Goal: Transaction & Acquisition: Purchase product/service

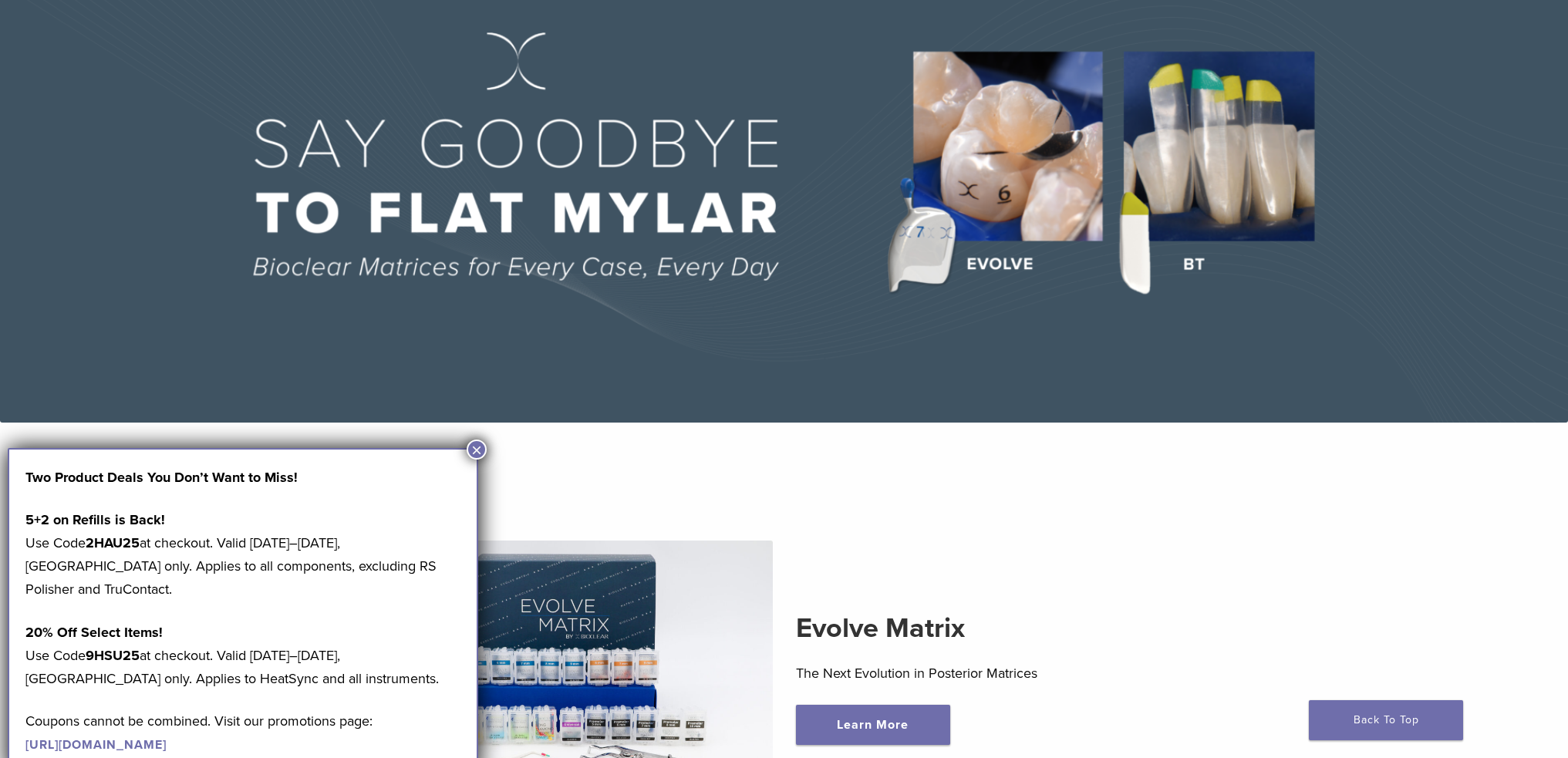
scroll to position [154, 0]
click at [124, 647] on strong "9HSU25" at bounding box center [112, 655] width 54 height 17
click at [167, 738] on link "https://pages.bioclearmatrix.com/Bioclear-Product-Promotion-Page" at bounding box center [96, 746] width 141 height 15
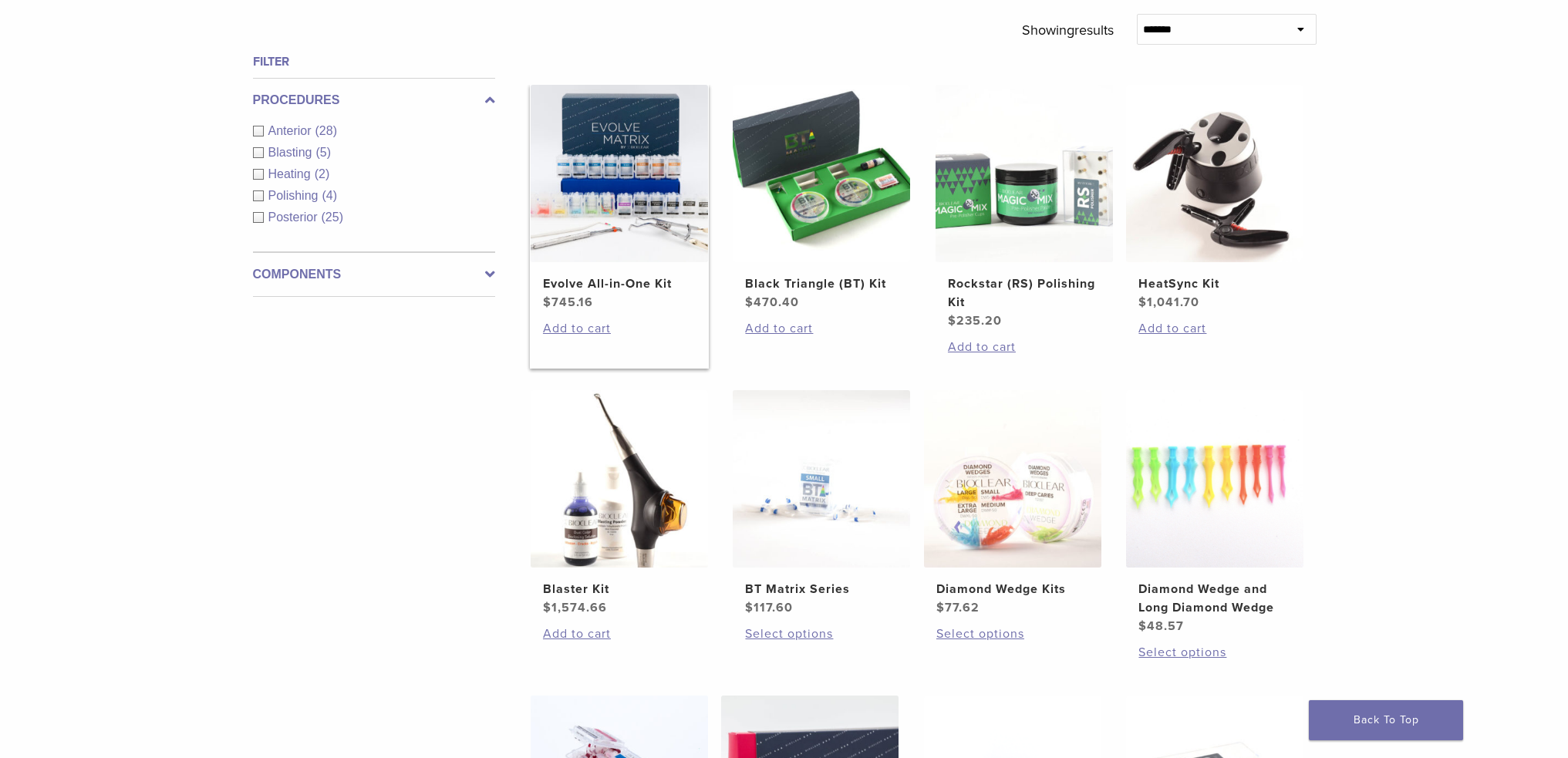
scroll to position [540, 0]
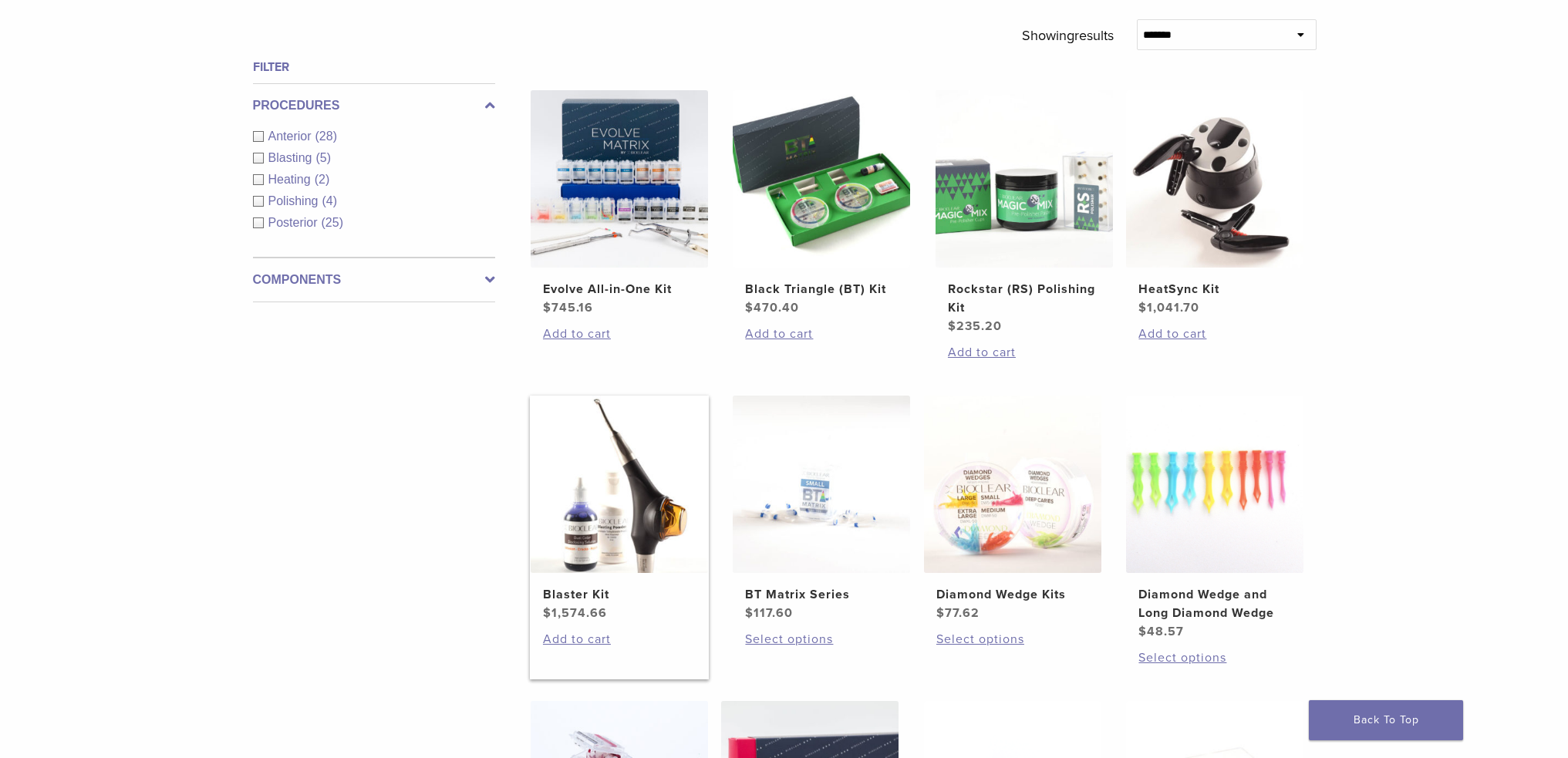
click at [569, 504] on img at bounding box center [619, 484] width 177 height 177
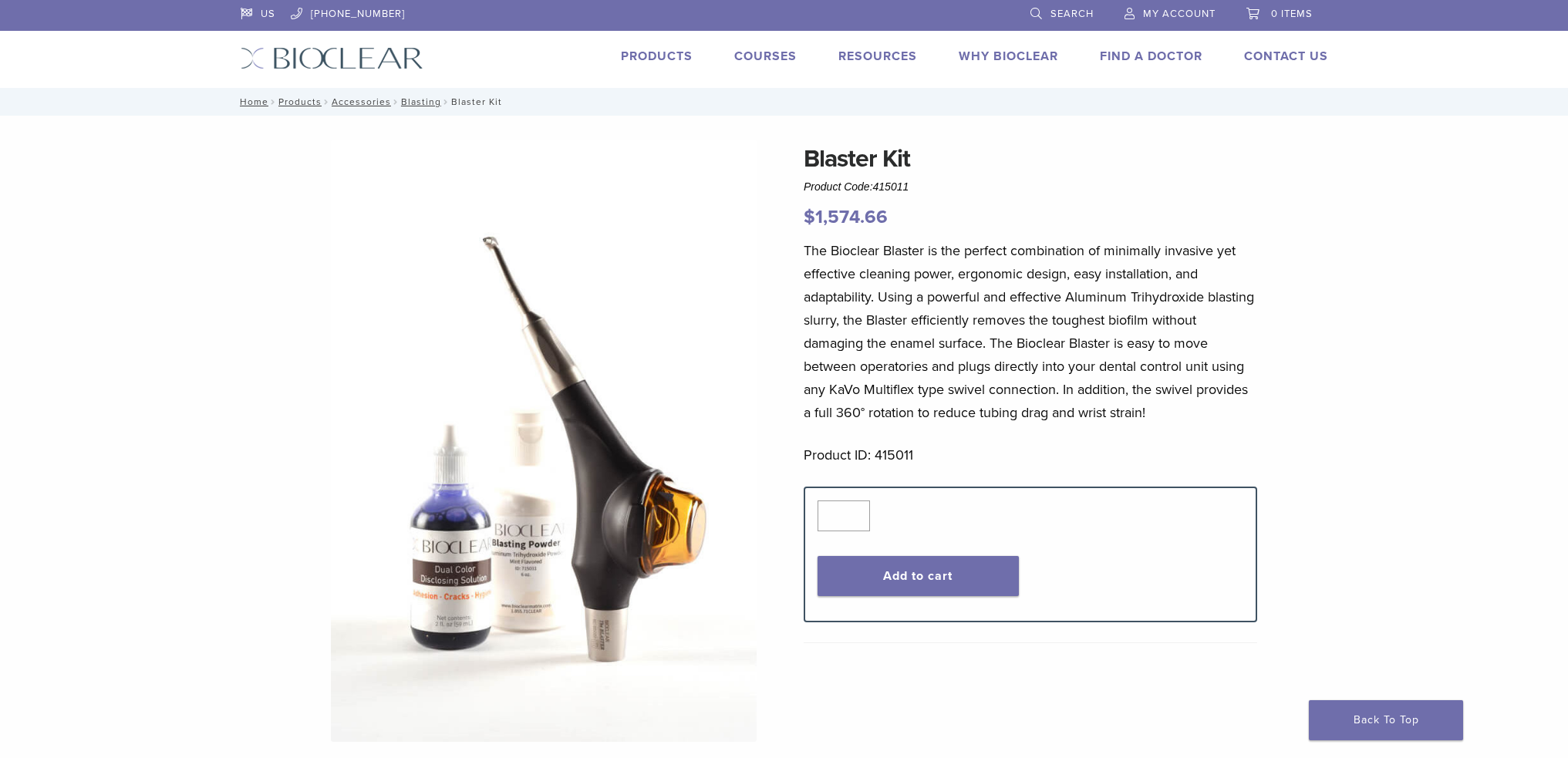
click at [662, 54] on link "Products" at bounding box center [657, 57] width 72 height 15
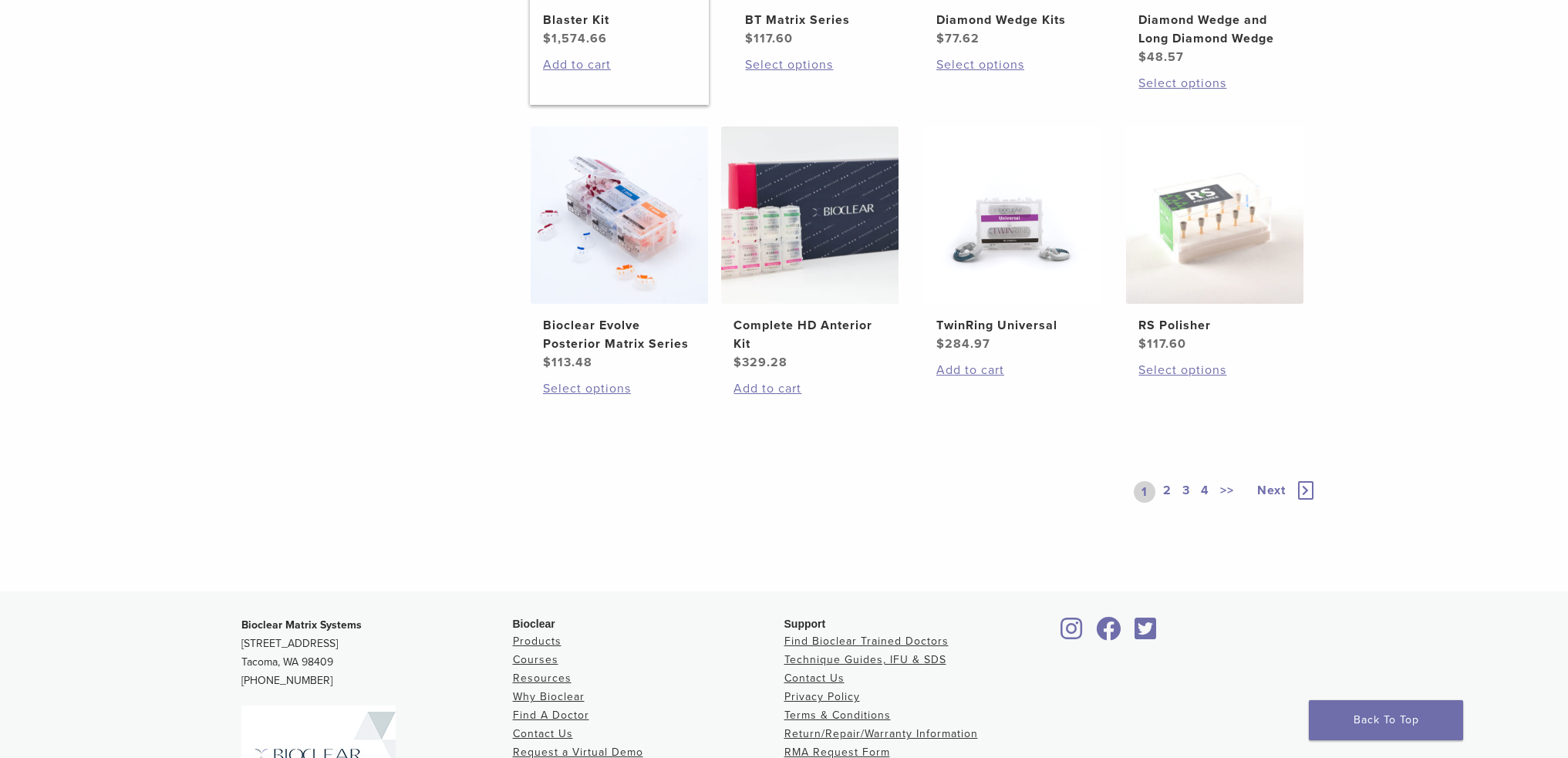
scroll to position [1317, 0]
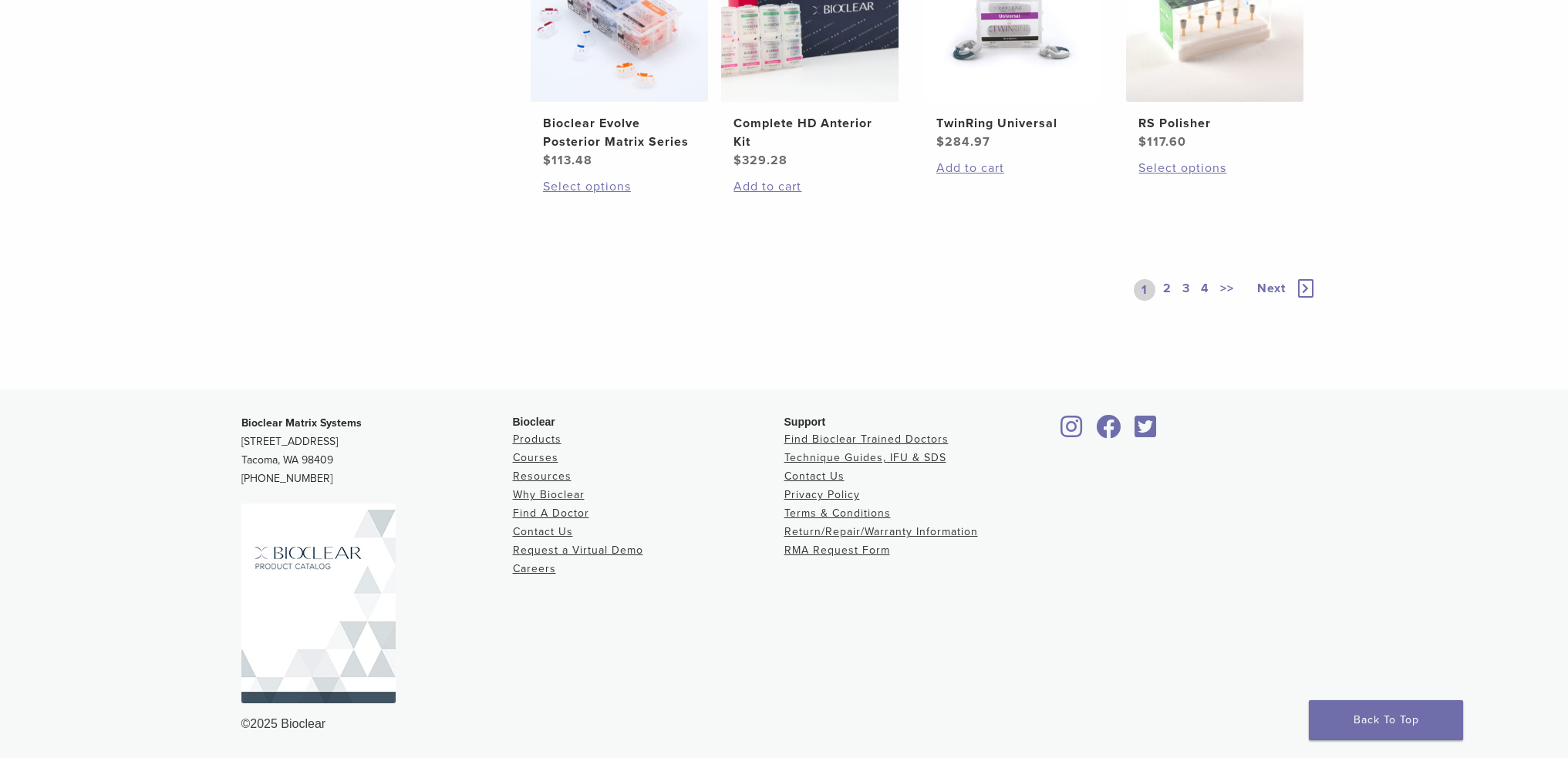
click at [1277, 286] on span "Next" at bounding box center [1272, 288] width 29 height 15
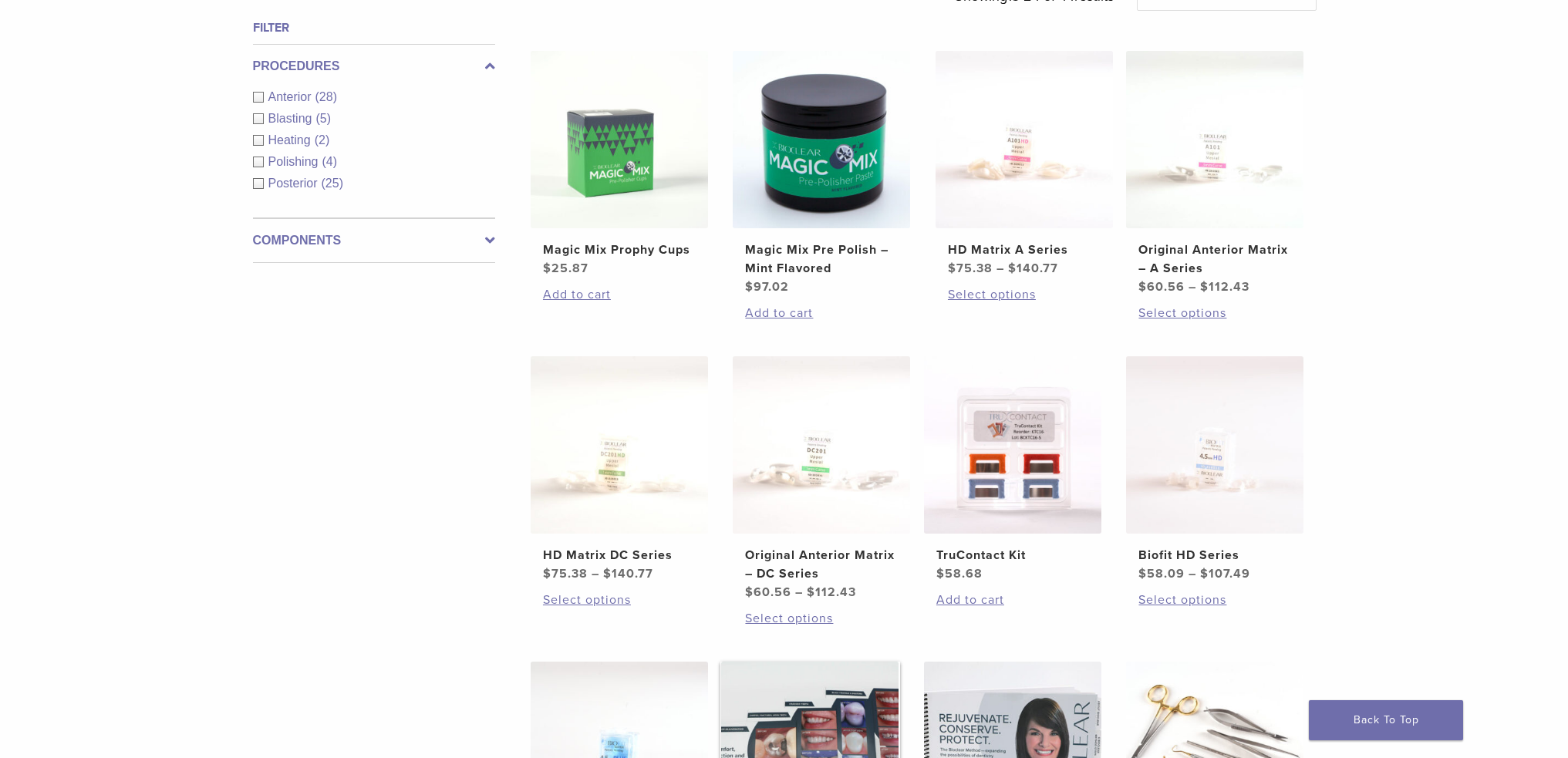
scroll to position [449, 0]
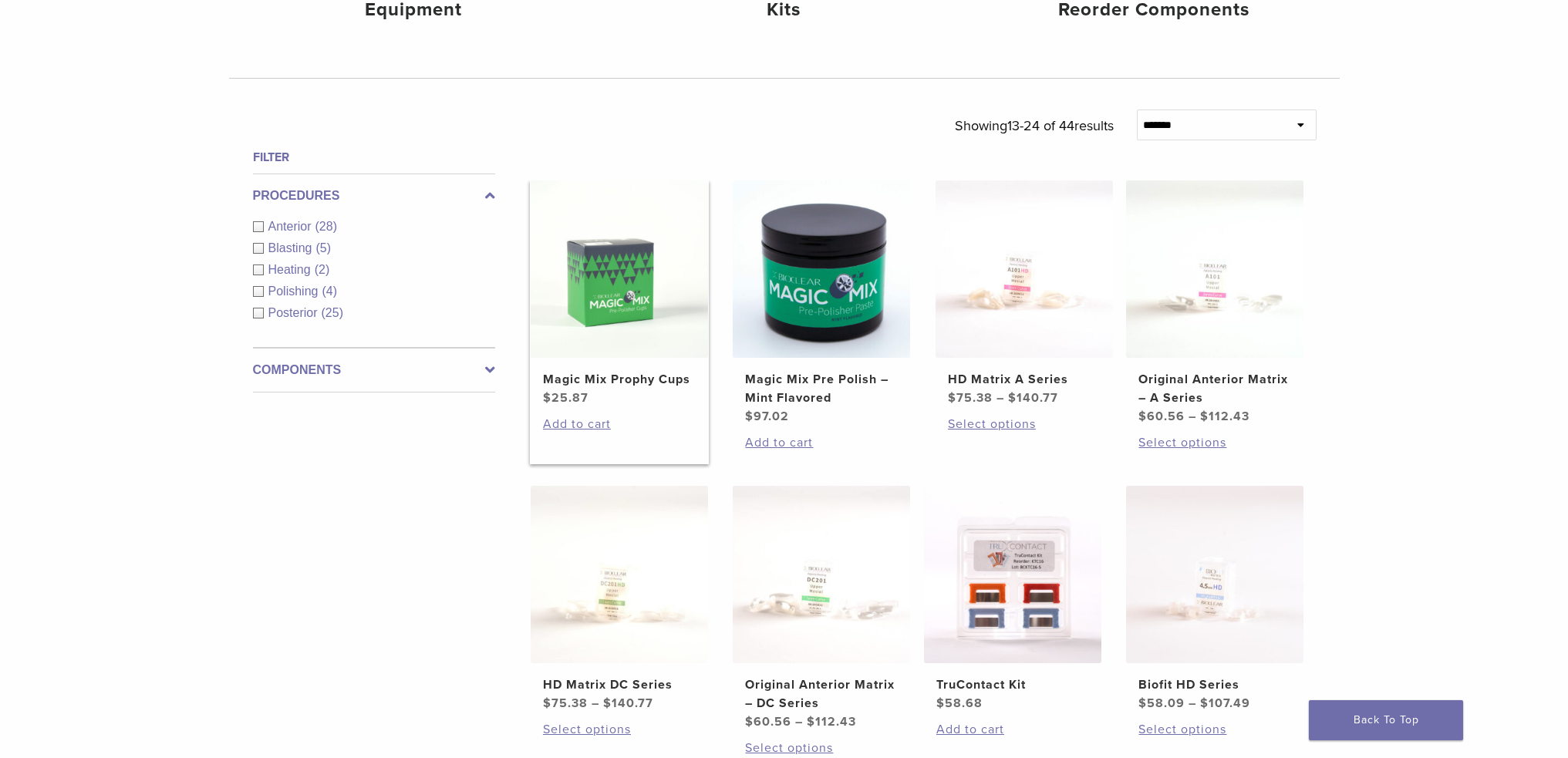
click at [619, 320] on img at bounding box center [619, 268] width 177 height 177
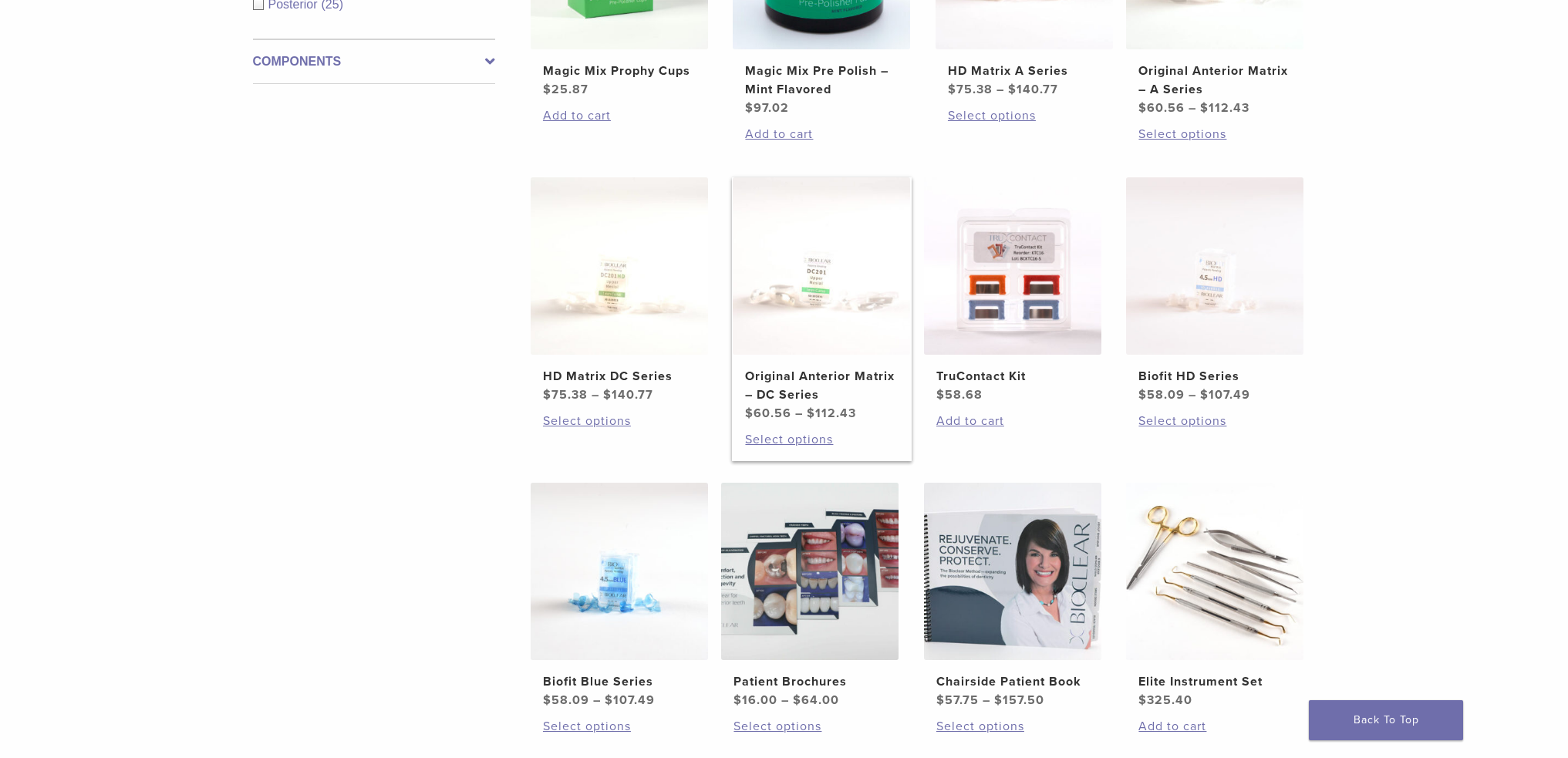
scroll to position [912, 0]
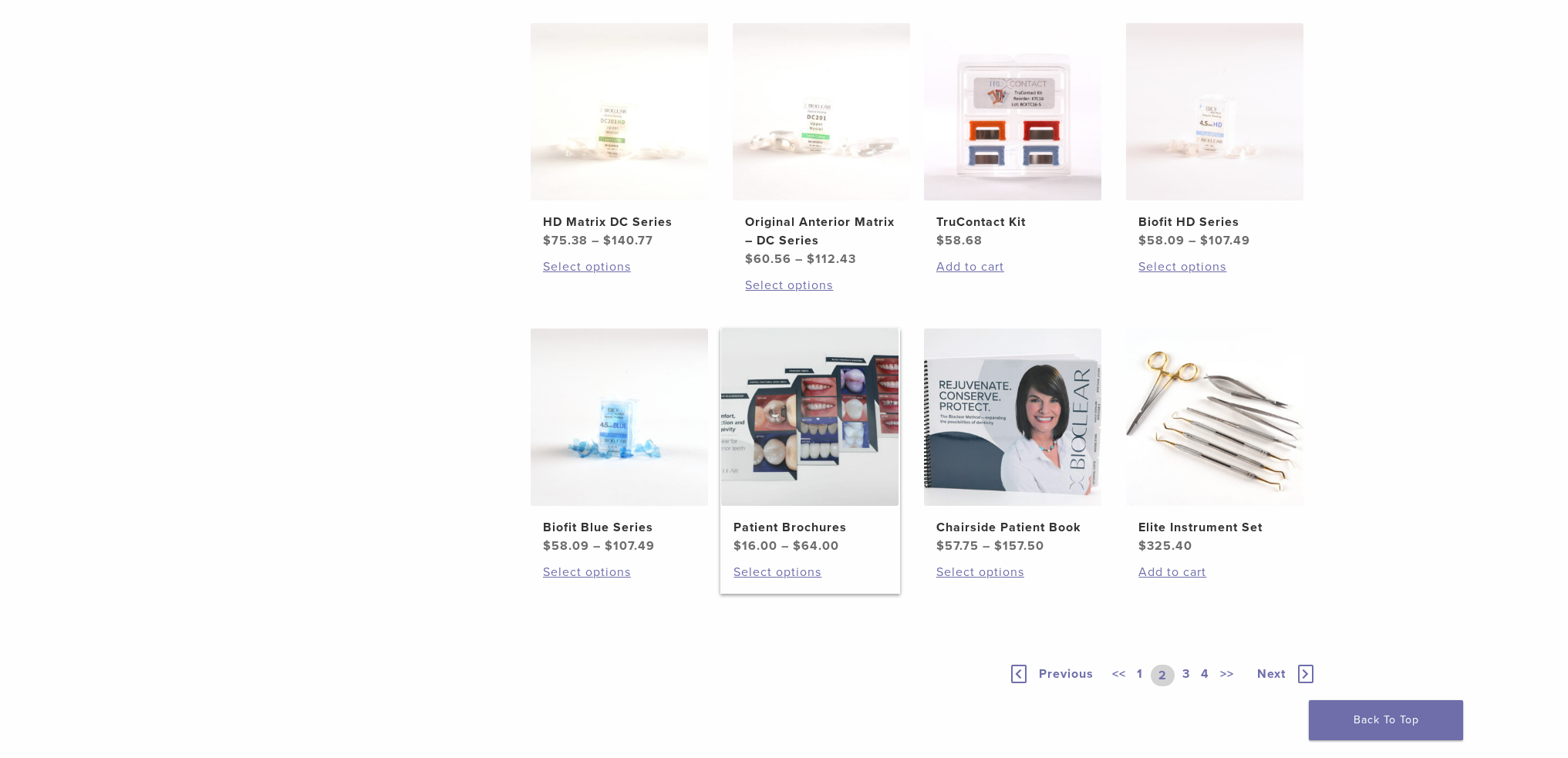
click at [800, 471] on img at bounding box center [810, 417] width 177 height 177
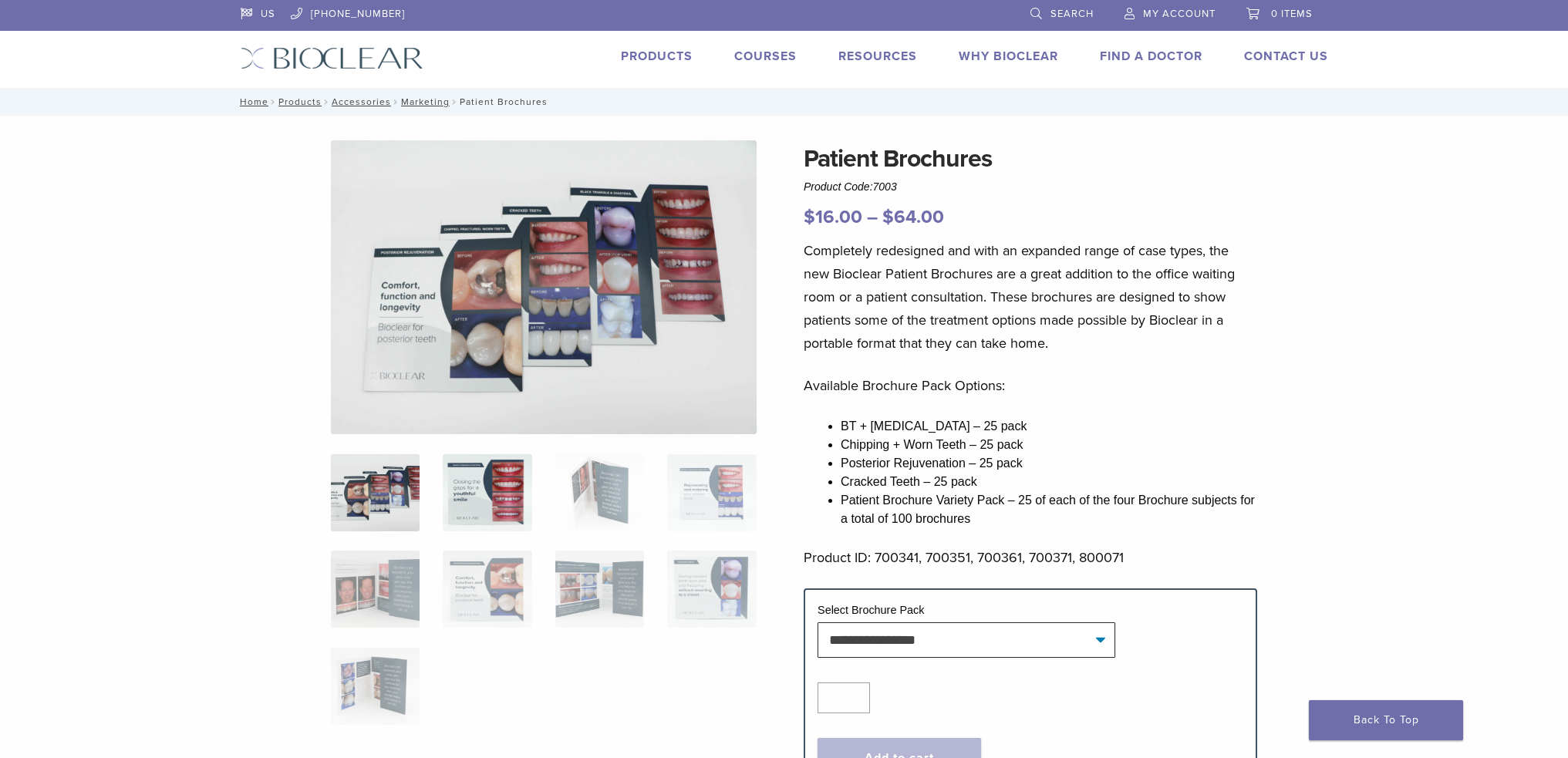
click at [509, 480] on img at bounding box center [487, 493] width 89 height 77
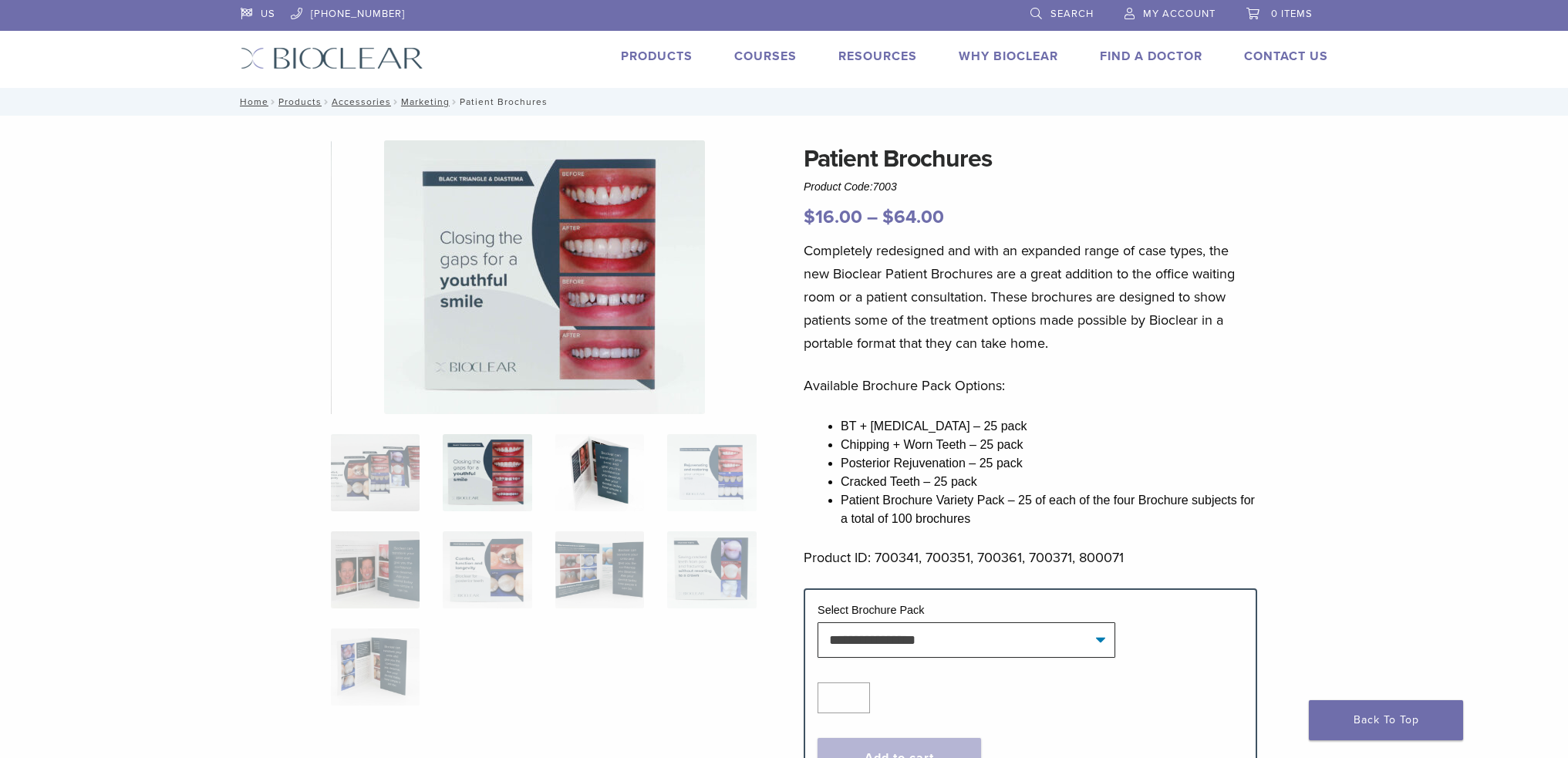
click at [609, 488] on img at bounding box center [600, 472] width 89 height 77
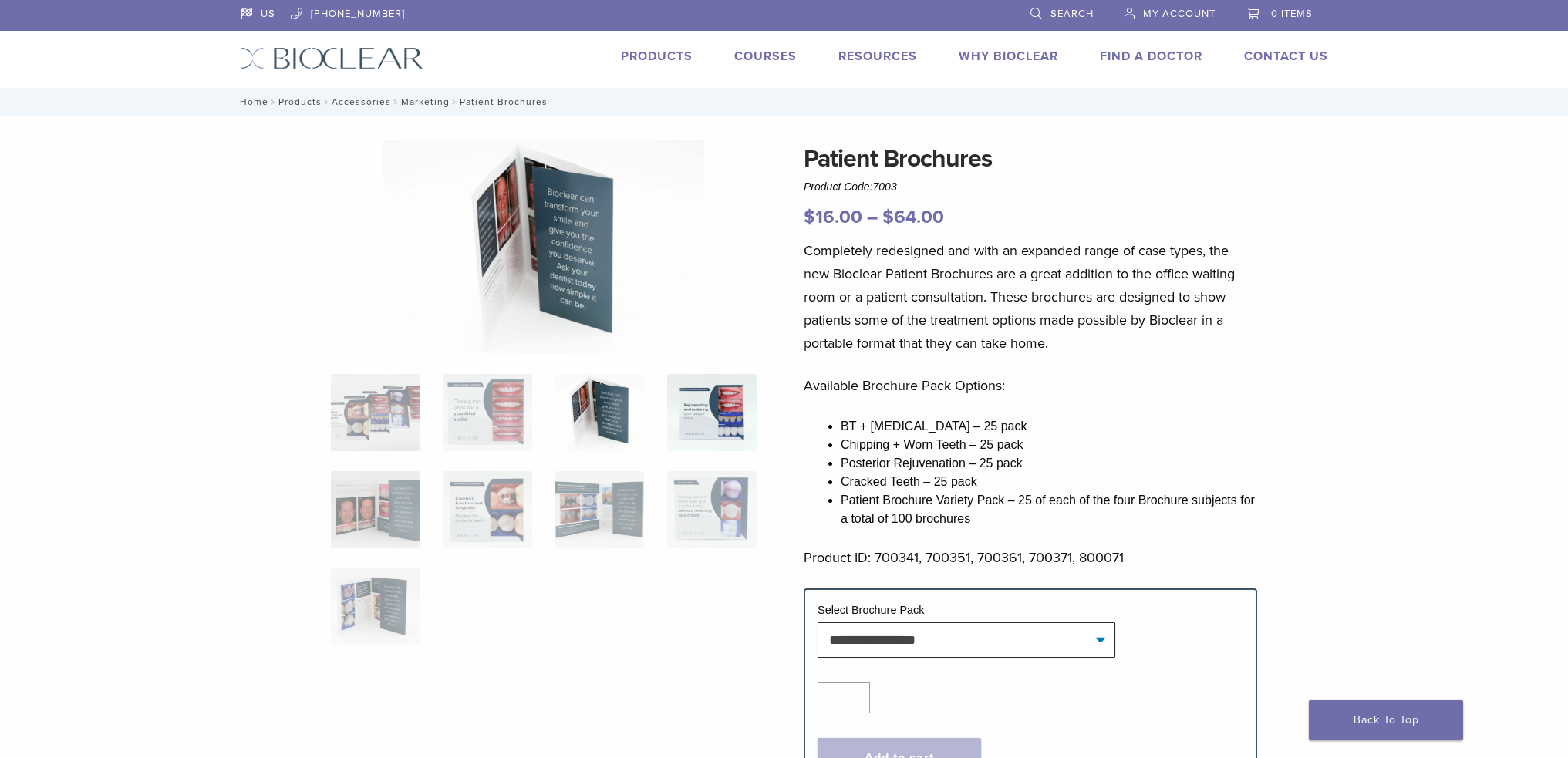
click at [710, 441] on img at bounding box center [711, 412] width 89 height 77
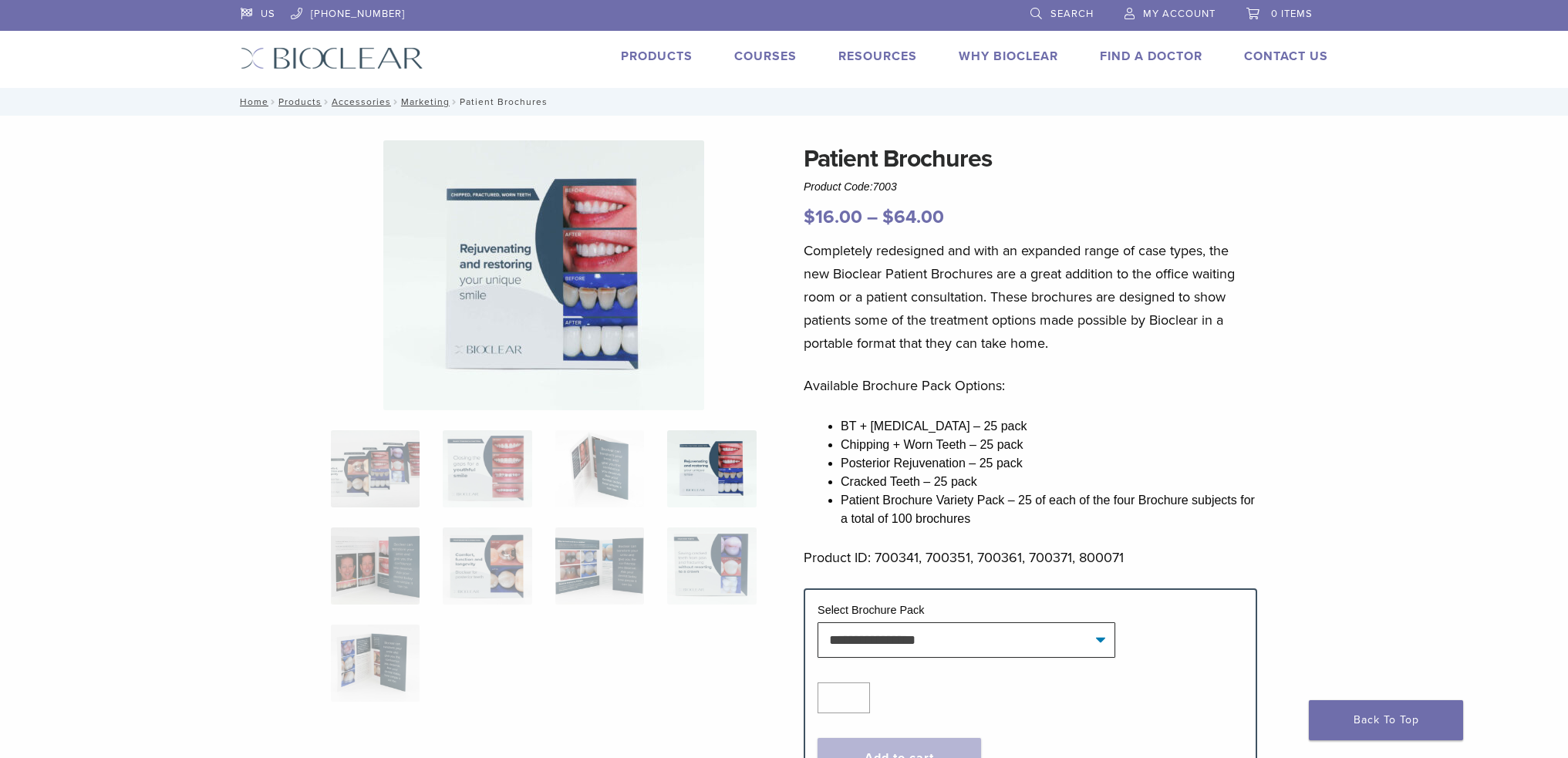
click at [729, 482] on img at bounding box center [711, 469] width 89 height 77
click at [414, 567] on img at bounding box center [375, 566] width 89 height 77
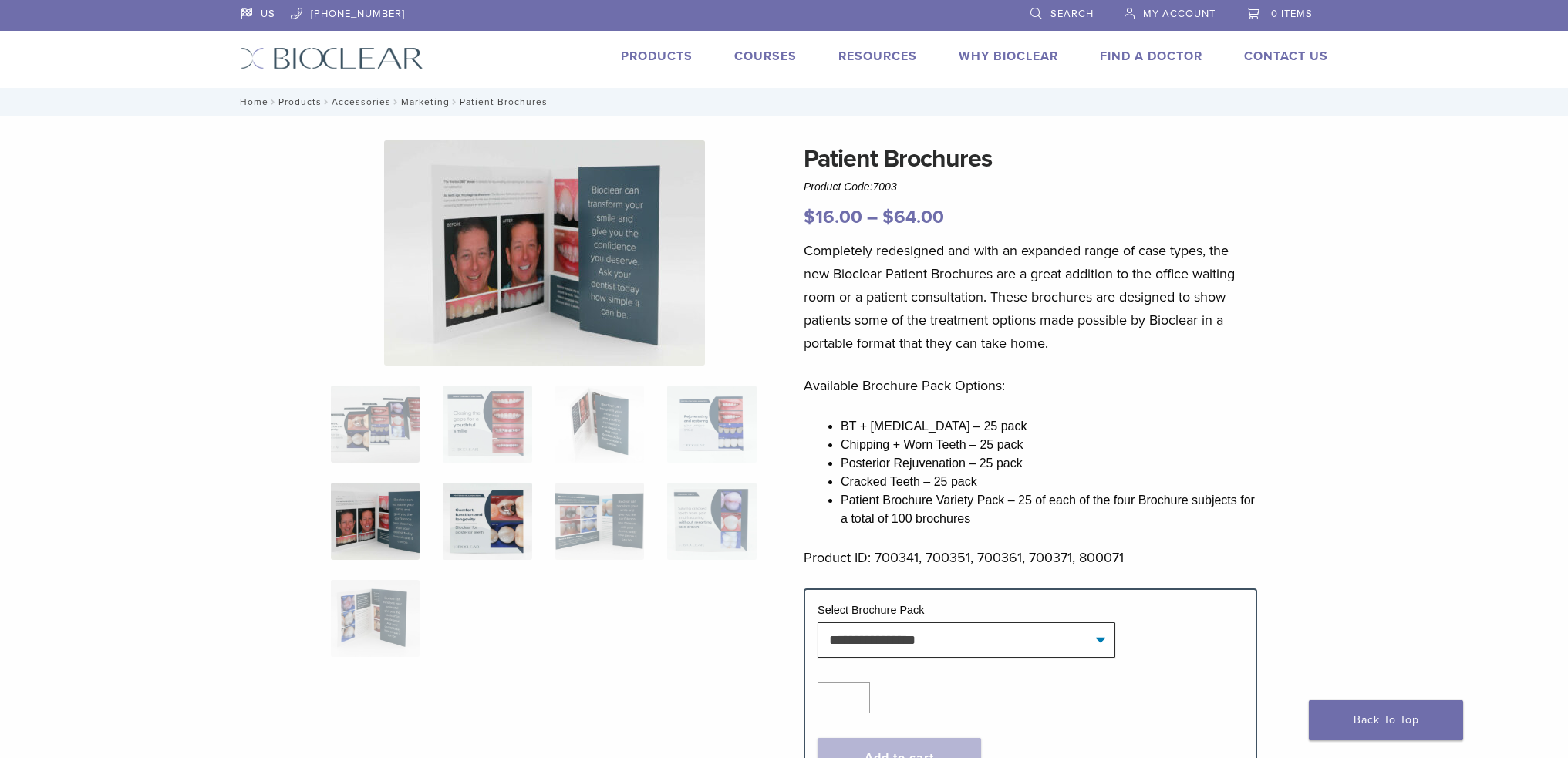
click at [508, 541] on img at bounding box center [487, 521] width 89 height 77
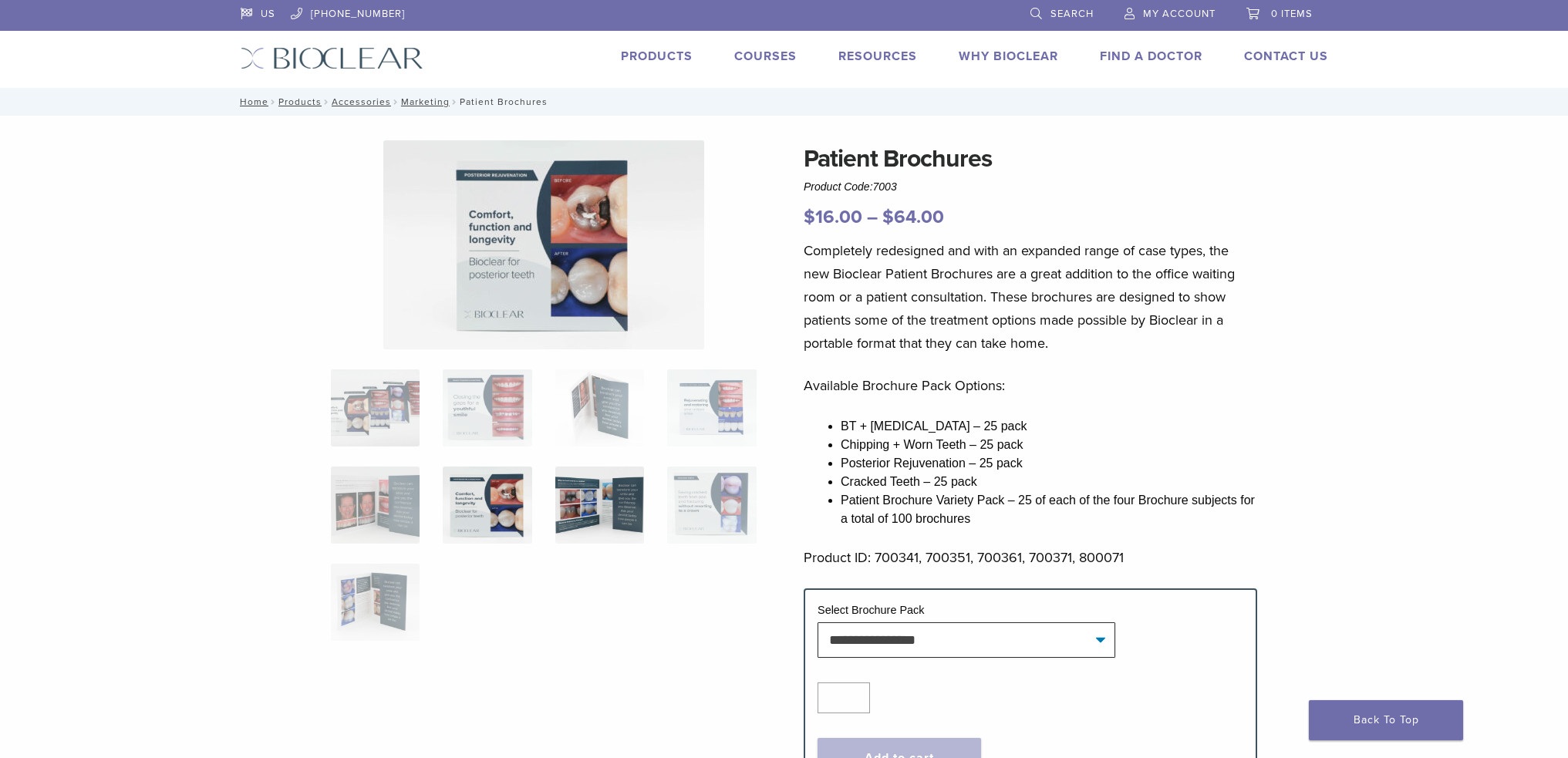
click at [607, 525] on img at bounding box center [600, 505] width 89 height 77
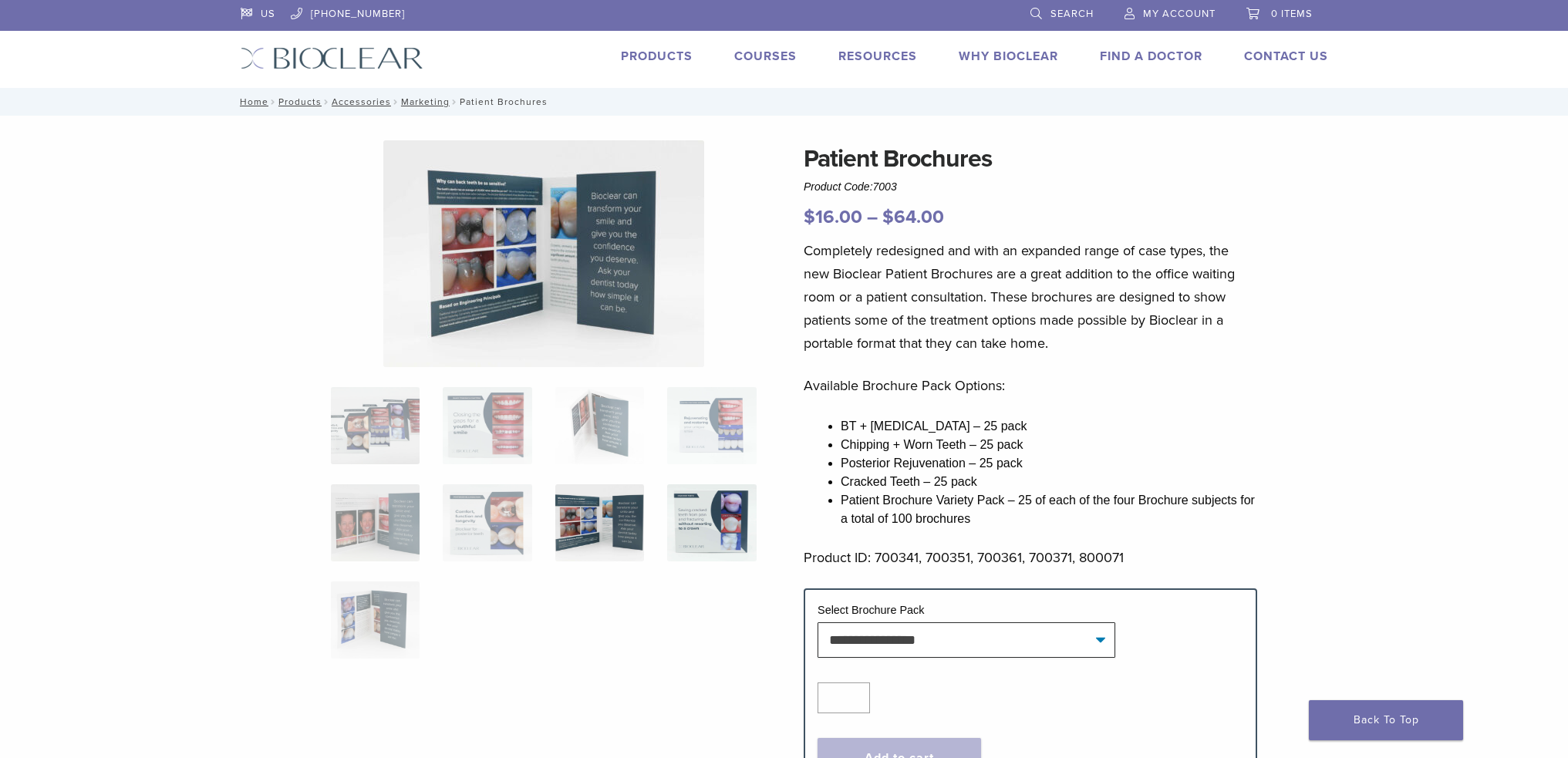
click at [716, 494] on img at bounding box center [711, 522] width 89 height 77
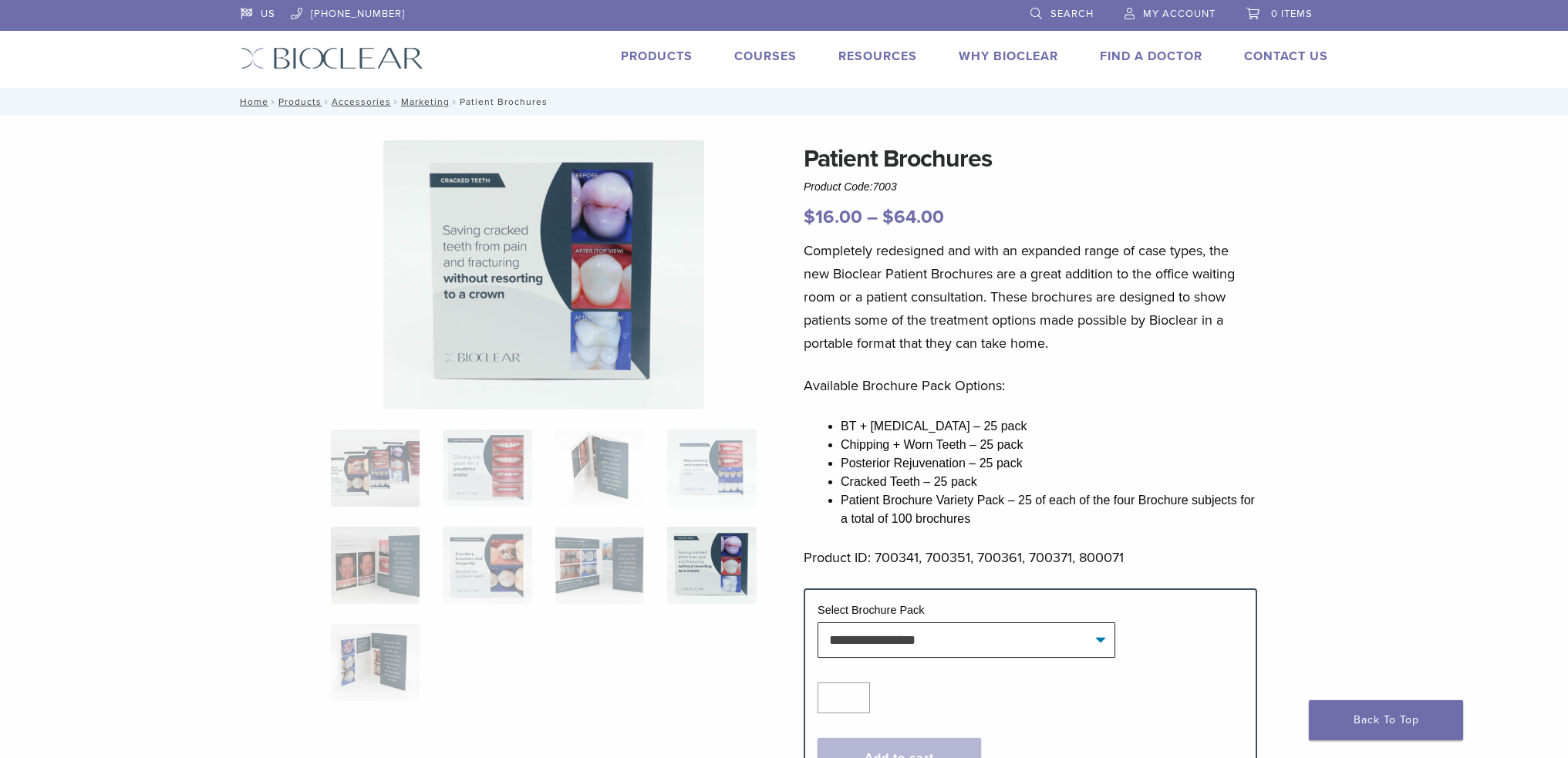
click at [698, 595] on img at bounding box center [711, 565] width 89 height 77
click at [701, 575] on img at bounding box center [711, 565] width 89 height 77
click at [710, 556] on img at bounding box center [711, 565] width 89 height 77
click at [585, 557] on img at bounding box center [600, 565] width 89 height 77
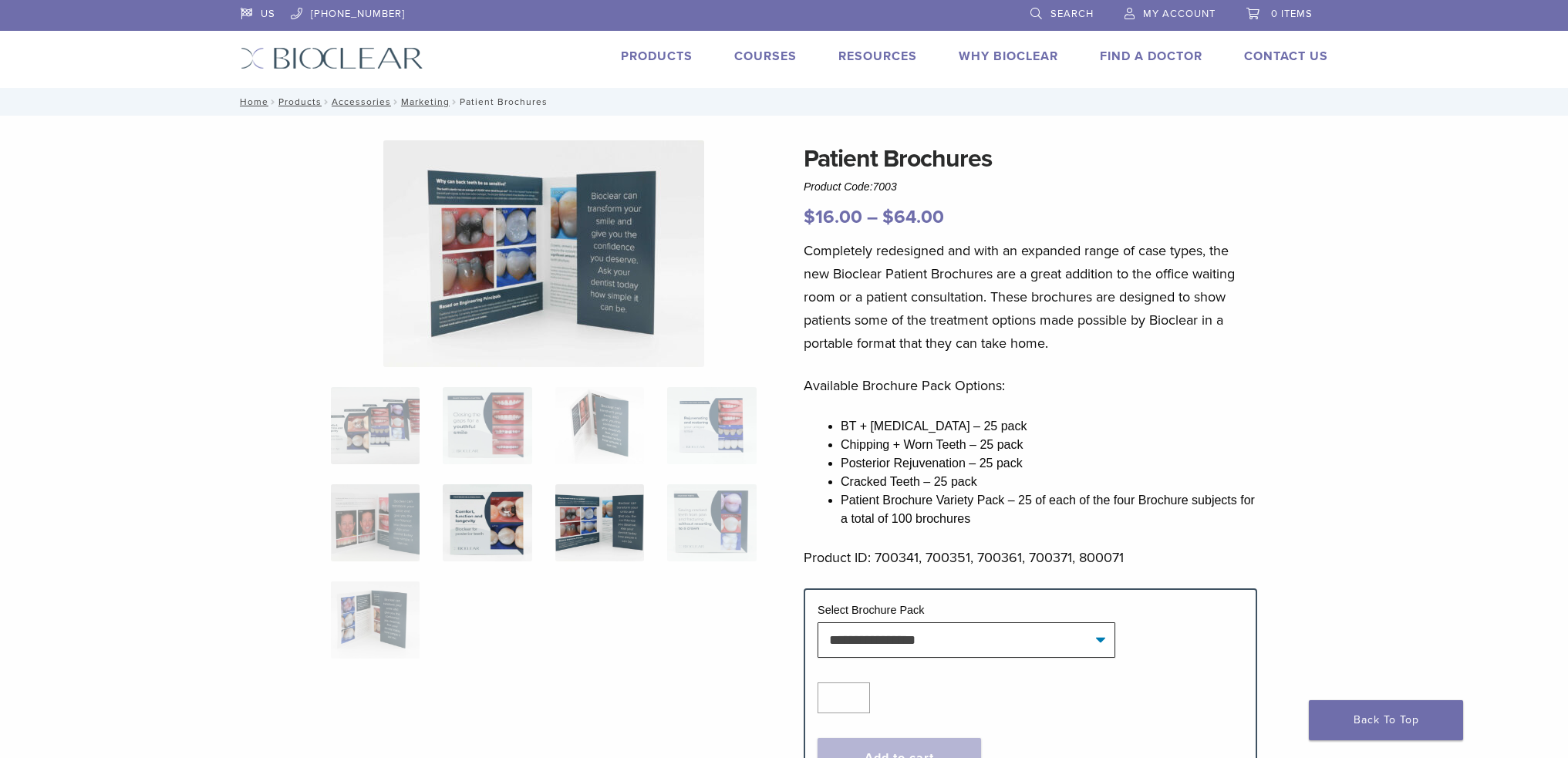
click at [473, 533] on img at bounding box center [487, 522] width 89 height 77
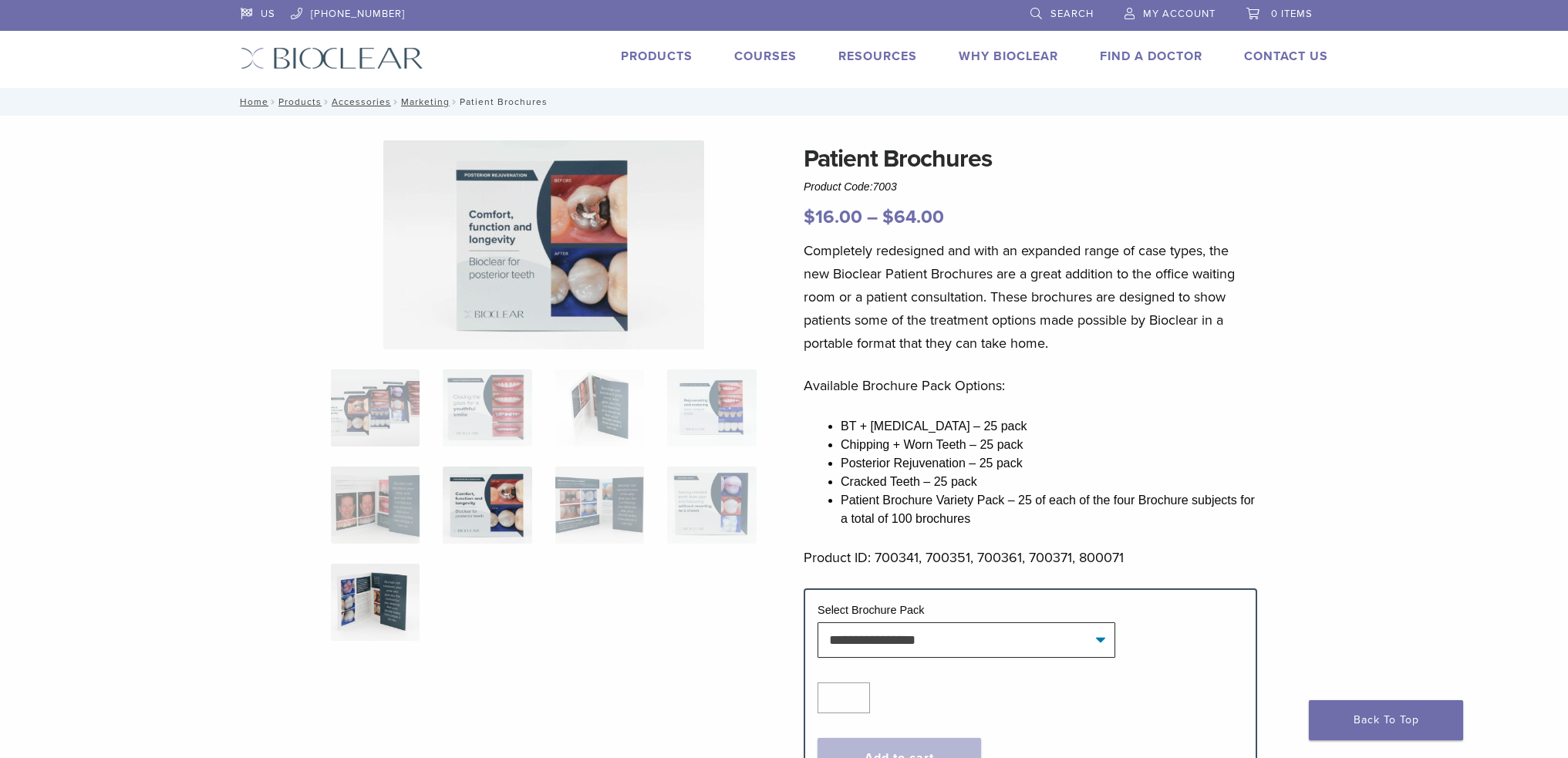
click at [366, 599] on img at bounding box center [375, 602] width 89 height 77
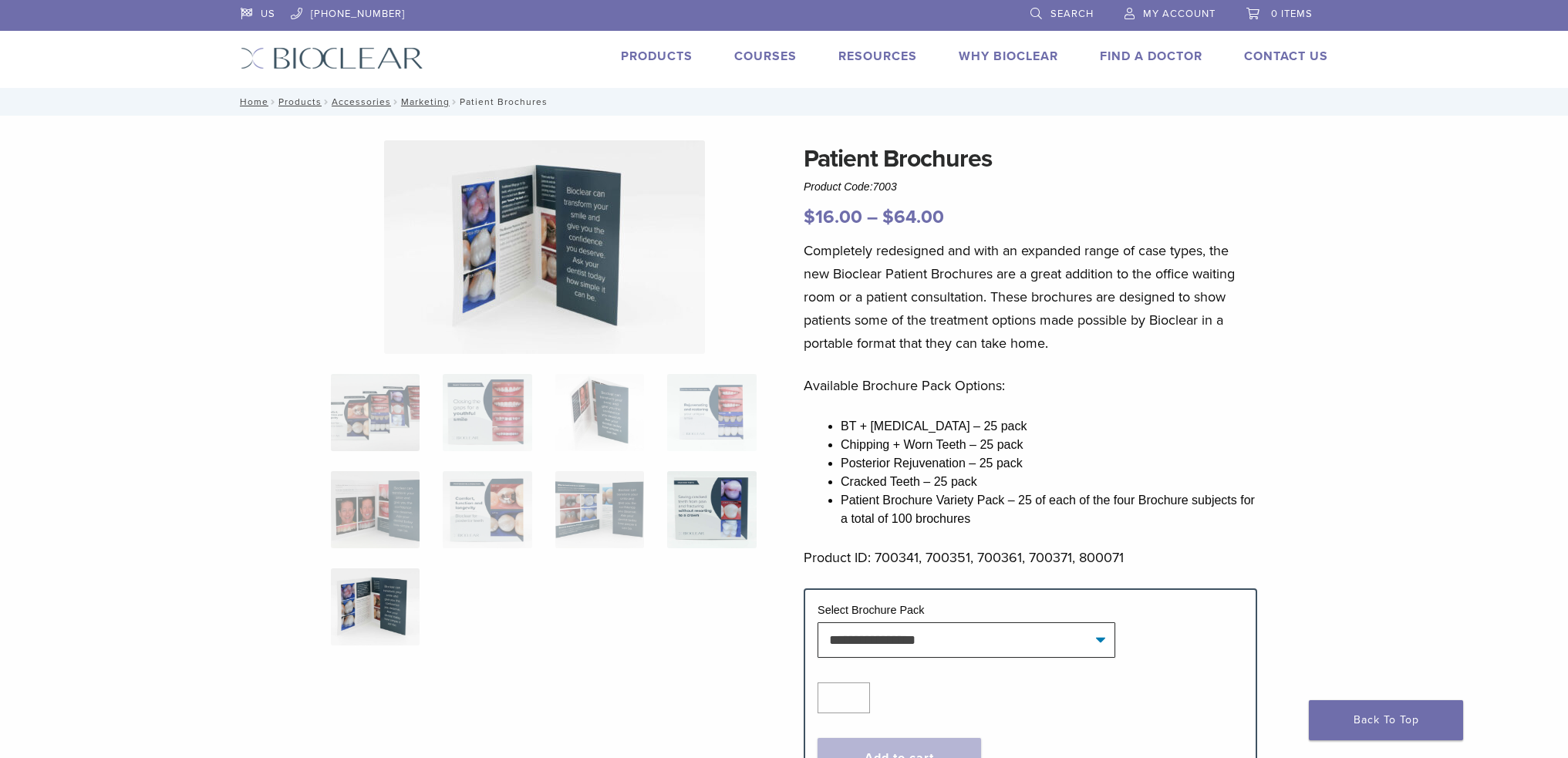
click at [715, 512] on img at bounding box center [711, 510] width 89 height 77
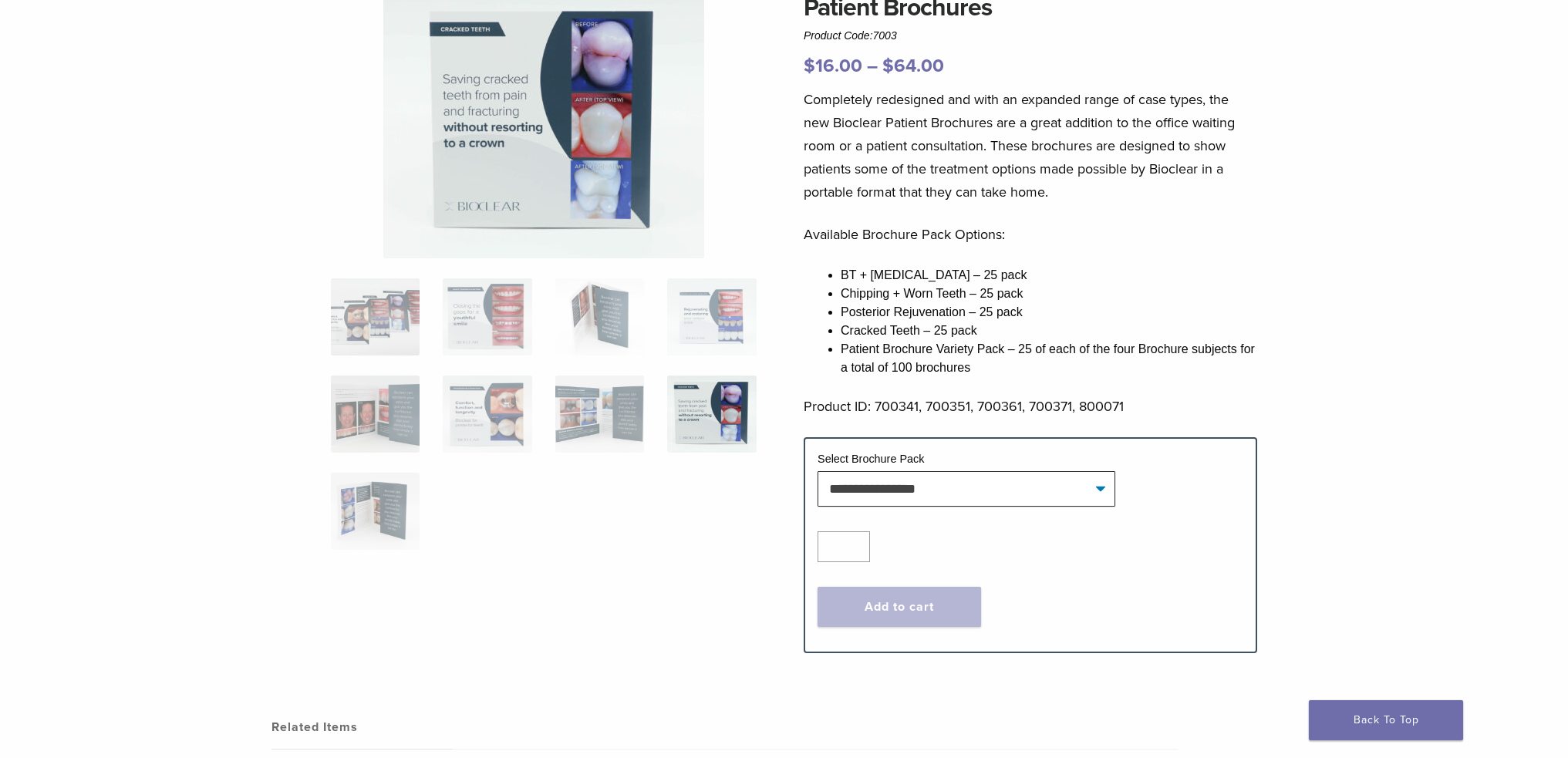
scroll to position [154, 0]
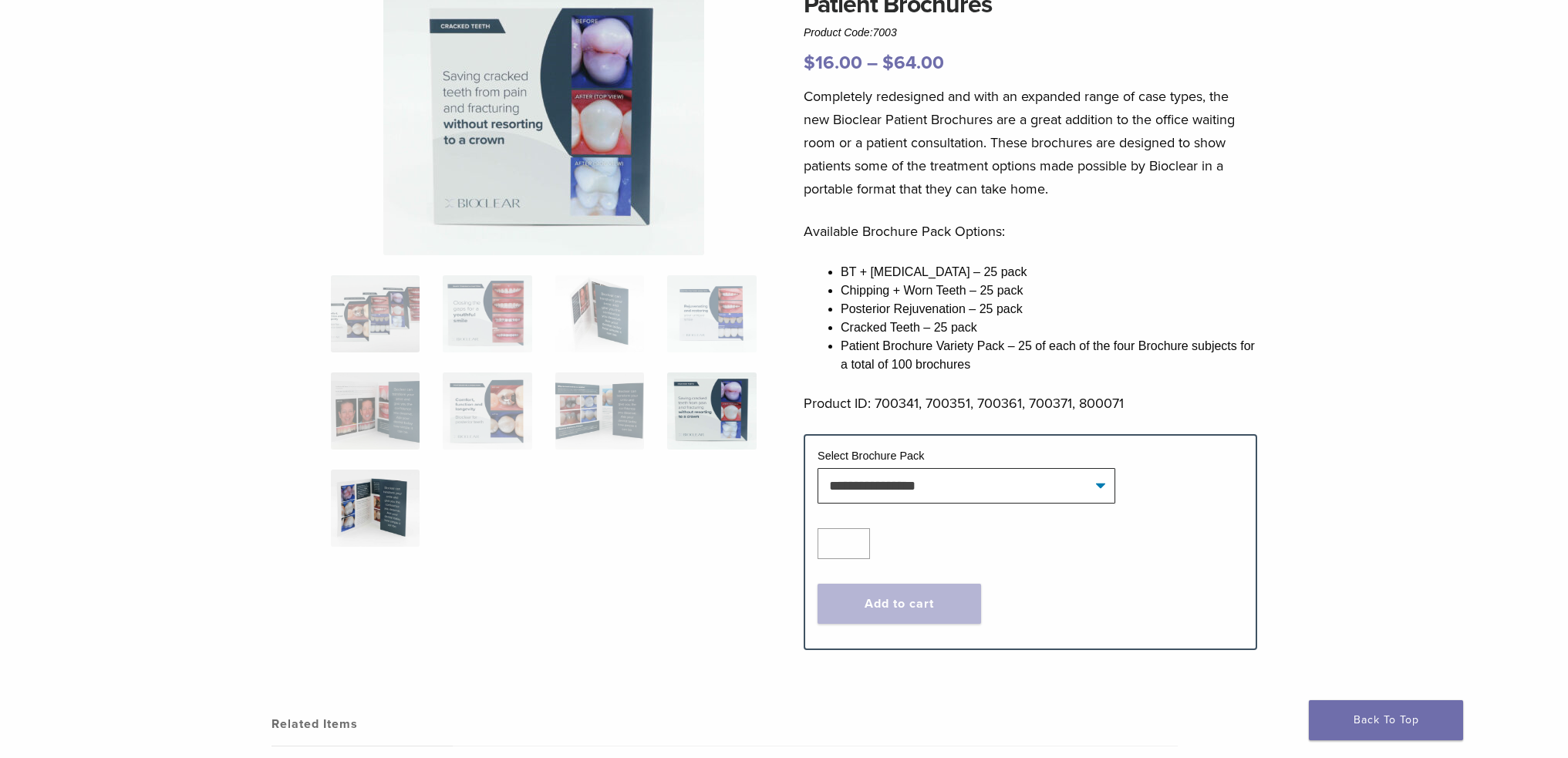
click at [377, 470] on img at bounding box center [375, 508] width 89 height 77
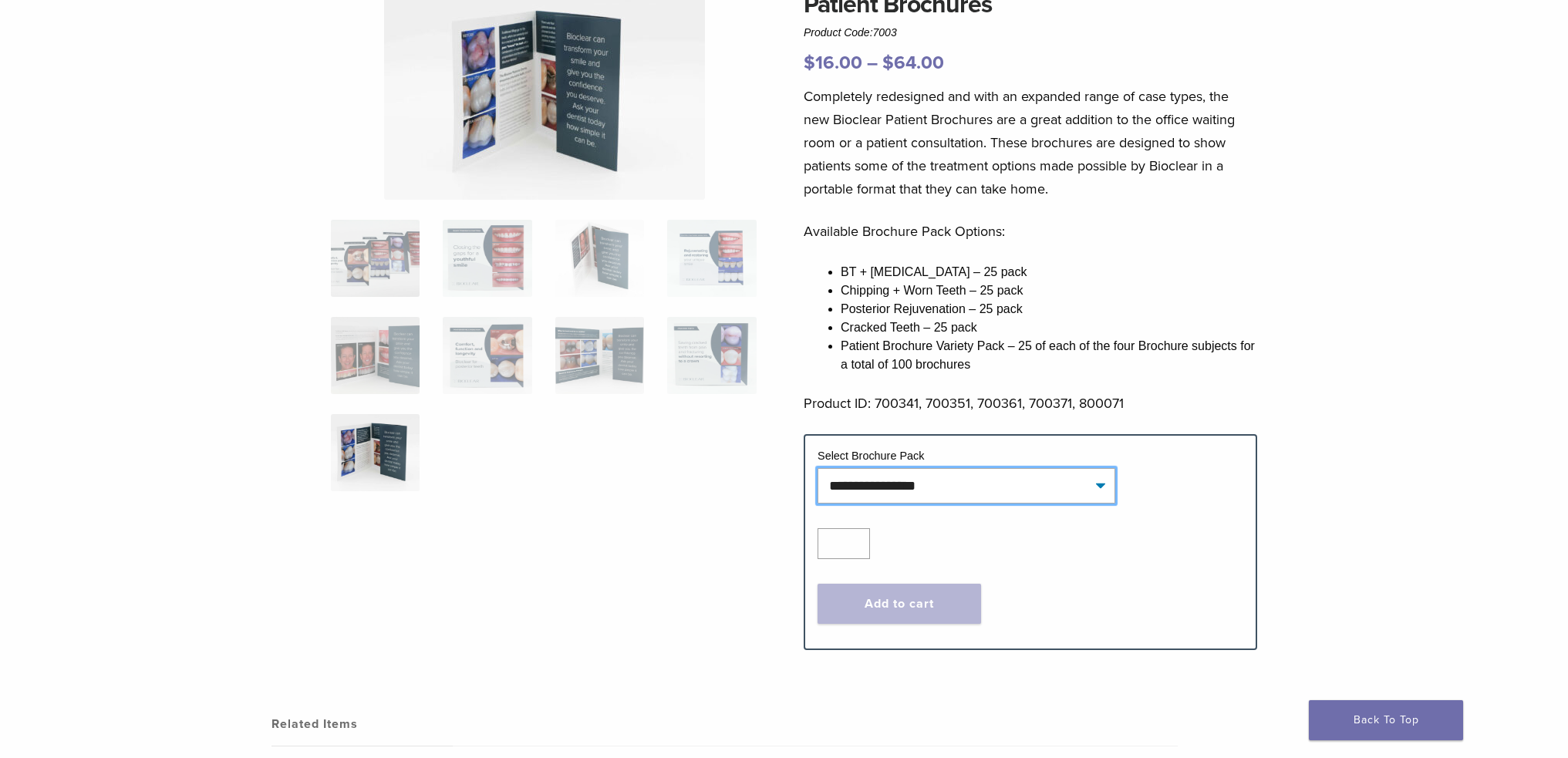
click at [909, 472] on select "**********" at bounding box center [966, 486] width 298 height 35
click at [818, 469] on select "**********" at bounding box center [966, 486] width 298 height 35
select select "**********"
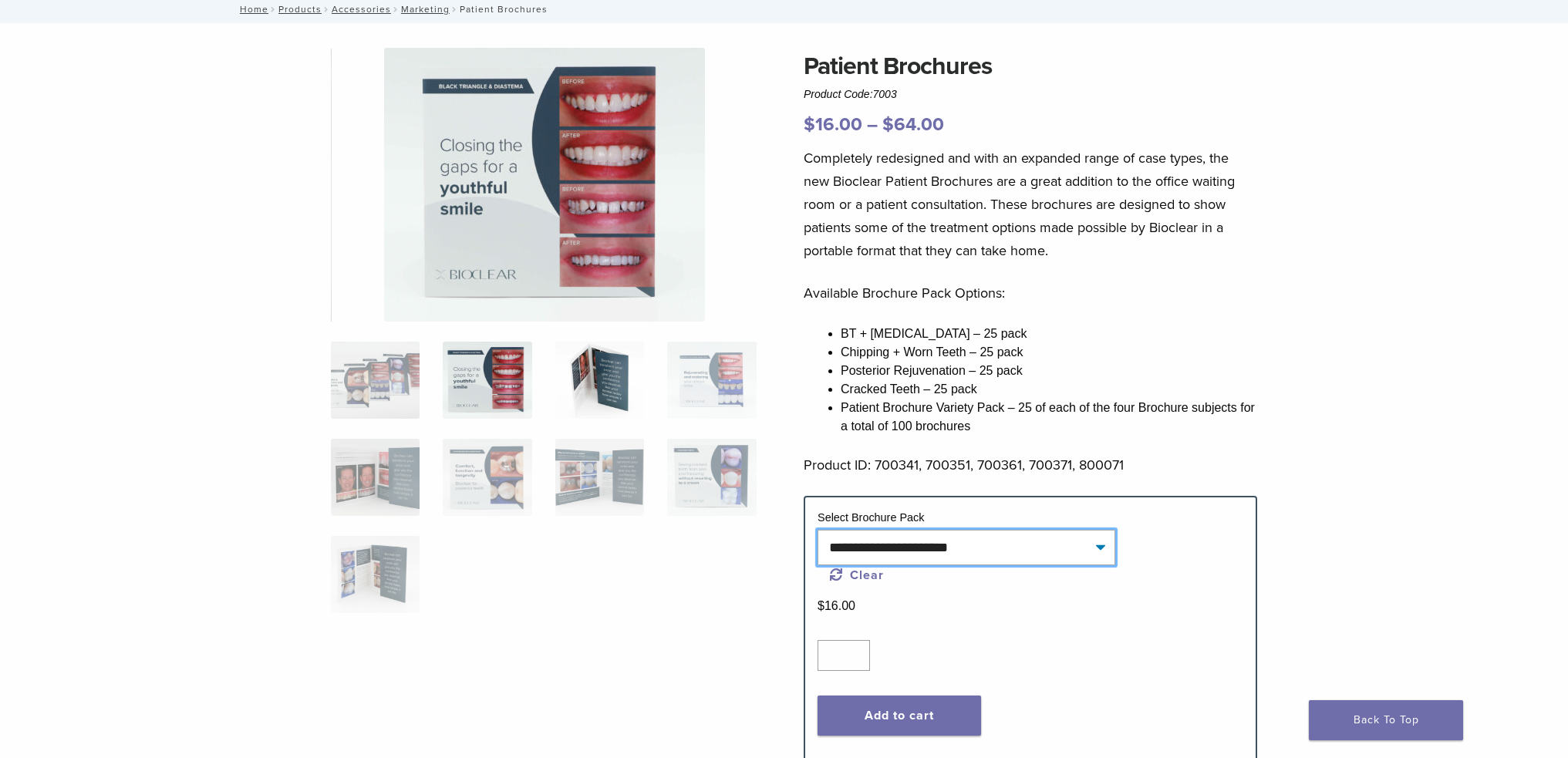
scroll to position [0, 0]
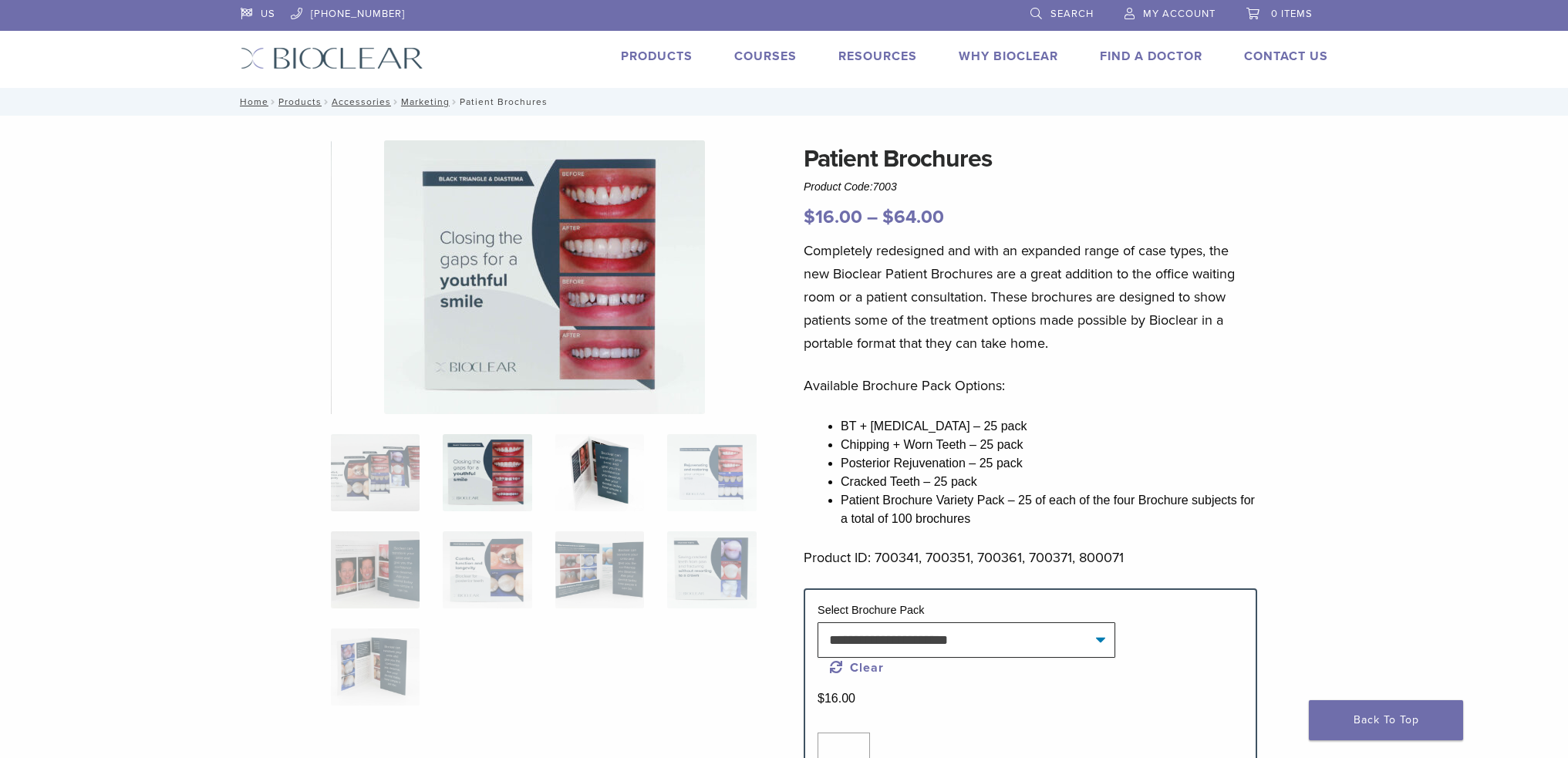
click at [618, 470] on img at bounding box center [600, 472] width 89 height 77
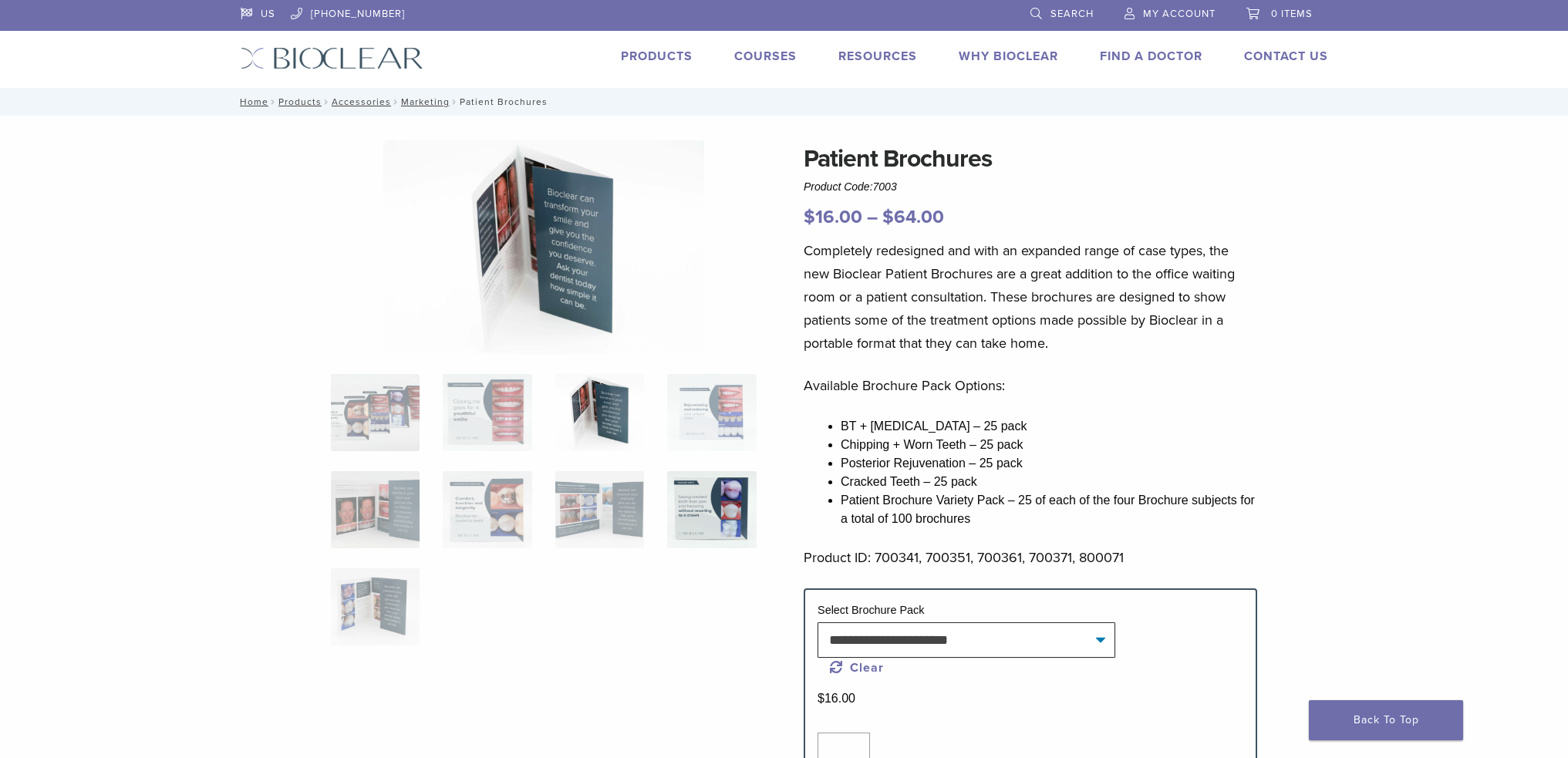
click at [711, 471] on img at bounding box center [711, 510] width 89 height 77
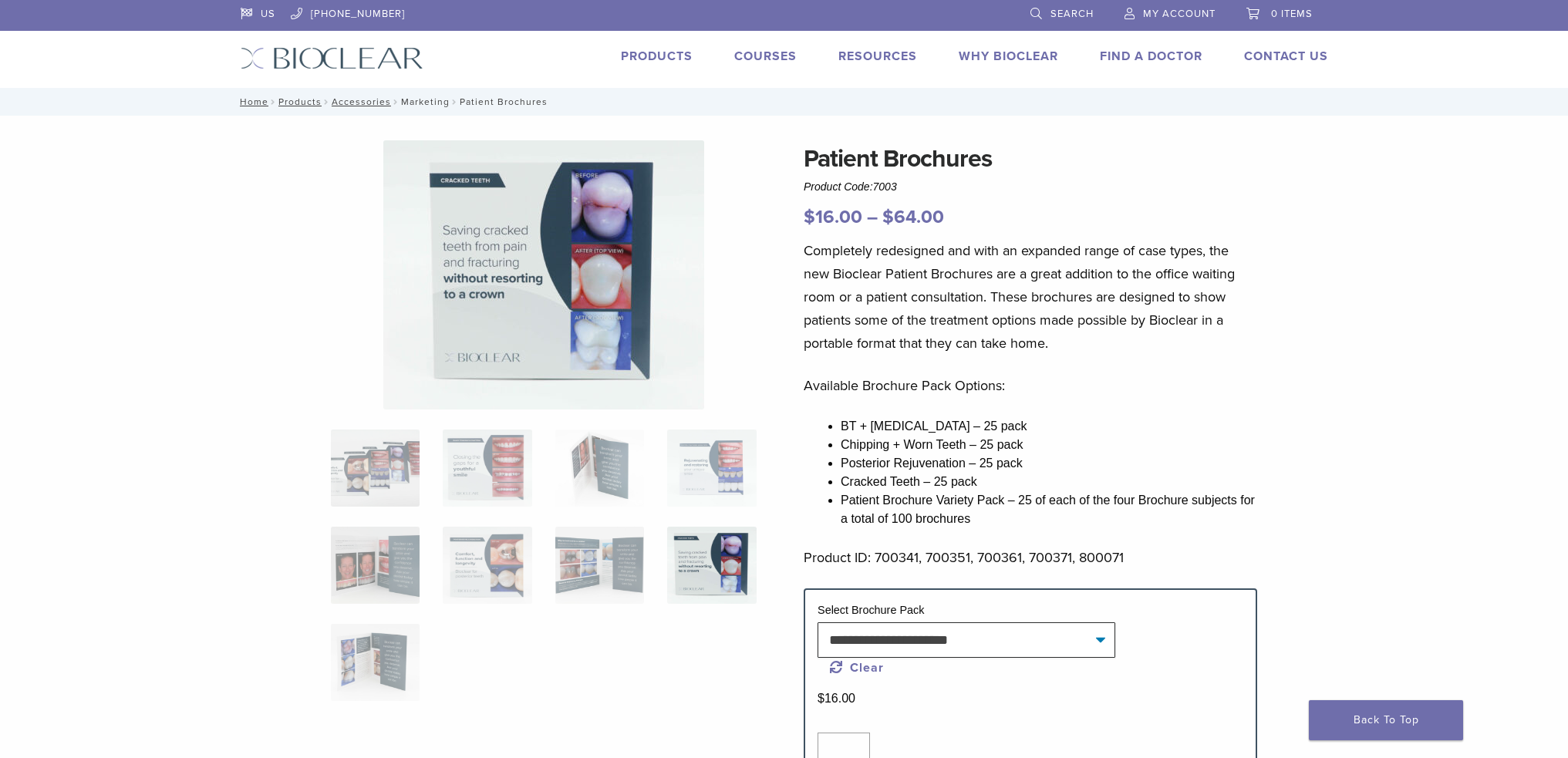
click at [421, 102] on link "Marketing" at bounding box center [426, 102] width 49 height 11
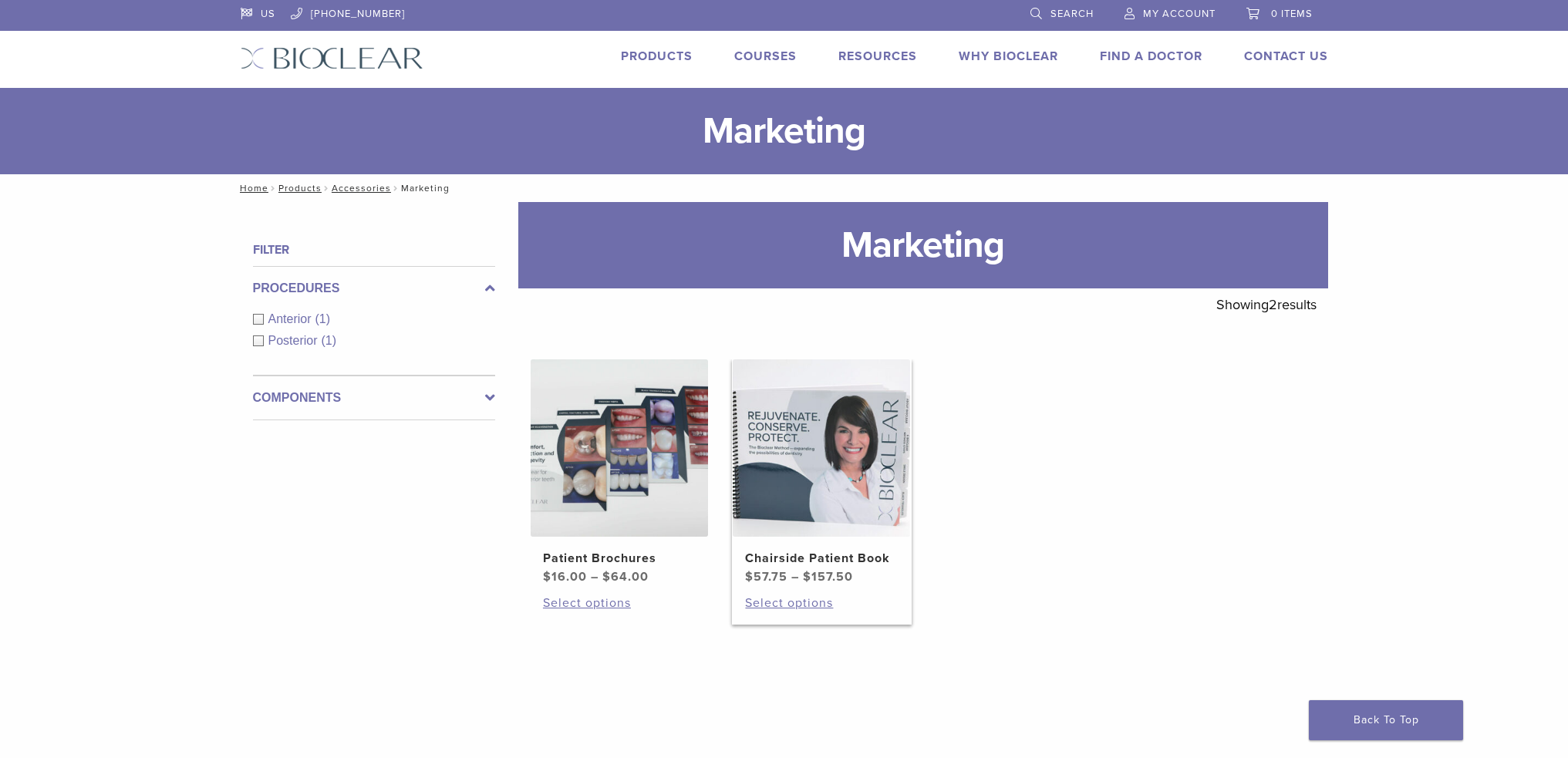
click at [817, 465] on img at bounding box center [821, 448] width 177 height 177
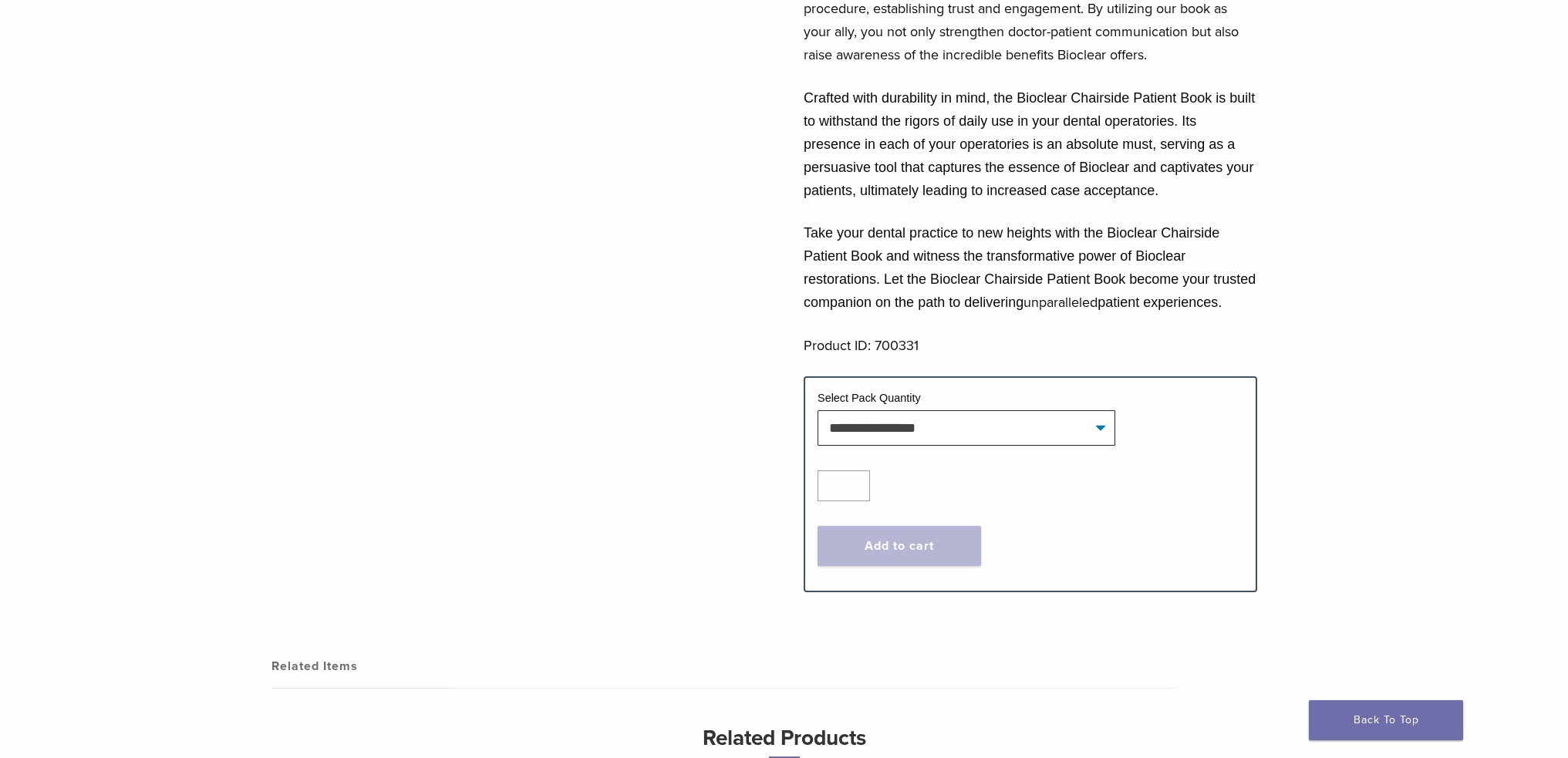
scroll to position [694, 0]
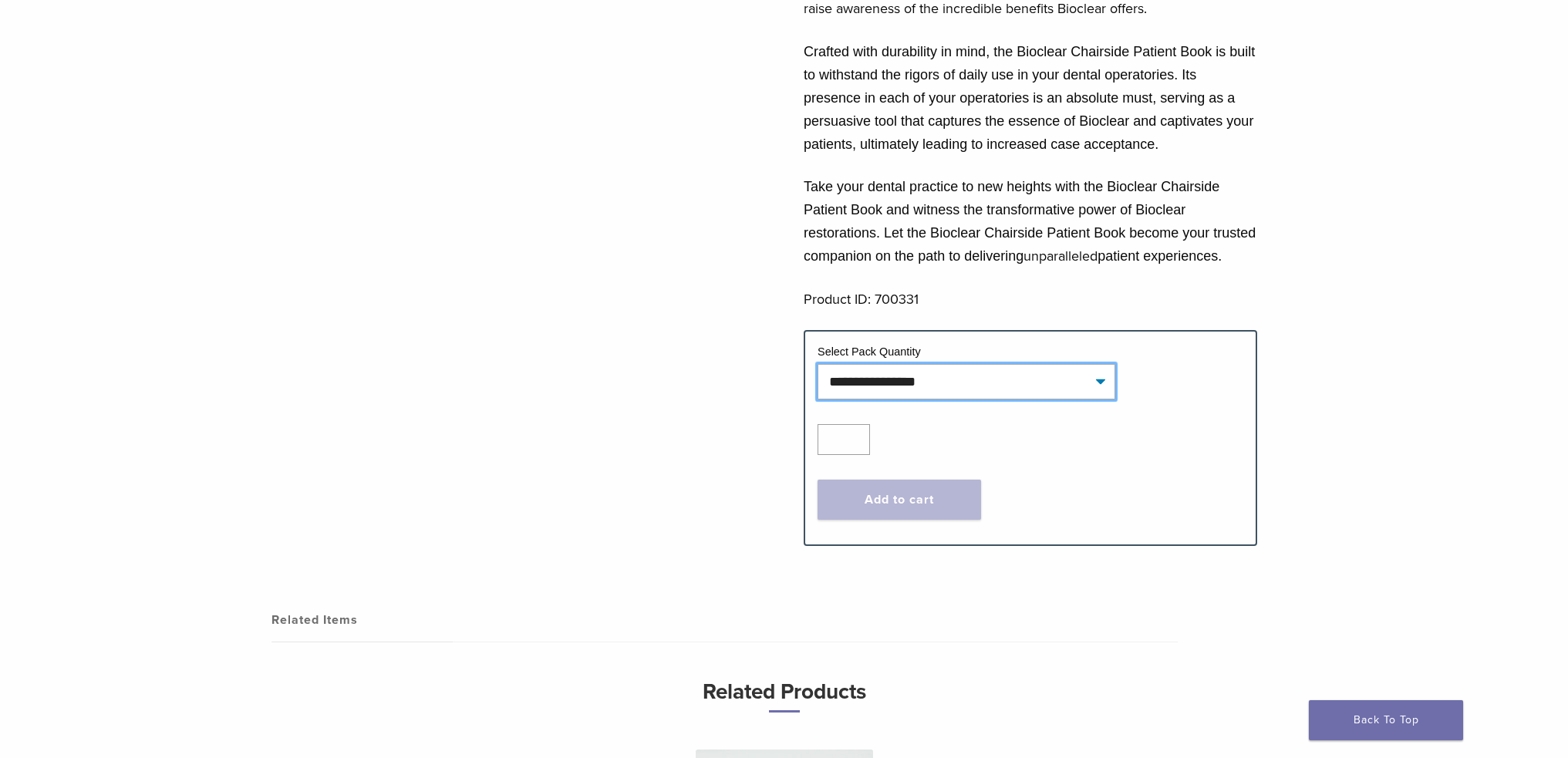
click at [946, 400] on select "**********" at bounding box center [966, 381] width 298 height 35
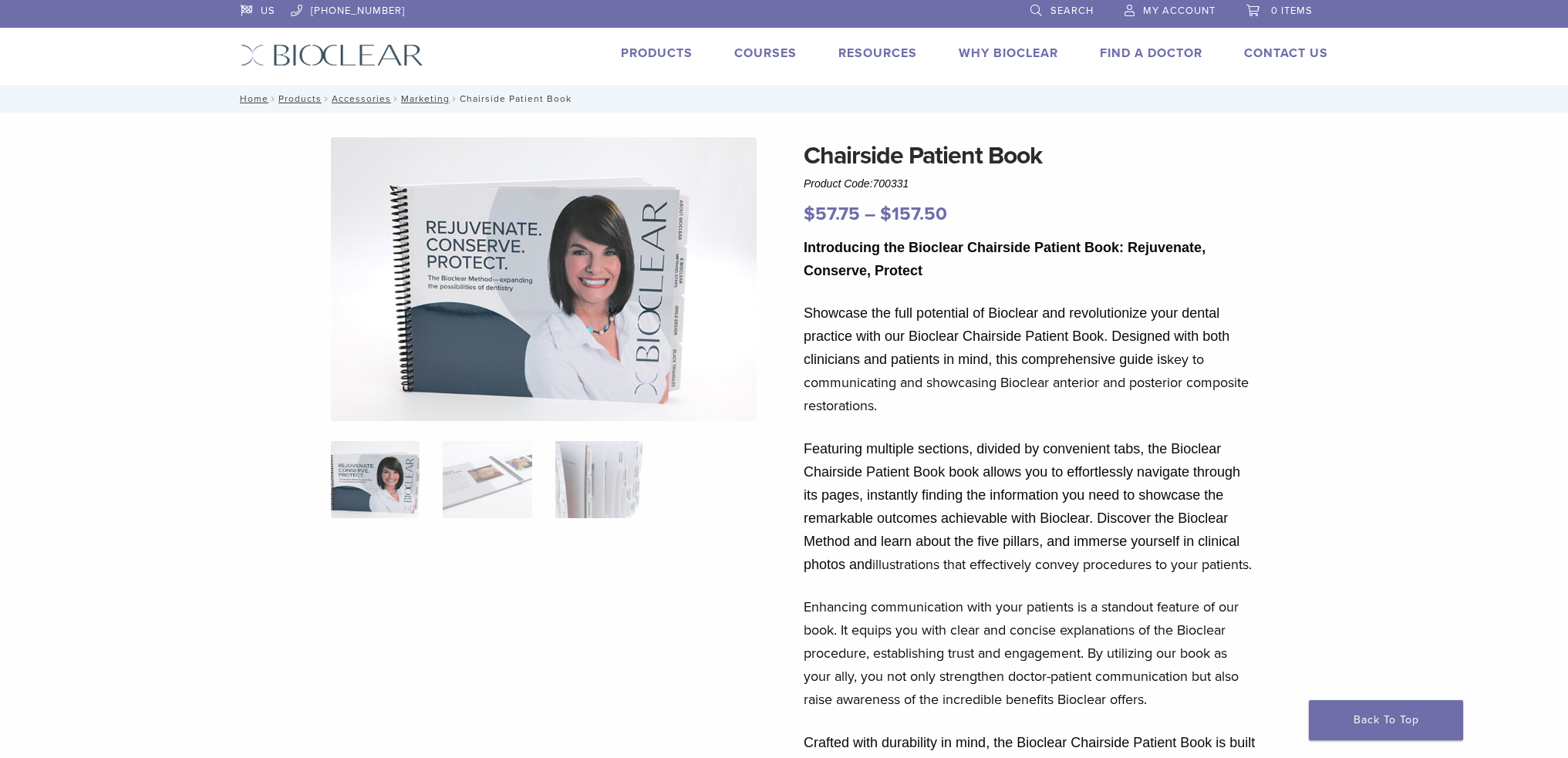
scroll to position [0, 0]
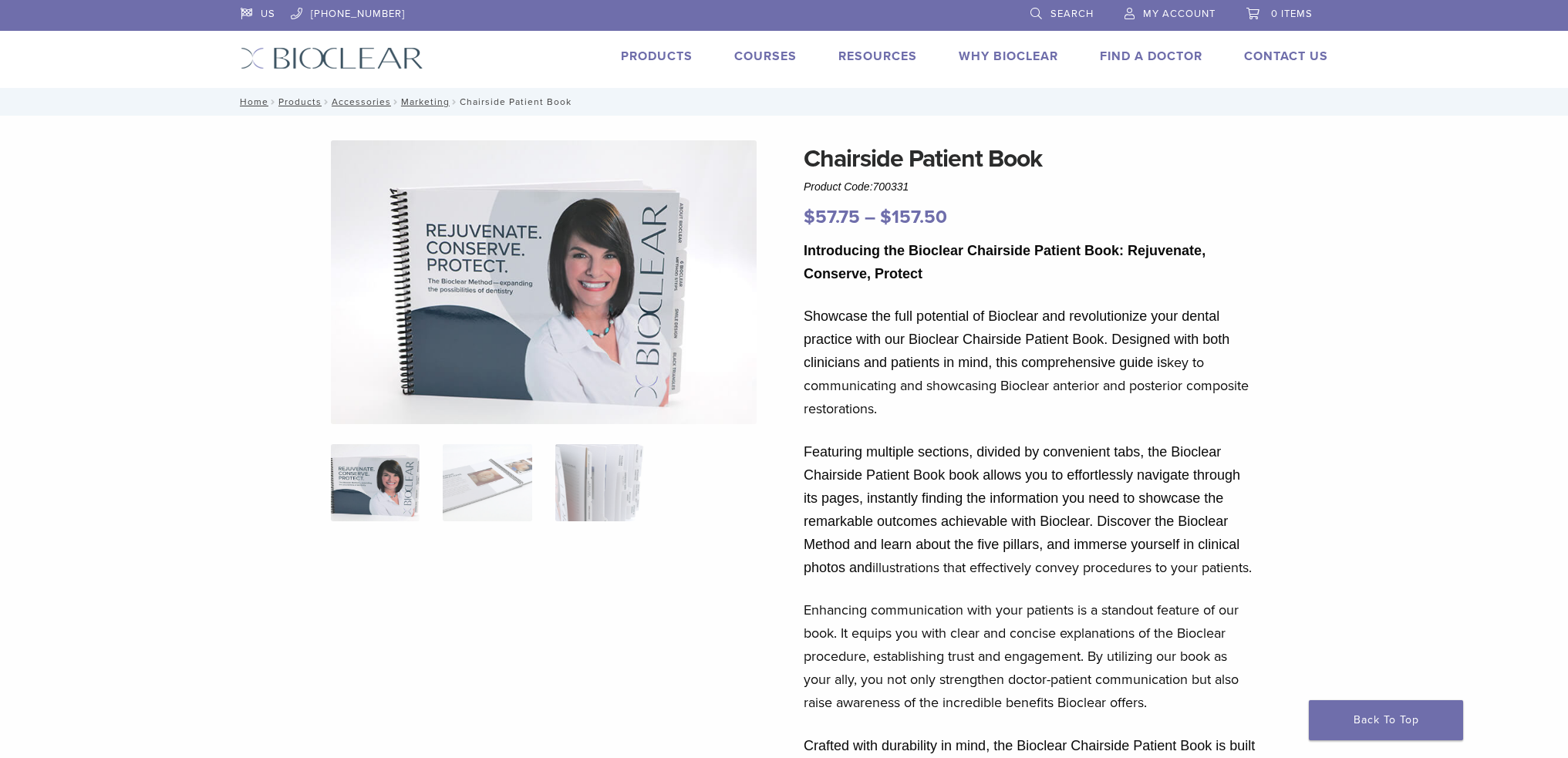
click at [403, 489] on img at bounding box center [375, 483] width 89 height 77
click at [496, 480] on img at bounding box center [487, 483] width 89 height 77
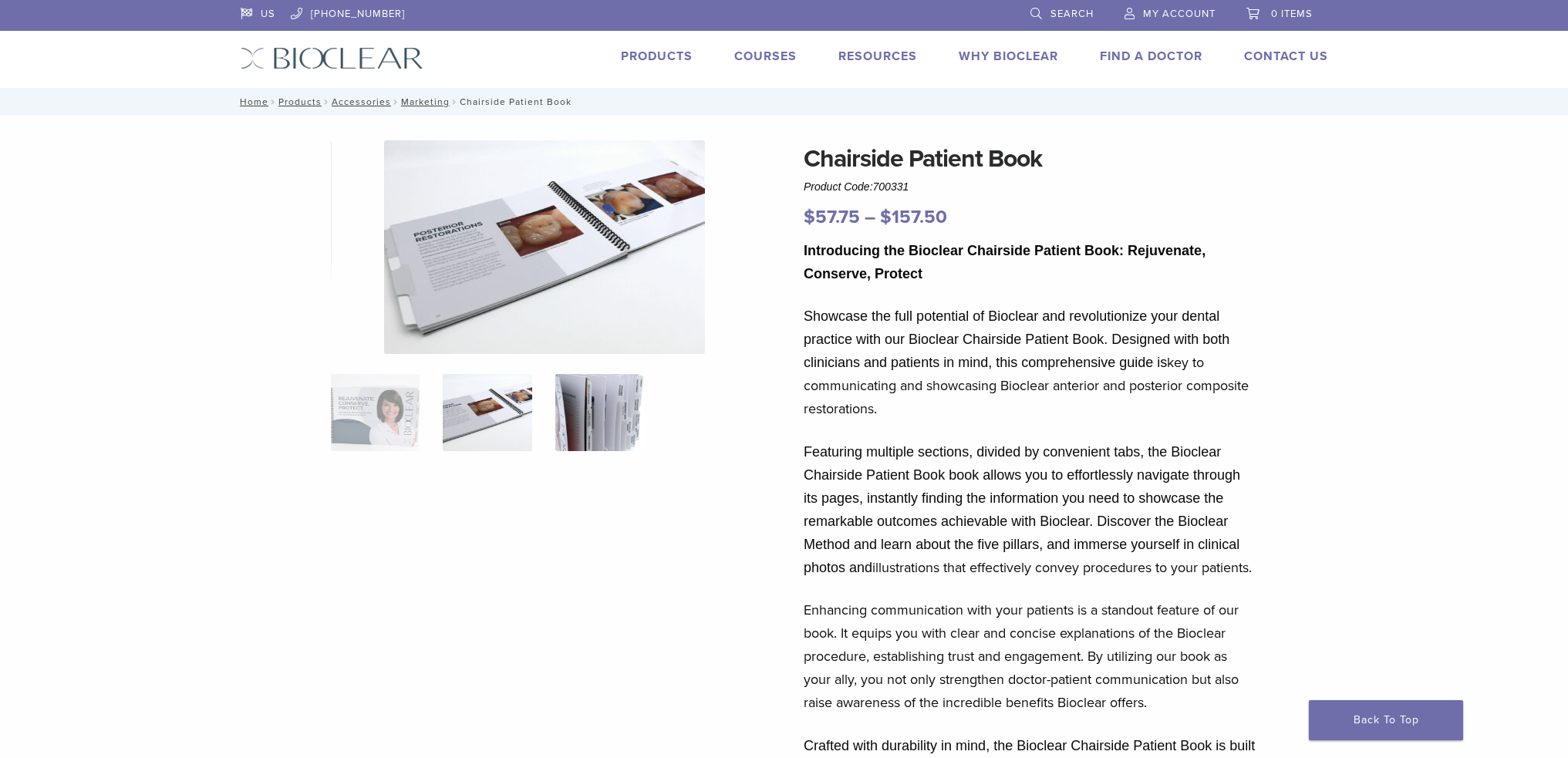
click at [611, 427] on img at bounding box center [600, 412] width 89 height 77
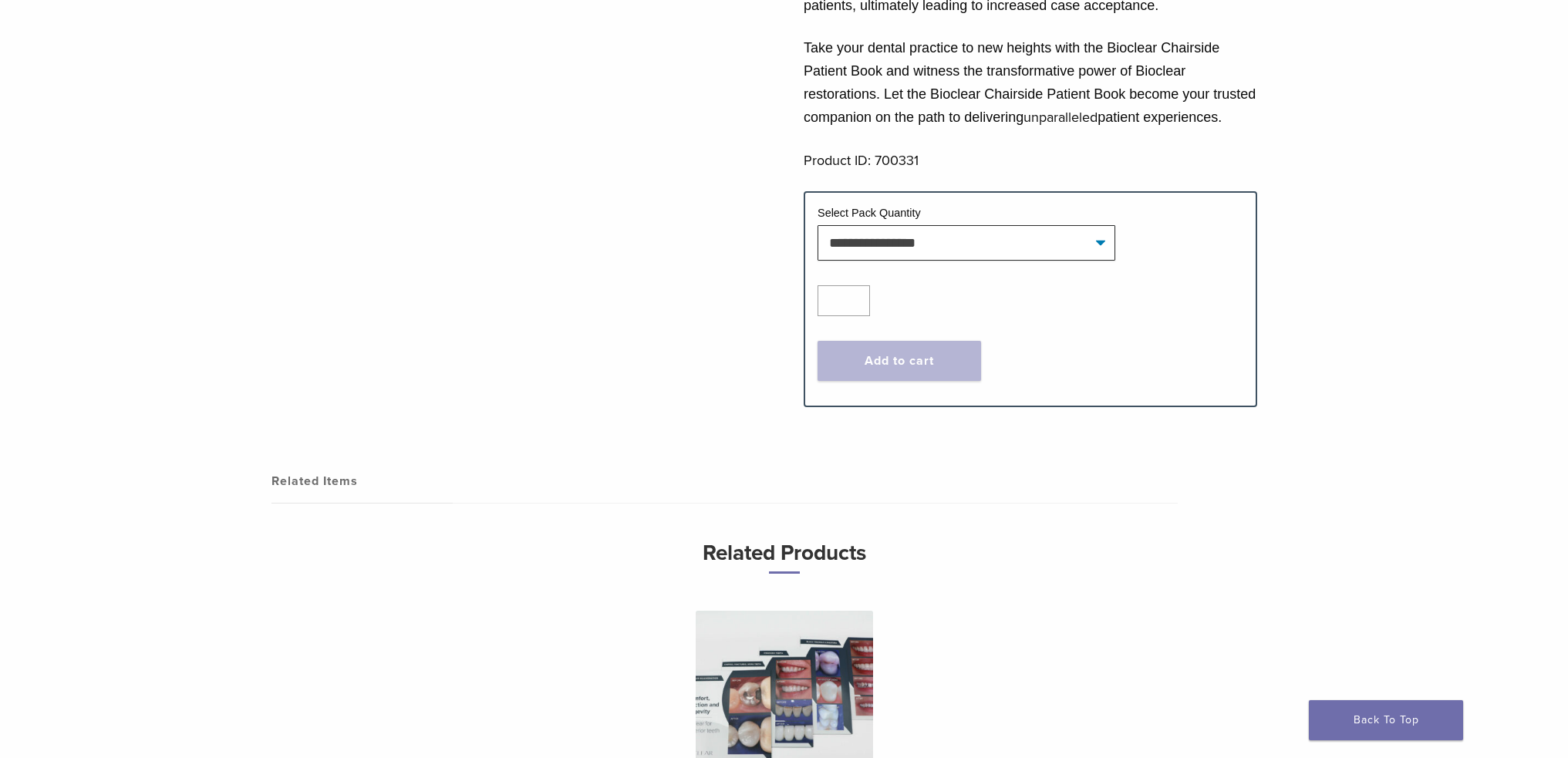
scroll to position [848, 0]
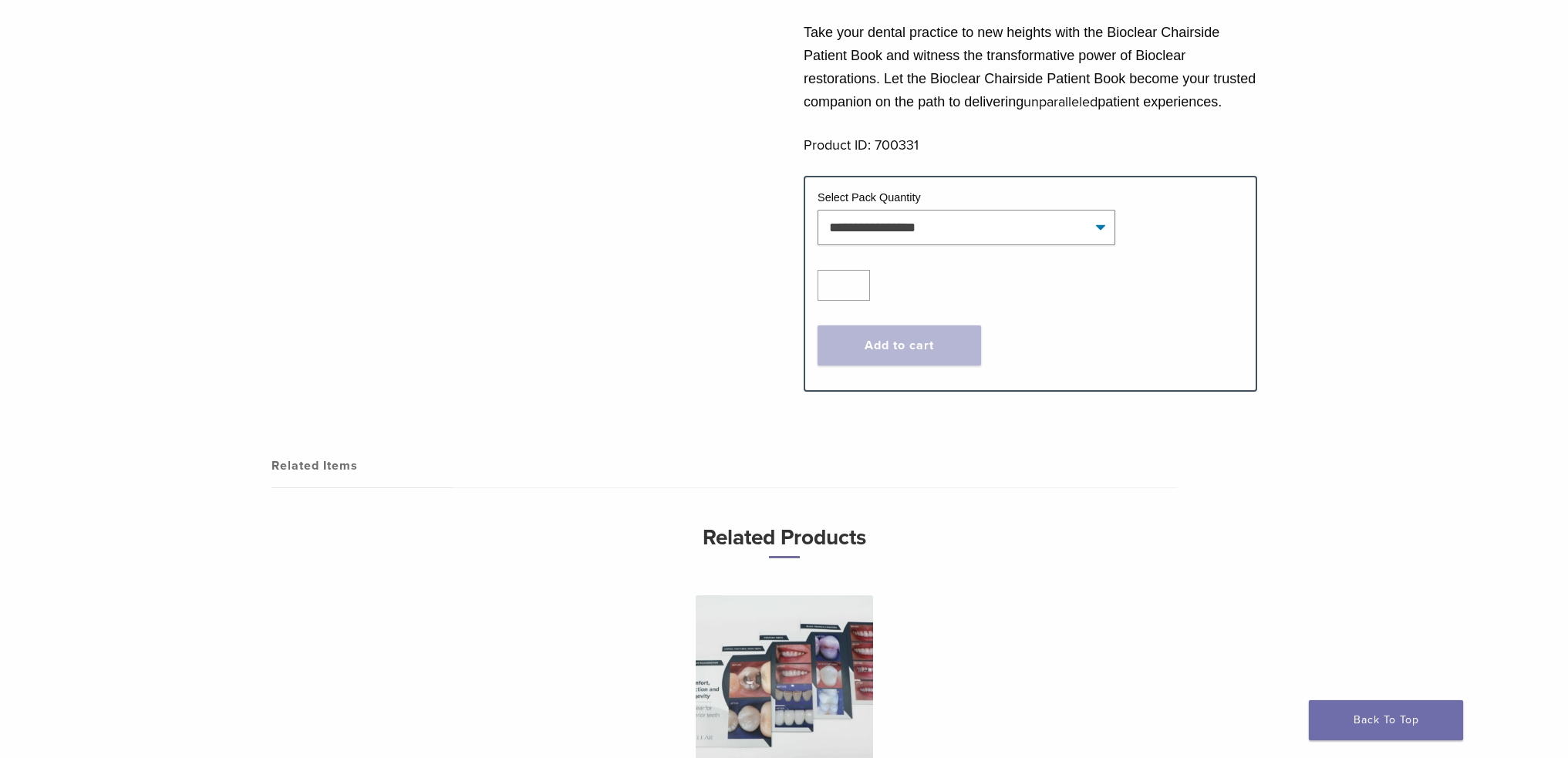
drag, startPoint x: 981, startPoint y: 231, endPoint x: 986, endPoint y: 239, distance: 9.4
click at [981, 210] on td "Select Pack Quantity" at bounding box center [1030, 199] width 426 height 20
click at [986, 241] on select "**********" at bounding box center [966, 227] width 298 height 35
click at [818, 232] on select "**********" at bounding box center [966, 227] width 298 height 35
select select "******"
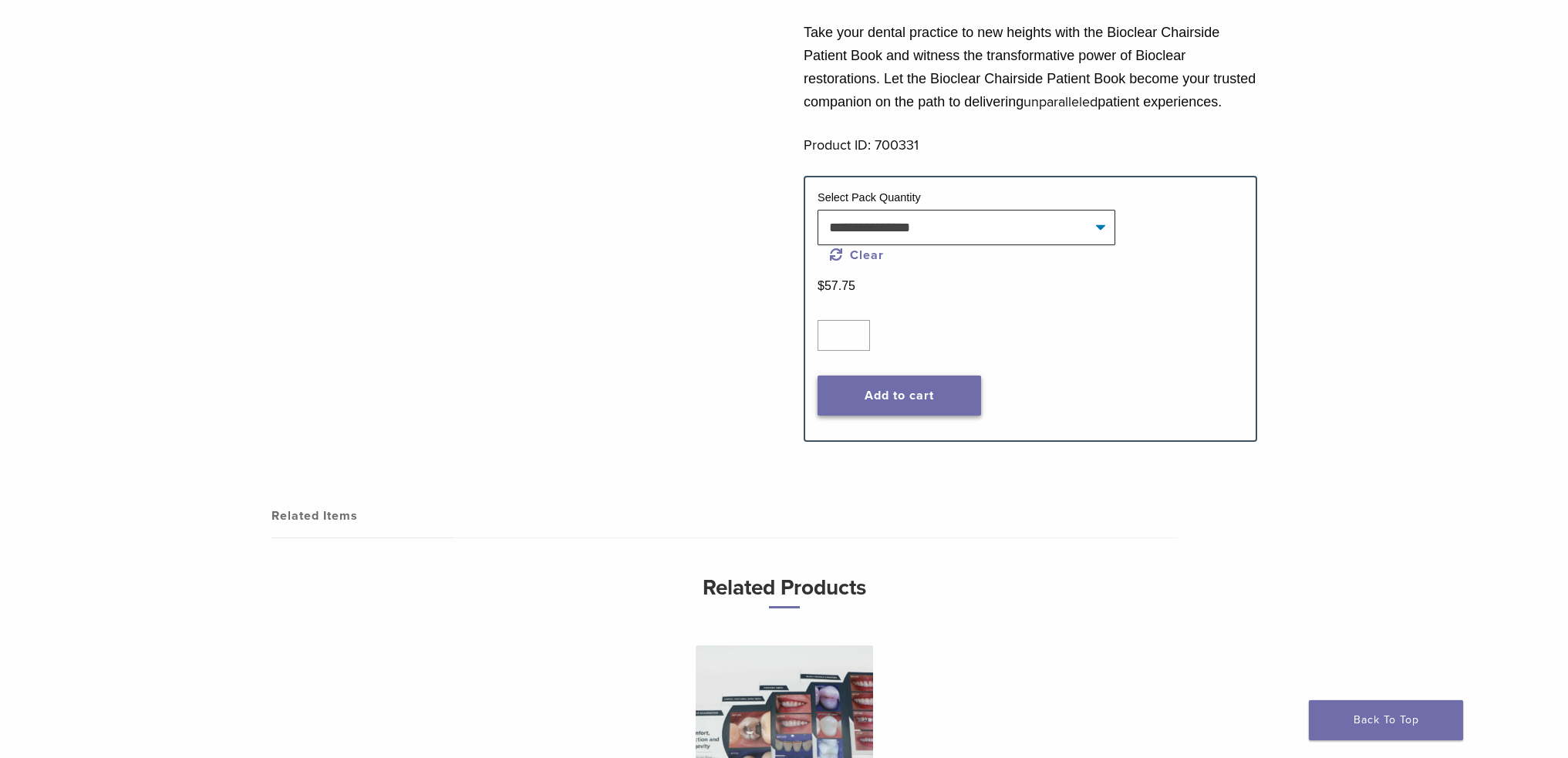
click at [943, 399] on button "Add to cart" at bounding box center [899, 396] width 164 height 40
click at [943, 405] on button "Add to cart" at bounding box center [899, 396] width 164 height 40
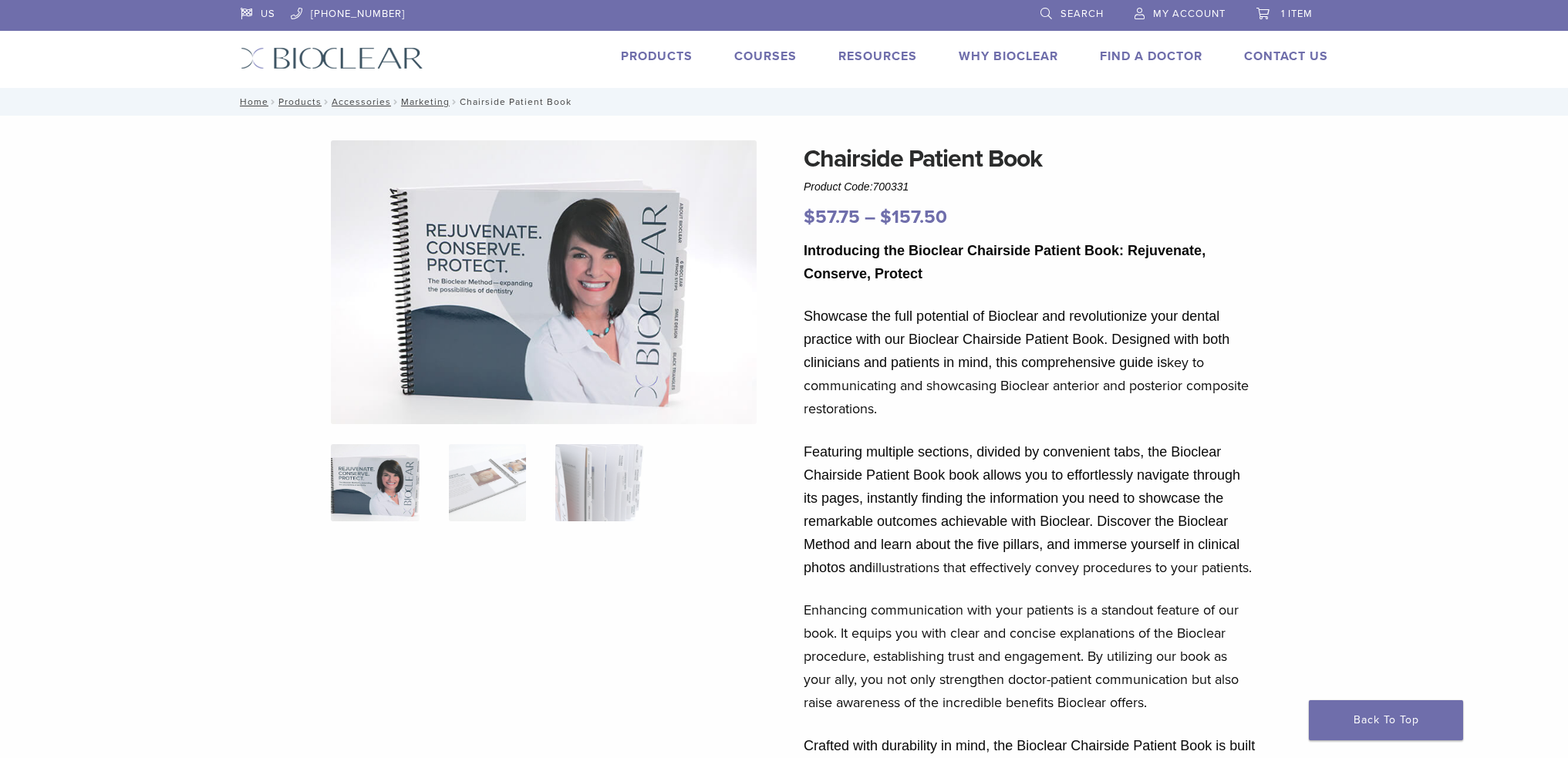
select select "******"
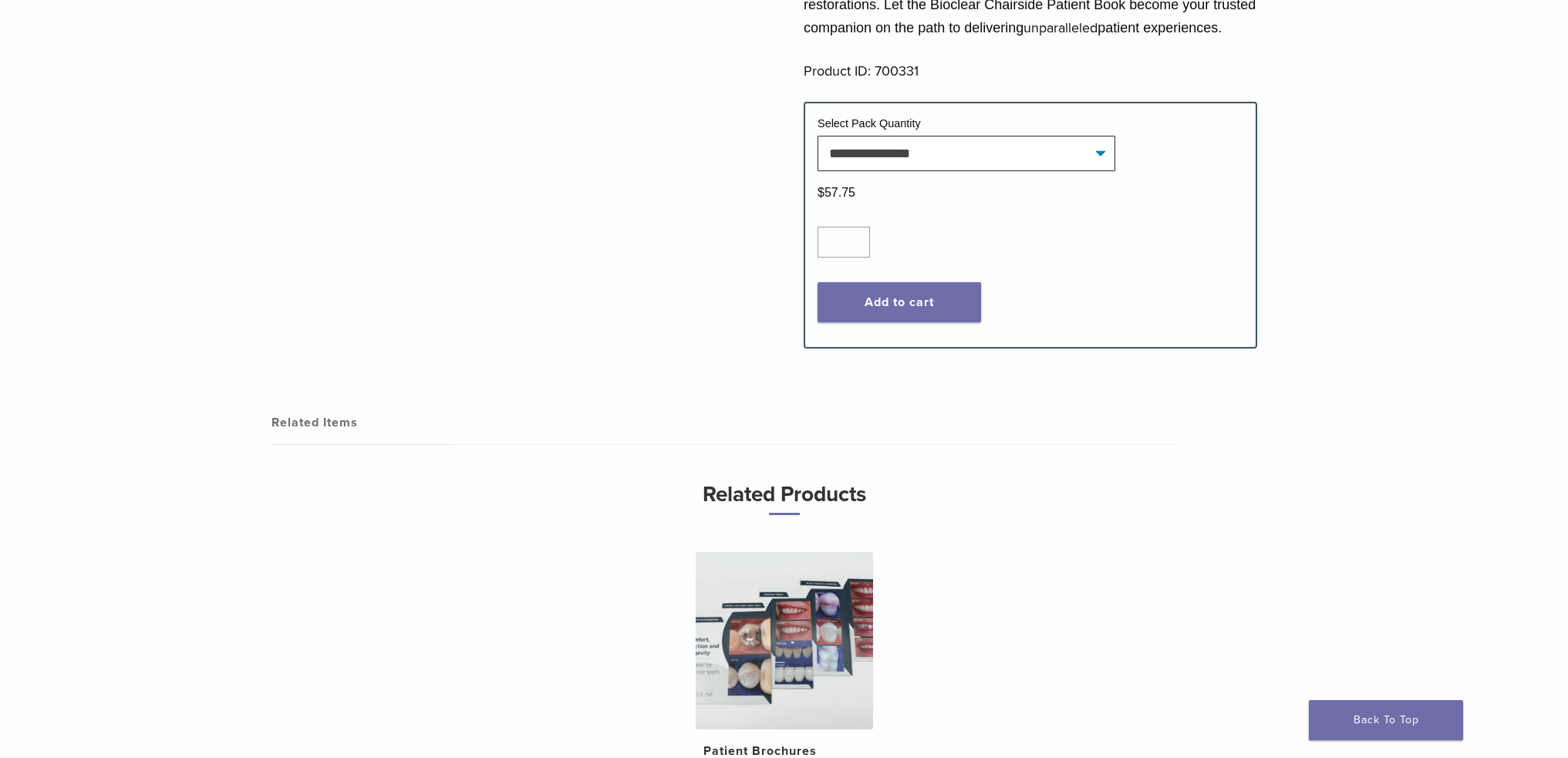
scroll to position [1157, 0]
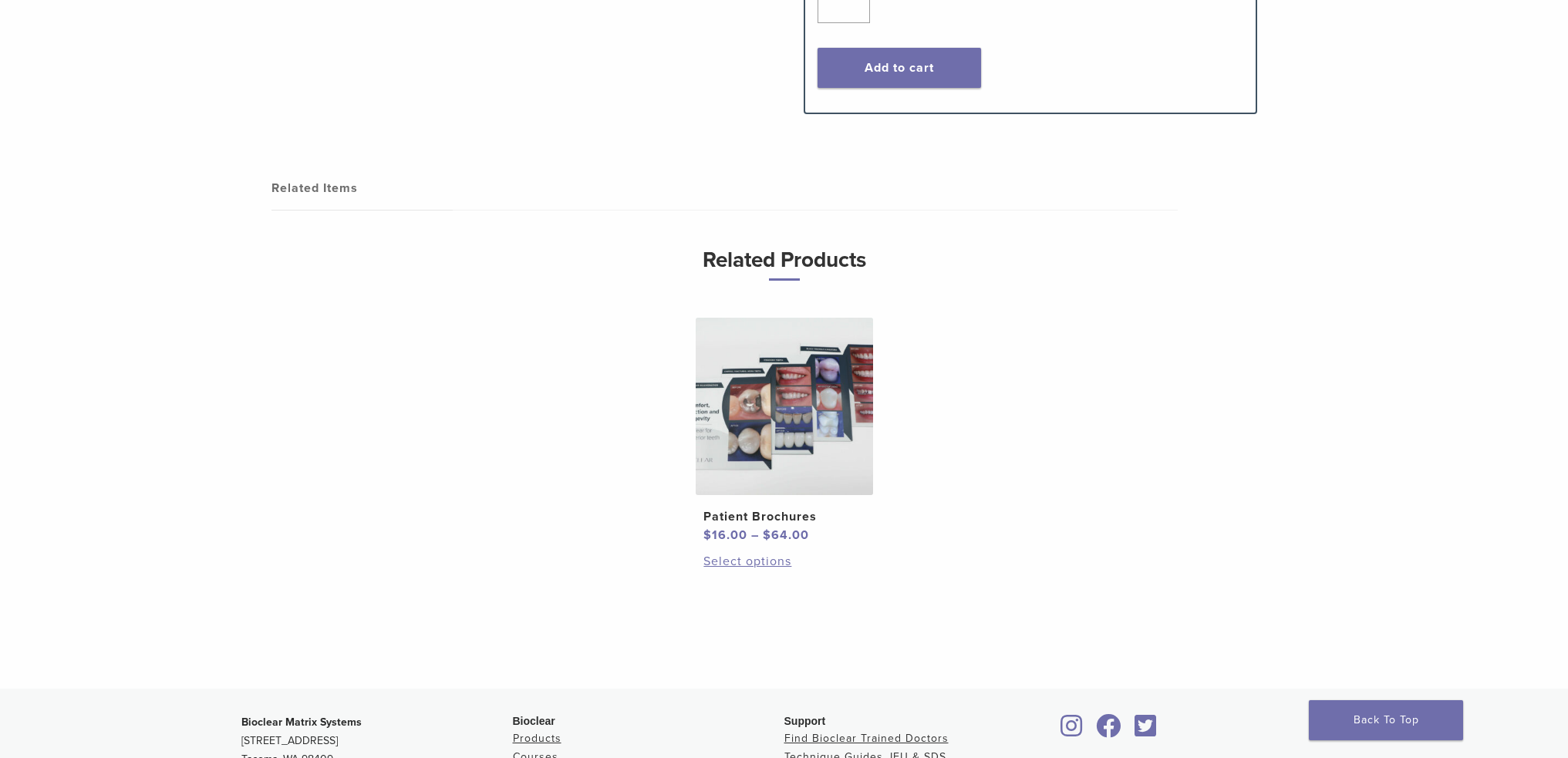
click at [801, 423] on img at bounding box center [784, 406] width 177 height 177
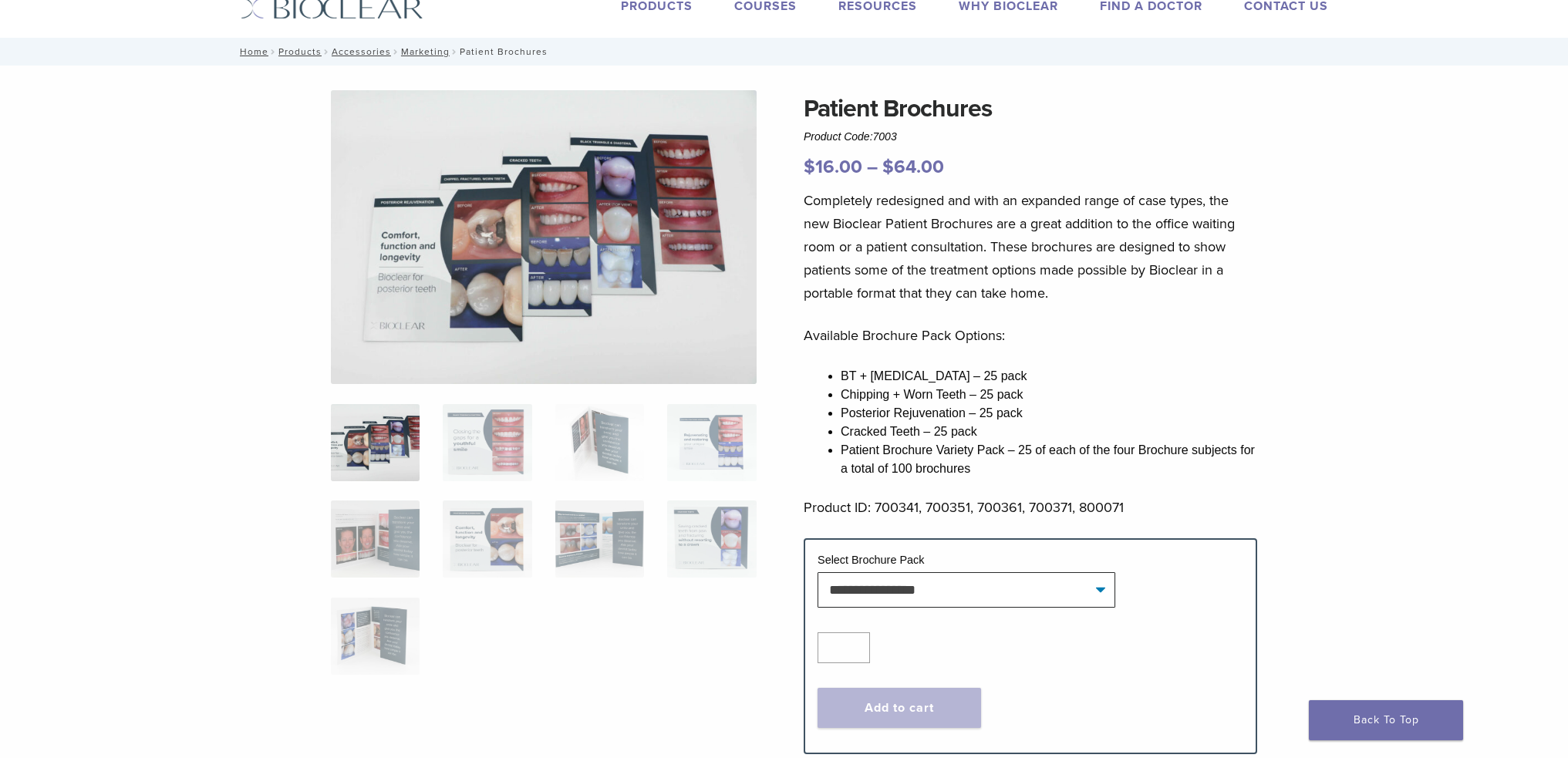
scroll to position [77, 0]
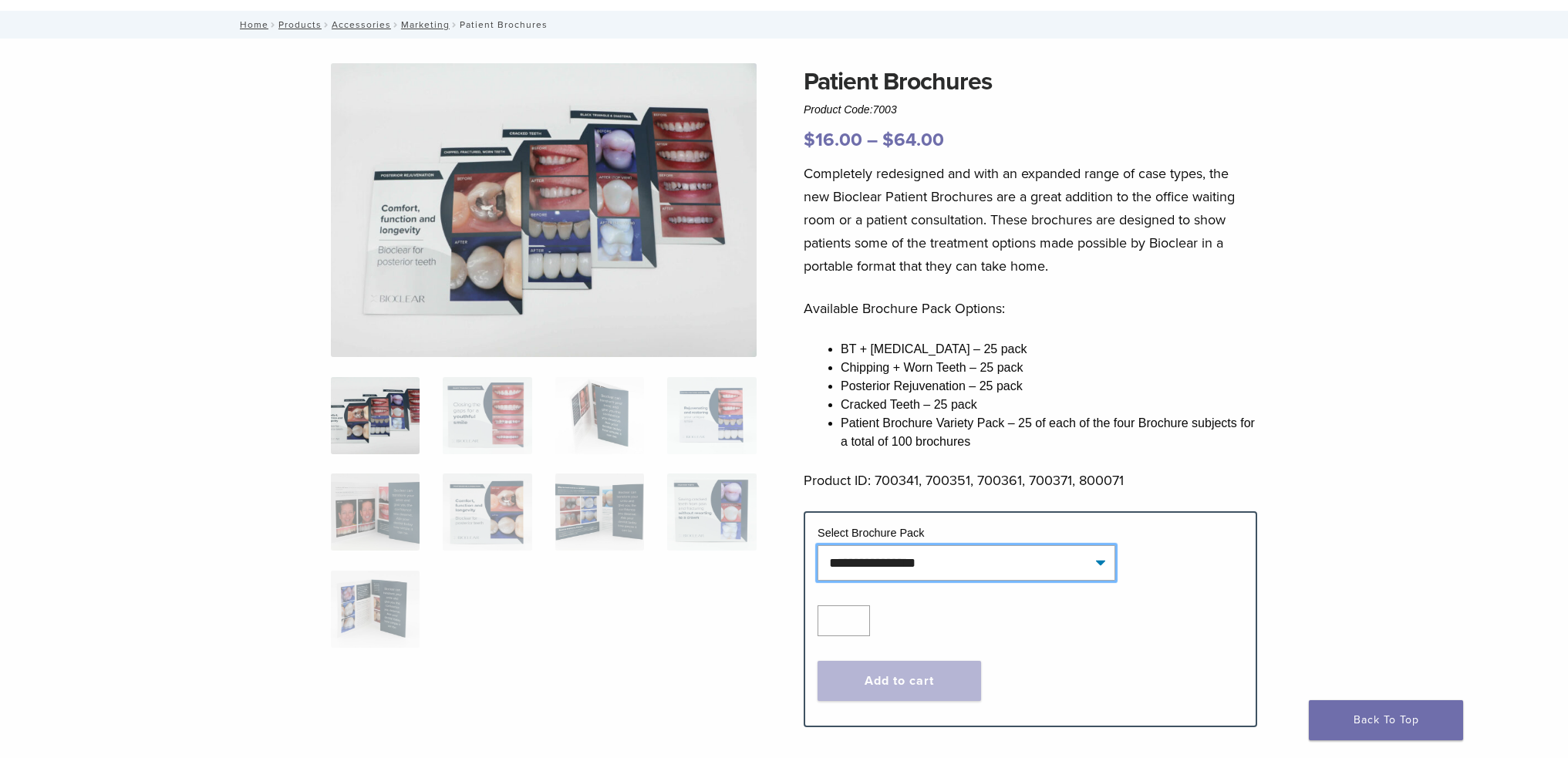
click at [929, 551] on select "**********" at bounding box center [966, 563] width 298 height 35
click at [818, 545] on select "**********" at bounding box center [966, 563] width 298 height 35
select select "**********"
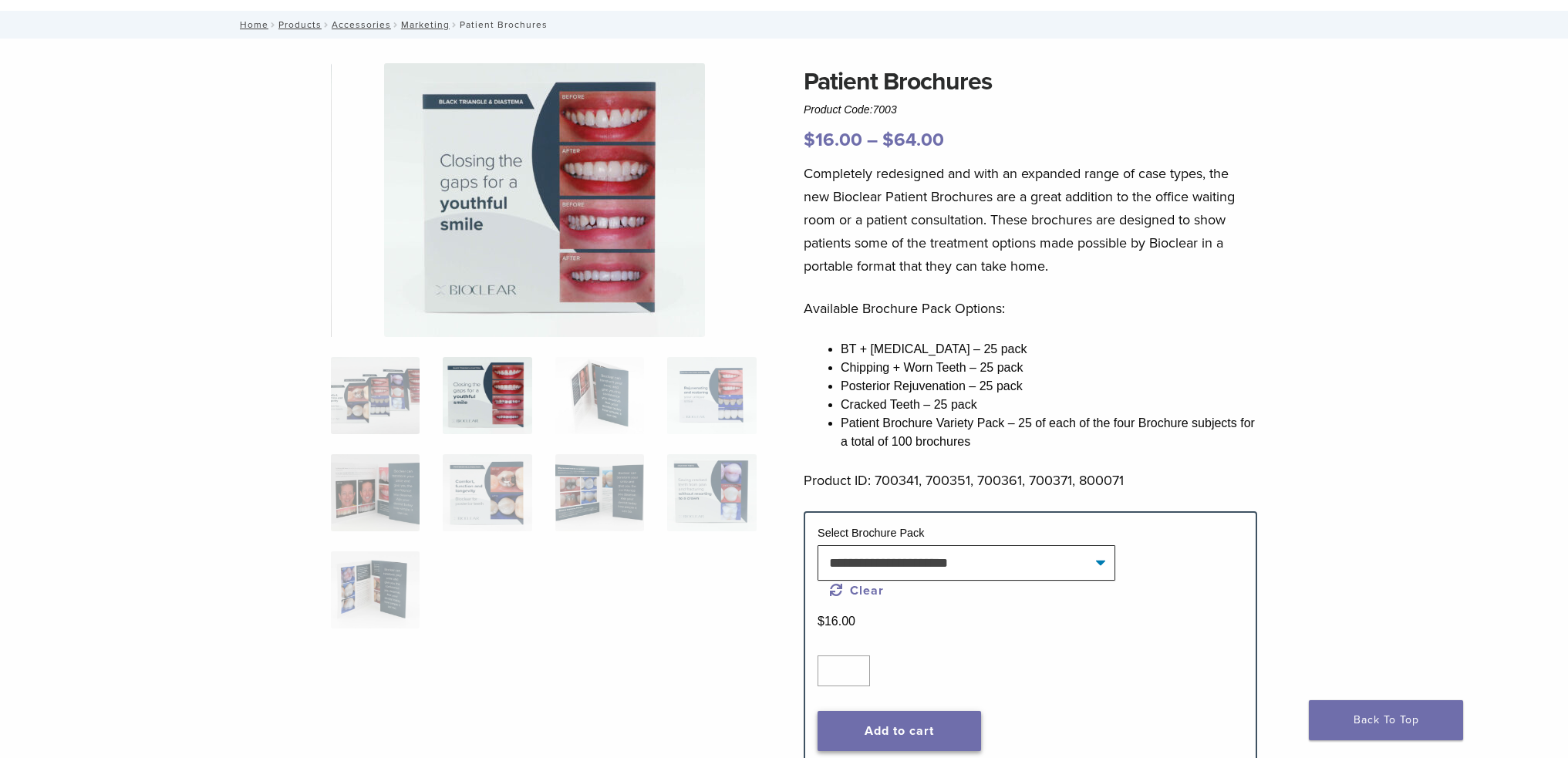
click at [869, 736] on button "Add to cart" at bounding box center [899, 731] width 164 height 40
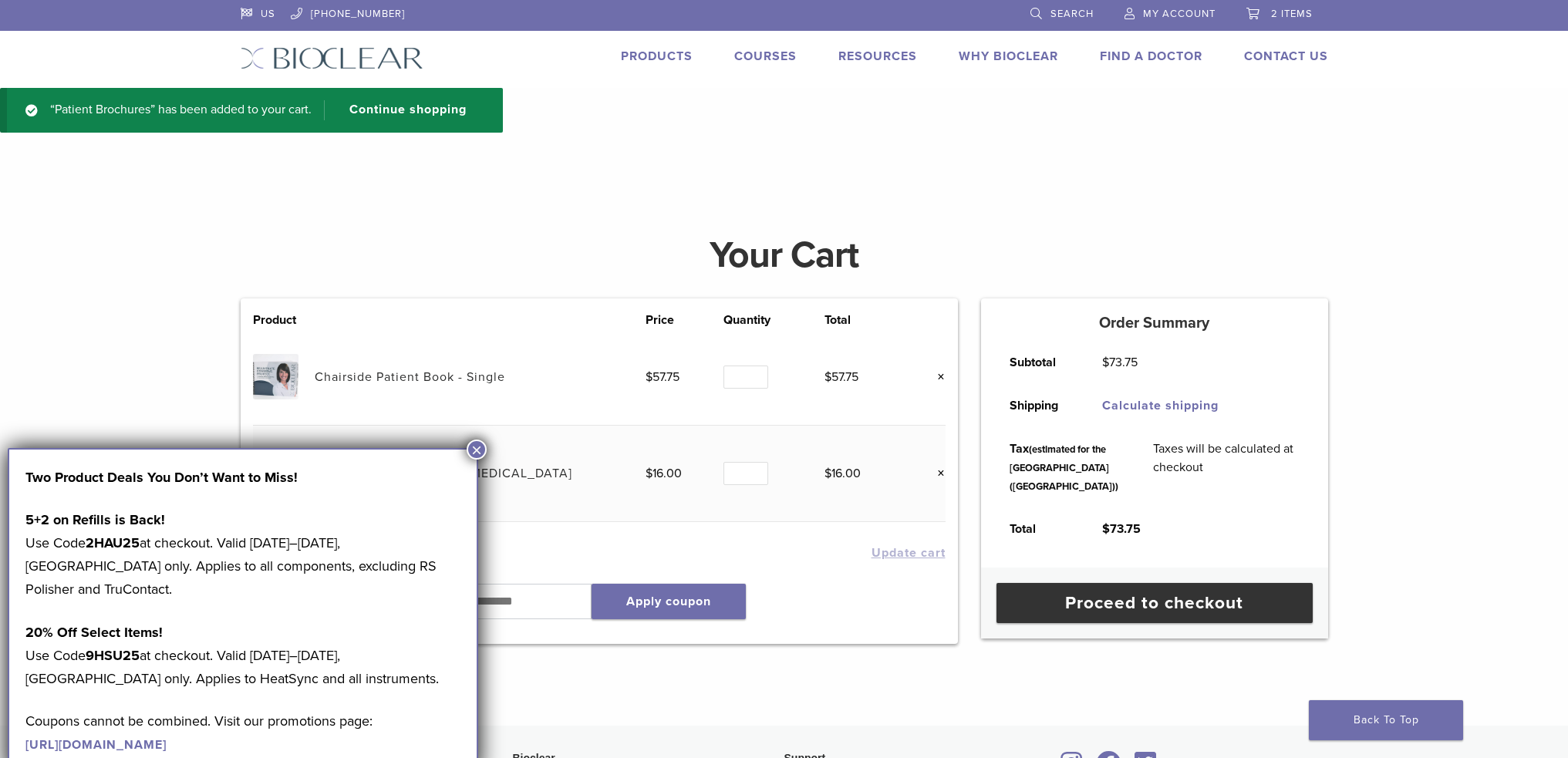
click at [651, 57] on link "Products" at bounding box center [657, 57] width 72 height 15
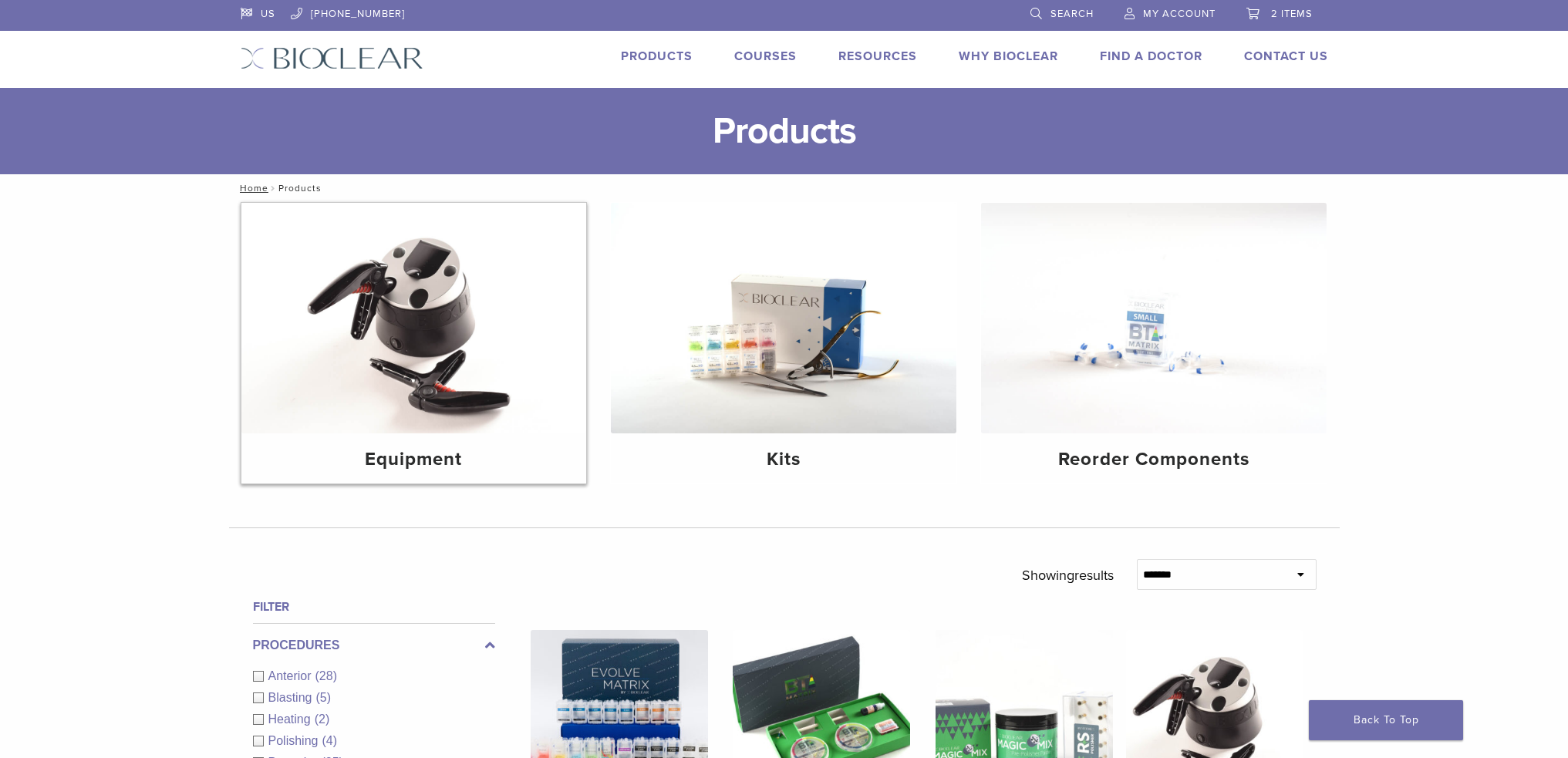
click at [476, 333] on img at bounding box center [414, 318] width 346 height 231
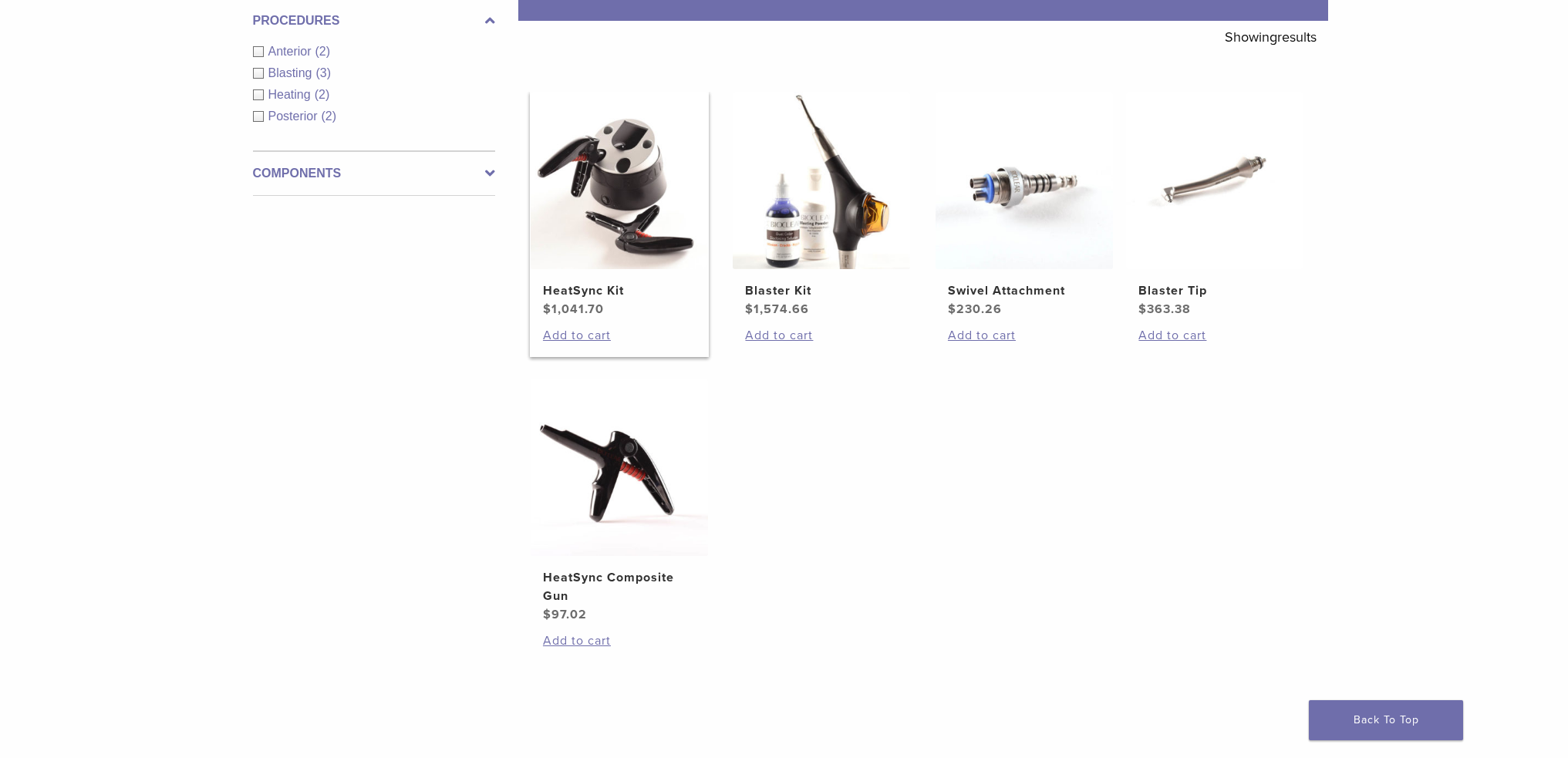
scroll to position [309, 0]
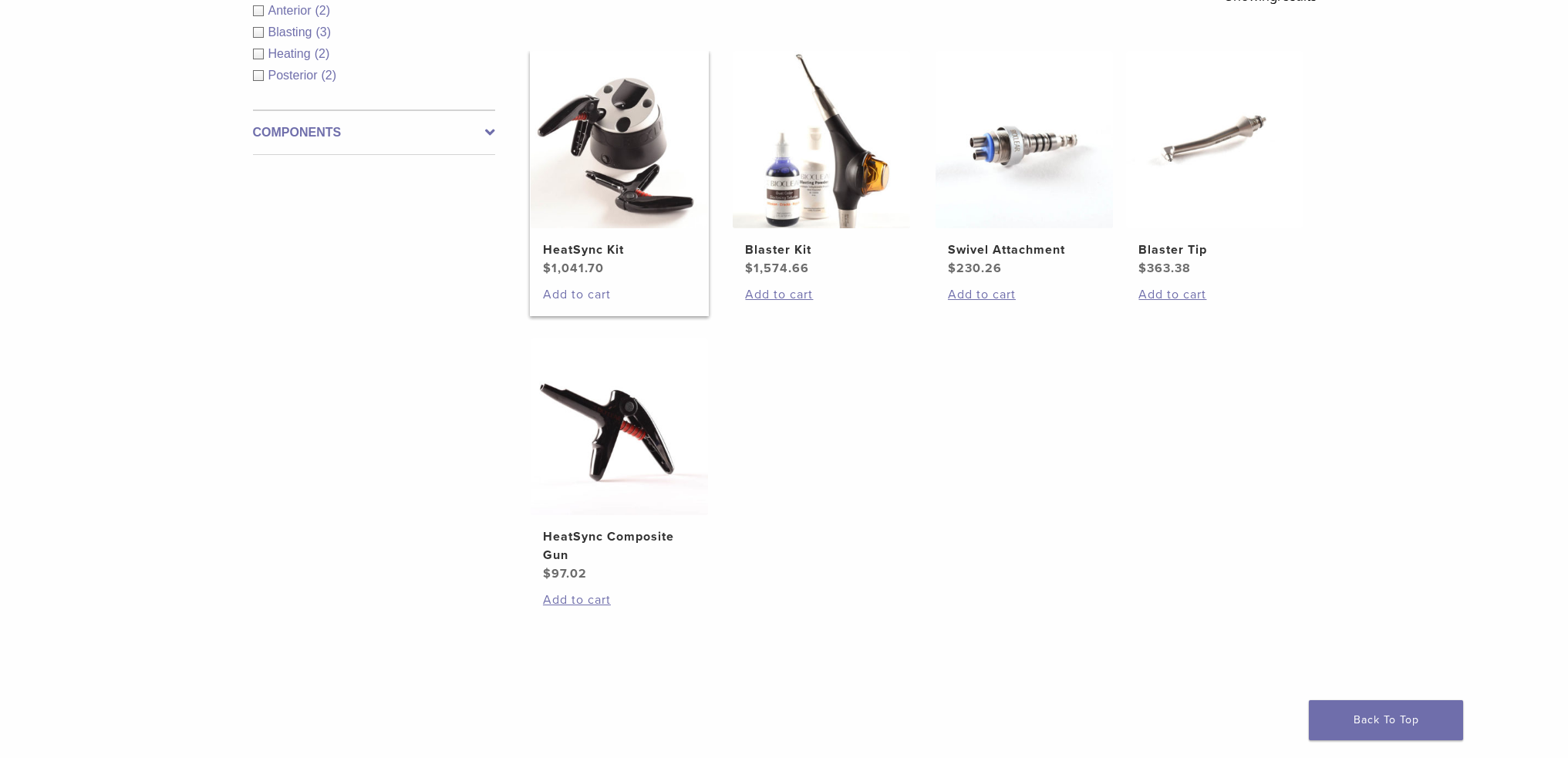
click at [594, 294] on link "Add to cart" at bounding box center [619, 294] width 152 height 18
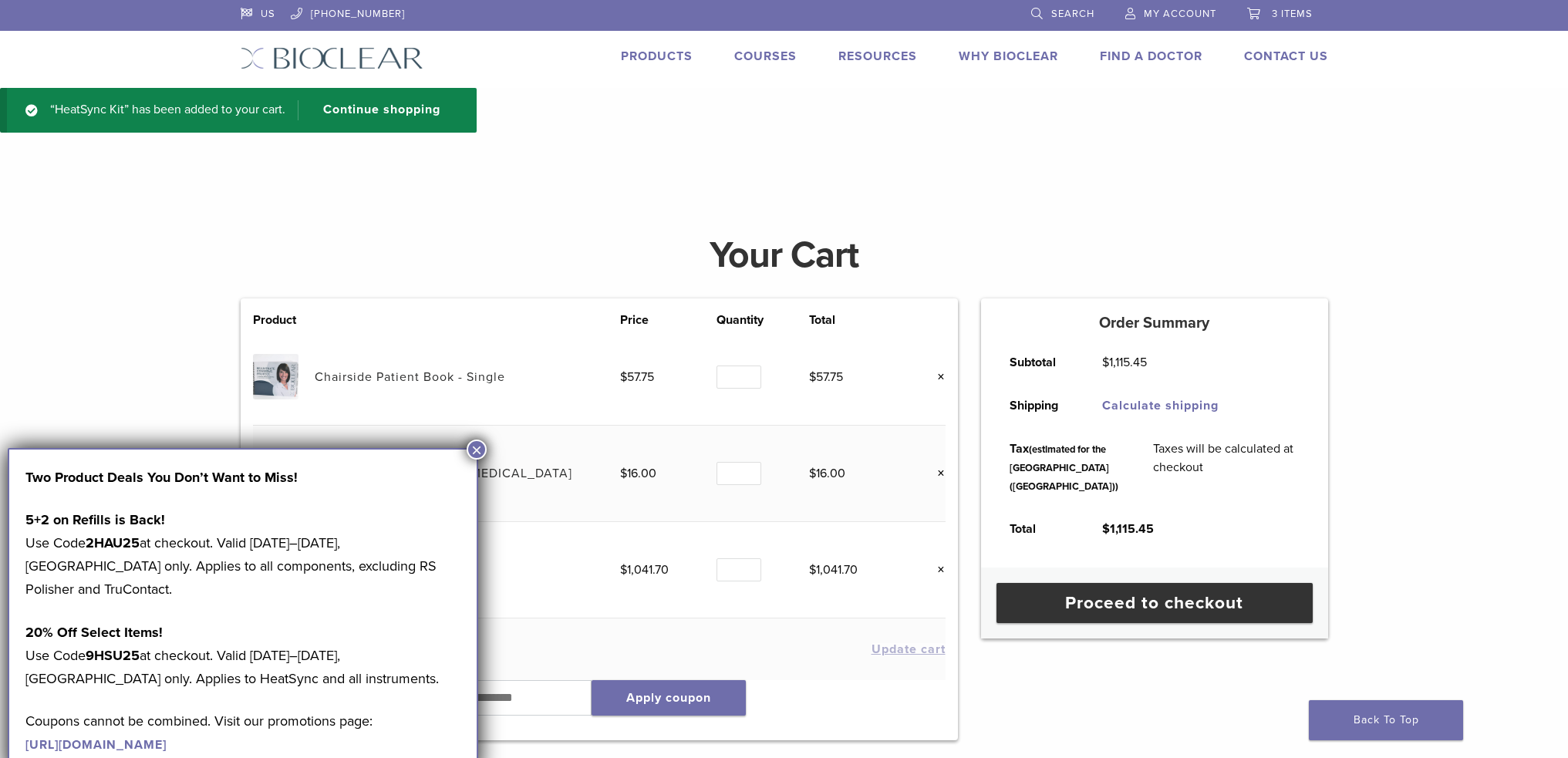
click at [480, 442] on button "×" at bounding box center [476, 449] width 20 height 20
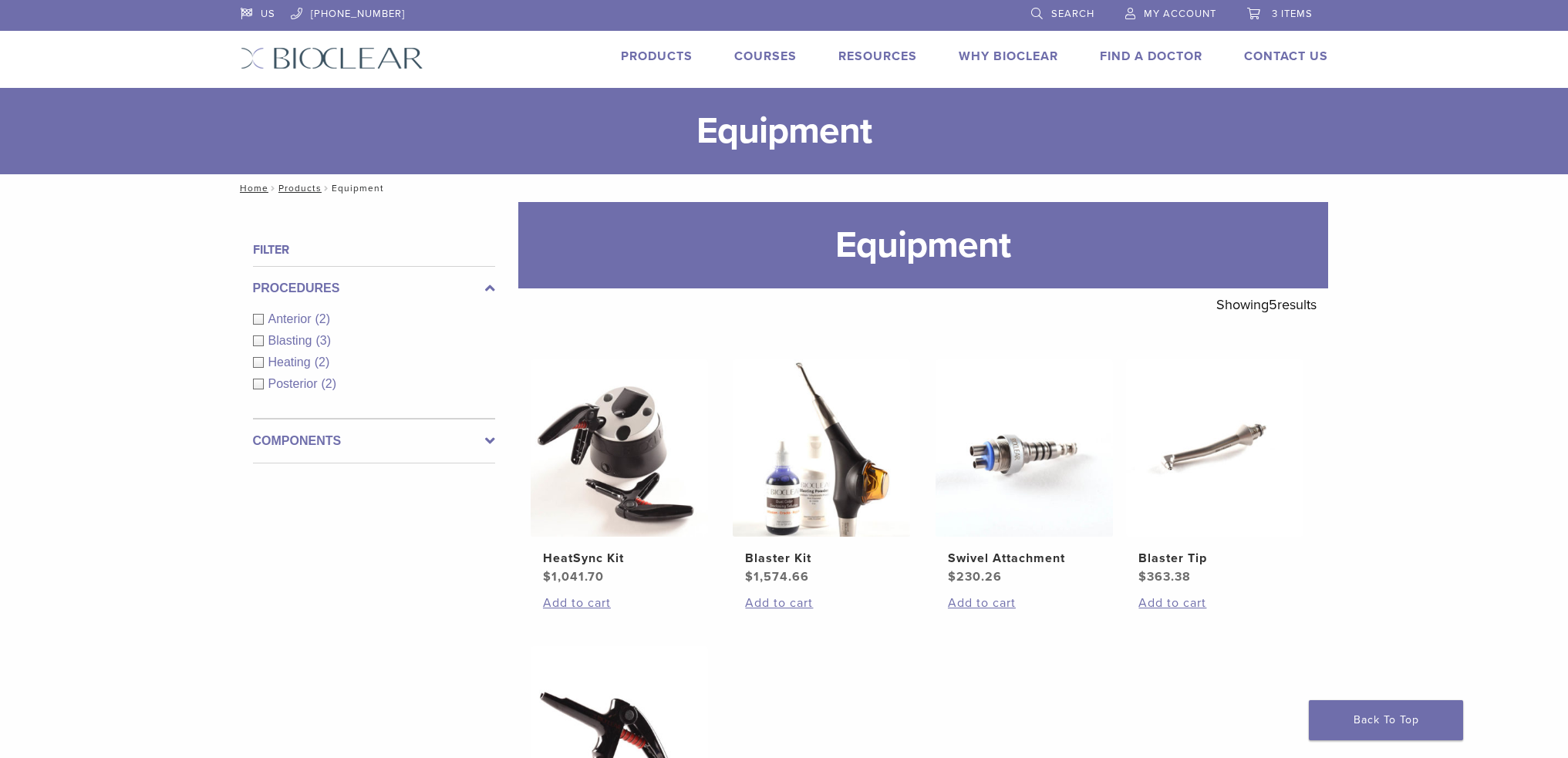
scroll to position [310, 0]
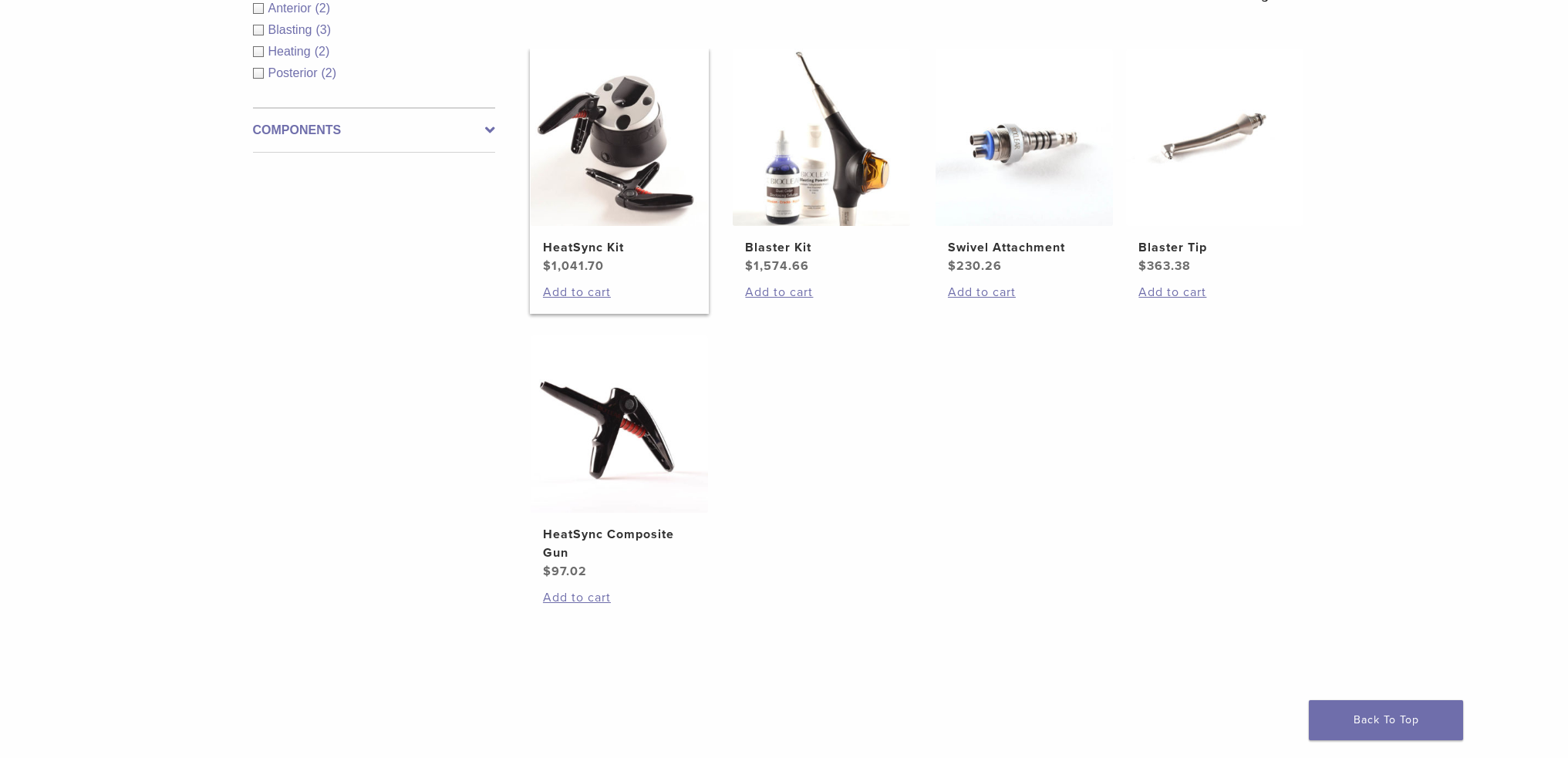
click at [588, 189] on img at bounding box center [619, 137] width 177 height 177
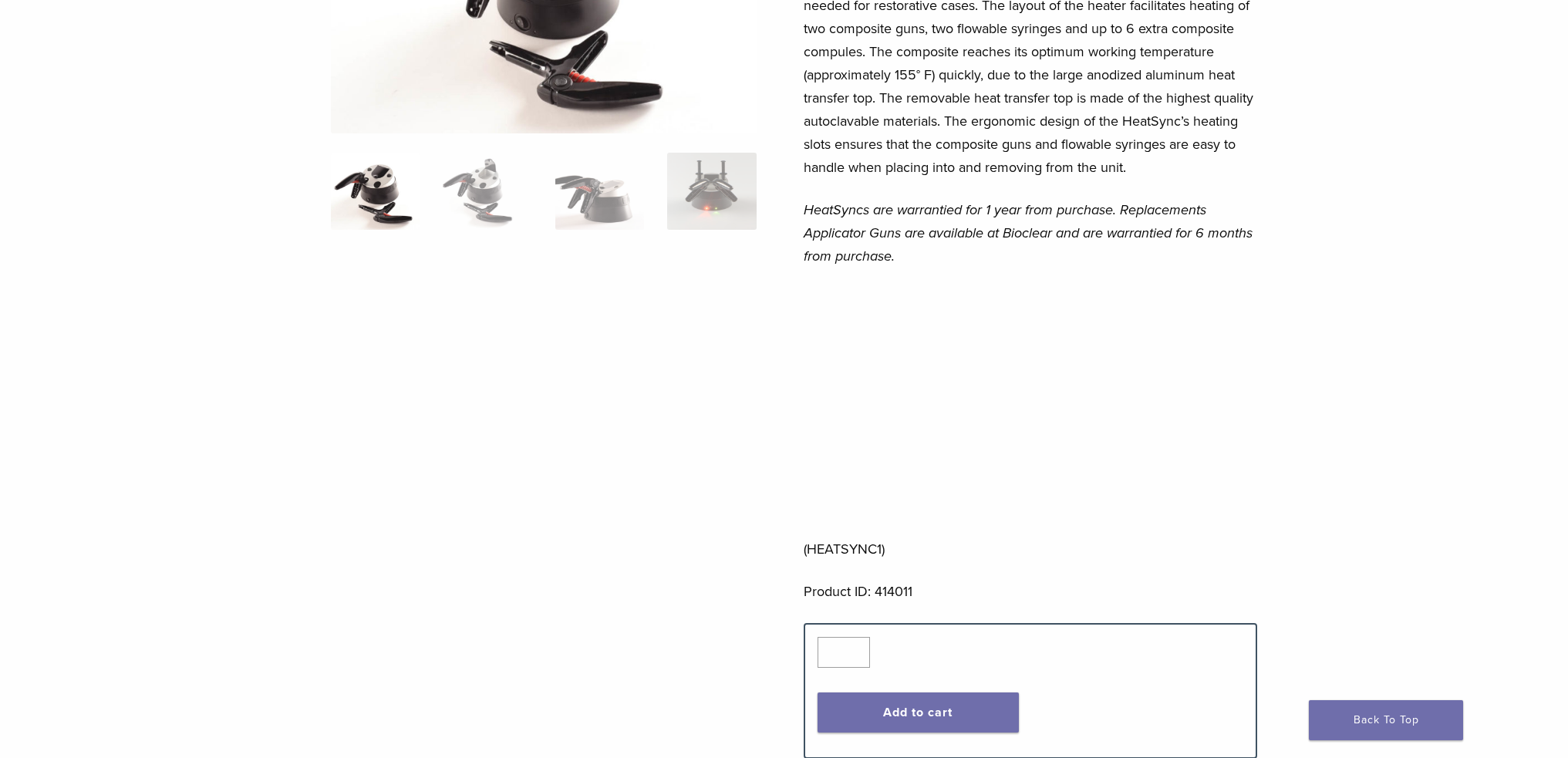
scroll to position [309, 0]
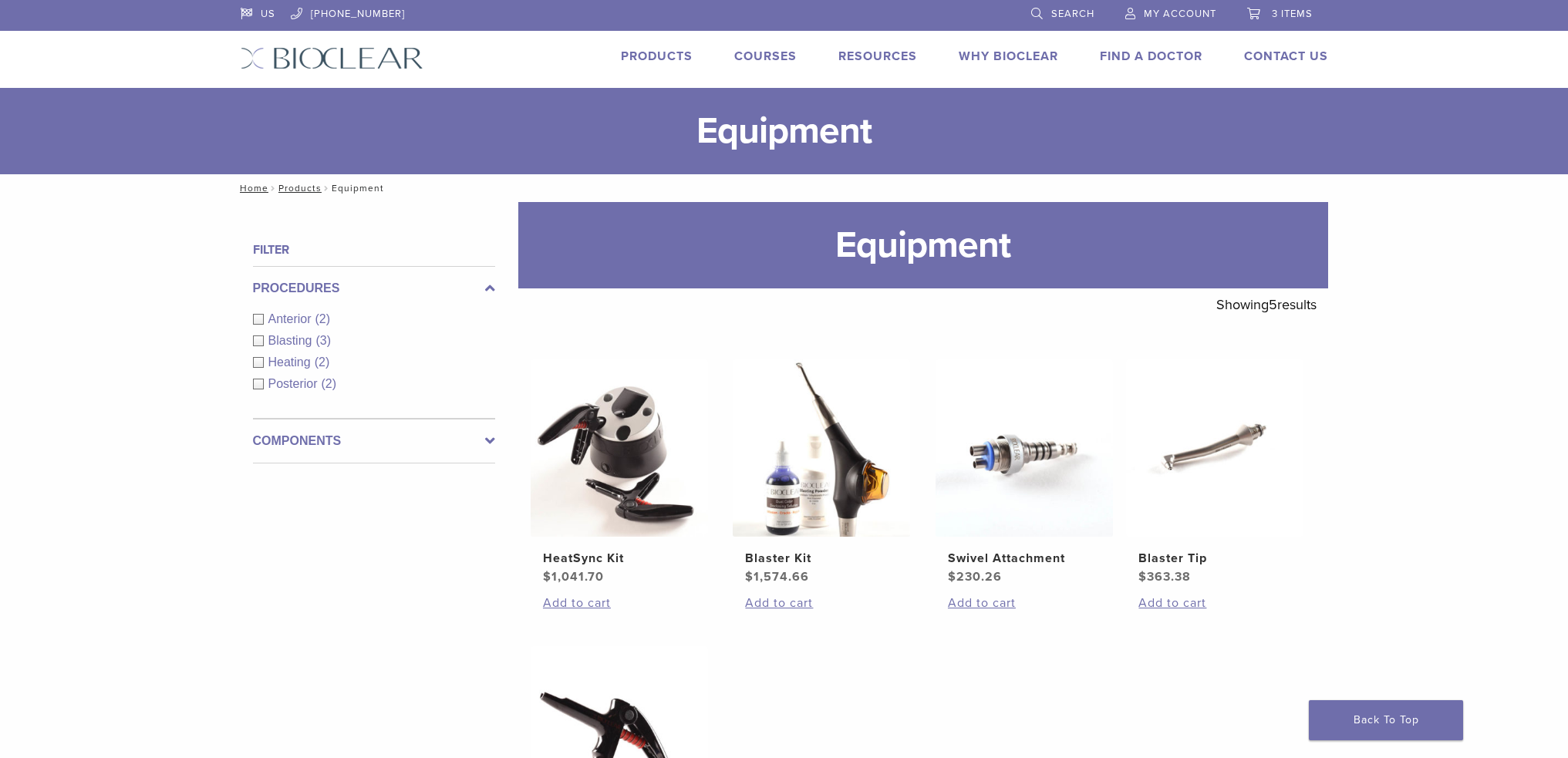
scroll to position [310, 0]
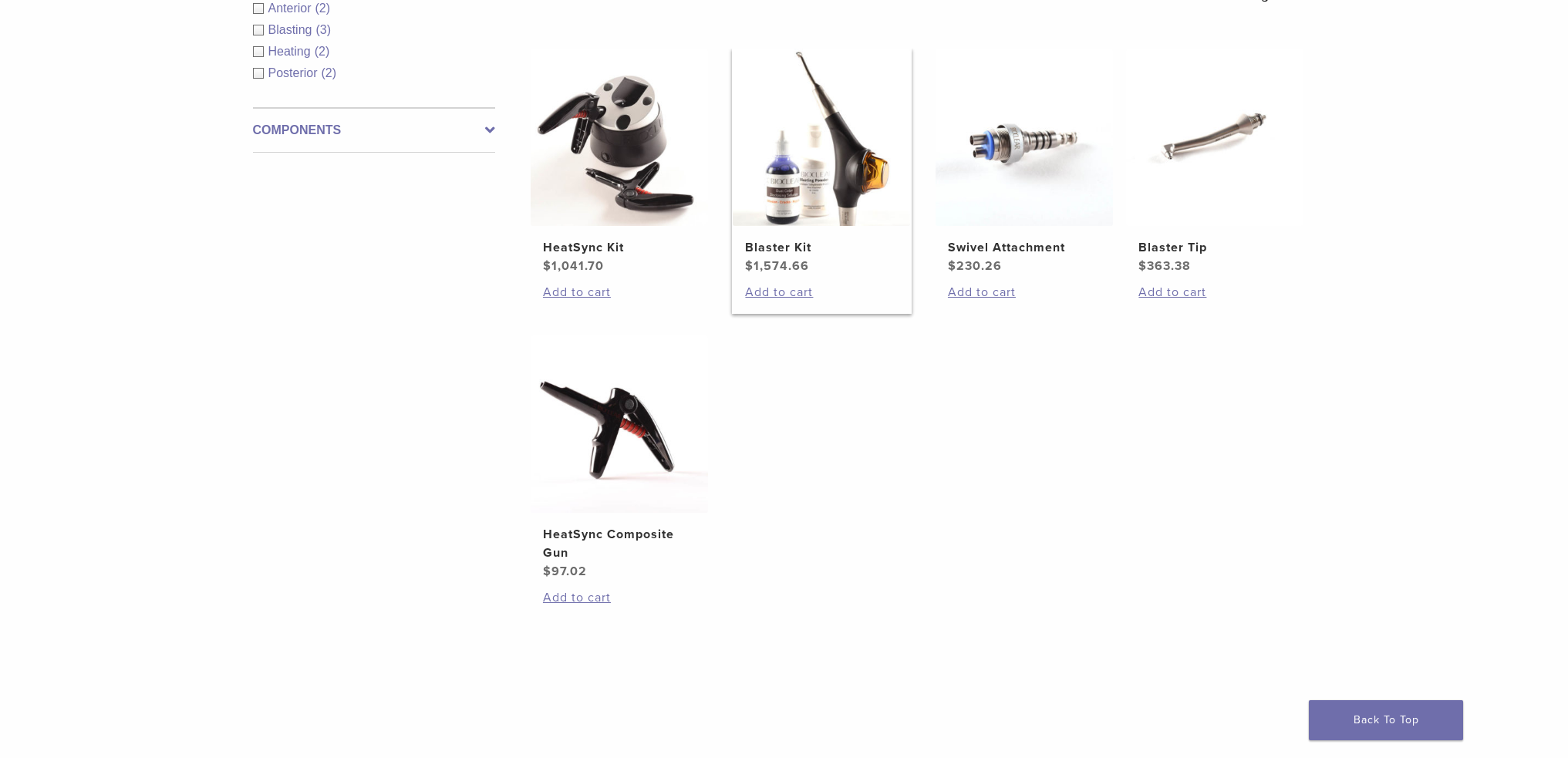
click at [793, 212] on img at bounding box center [821, 137] width 177 height 177
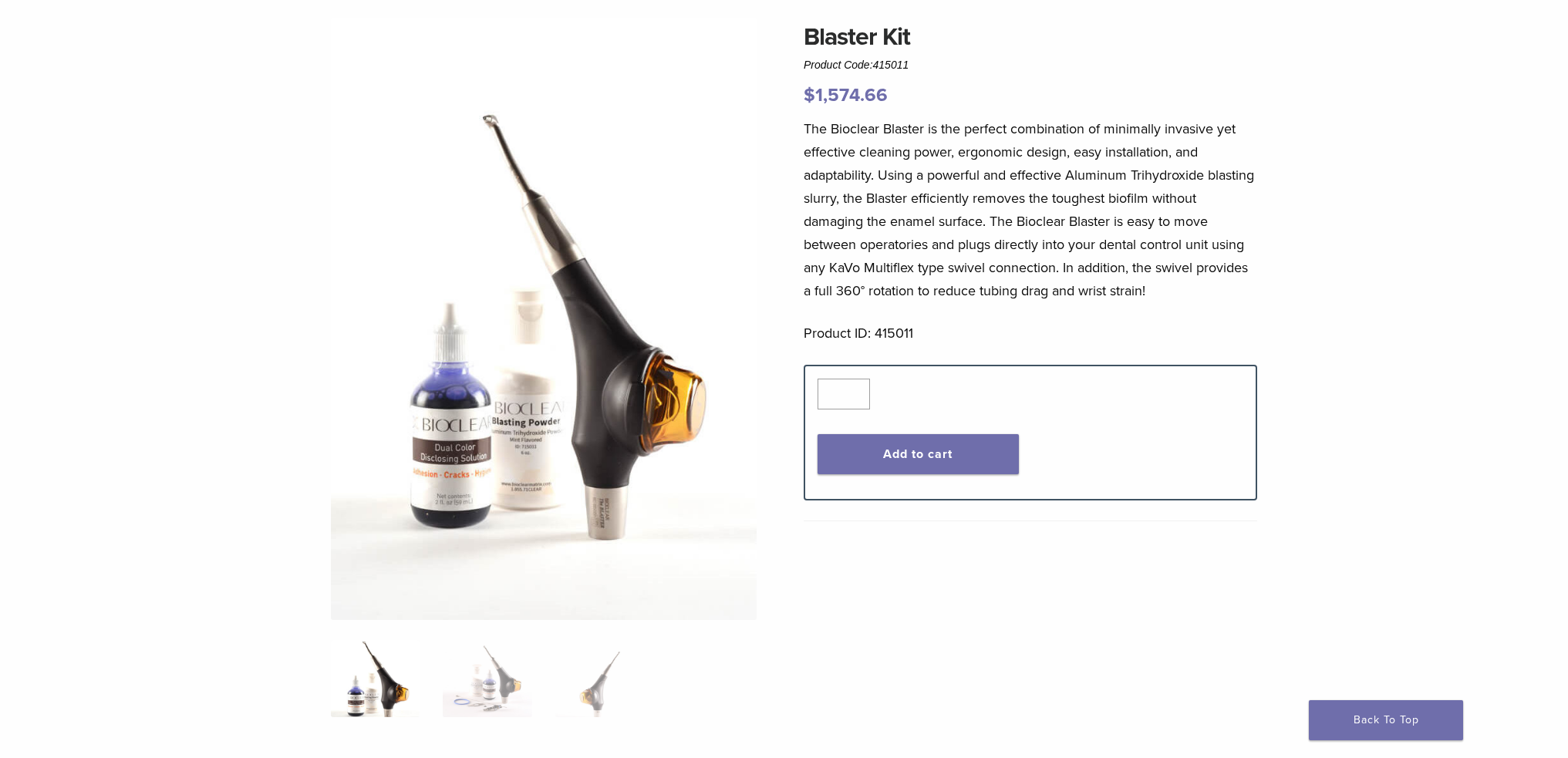
scroll to position [231, 0]
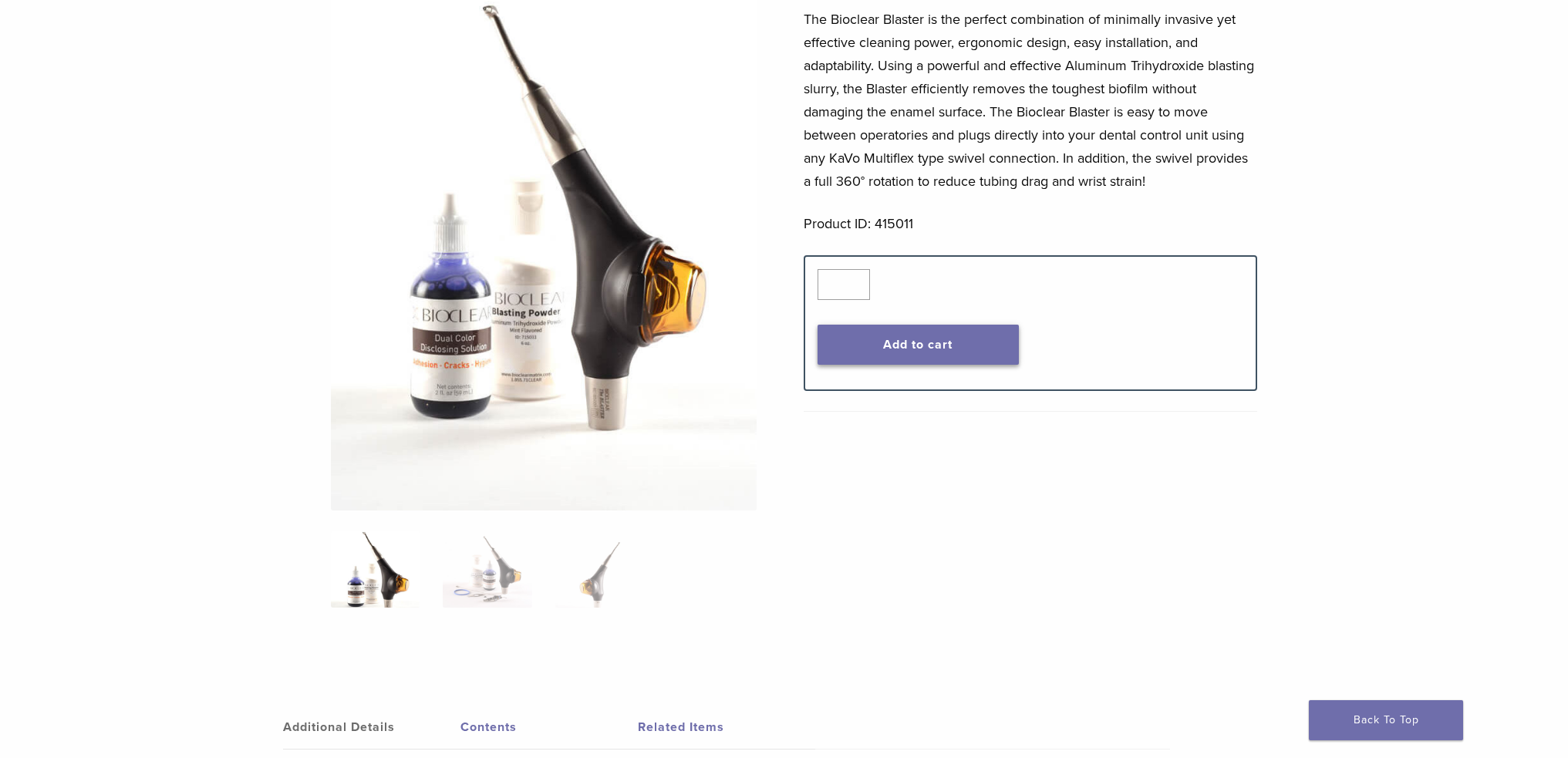
click at [982, 339] on button "Add to cart" at bounding box center [918, 345] width 201 height 40
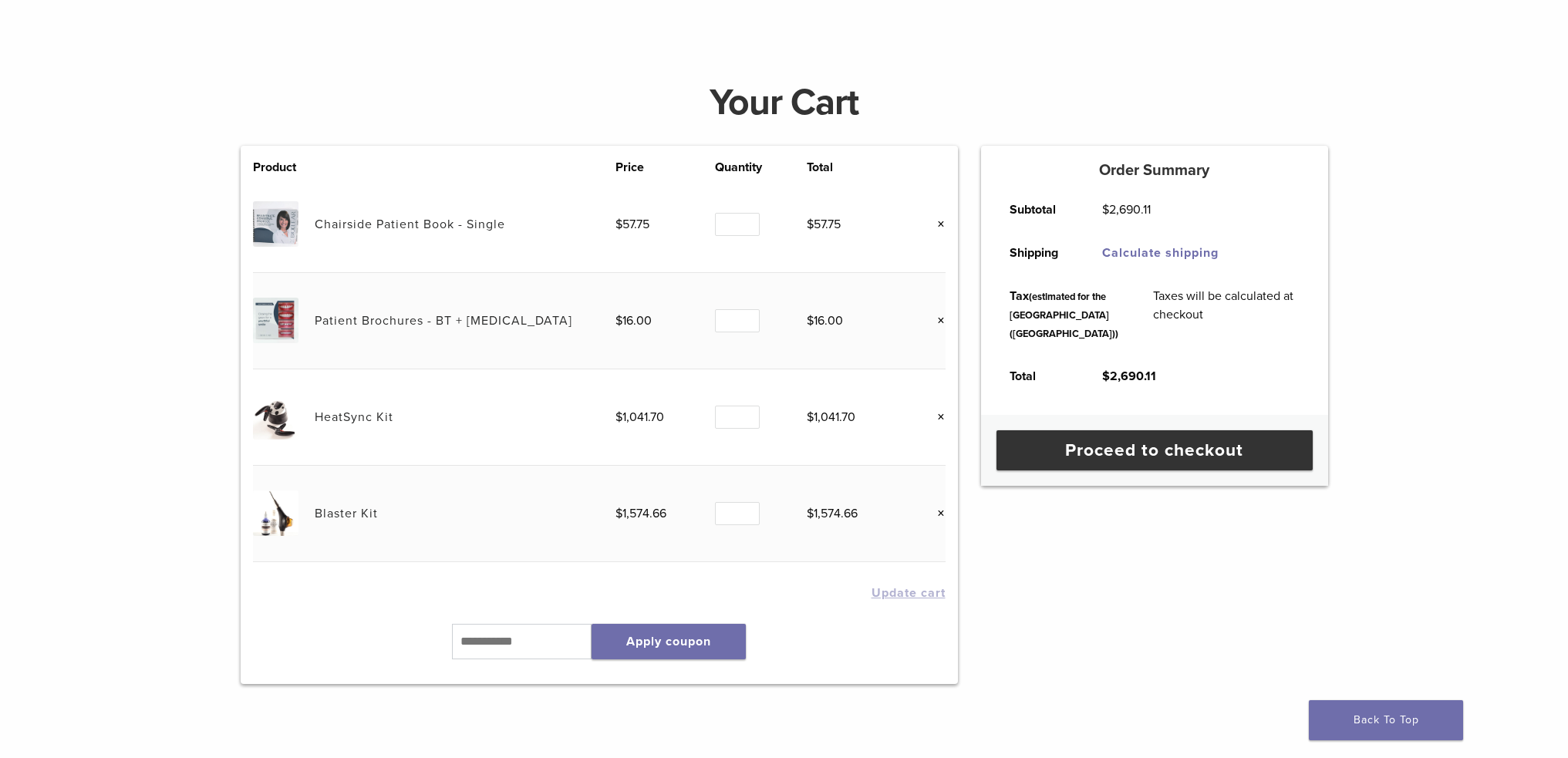
scroll to position [154, 0]
click at [937, 413] on link "×" at bounding box center [935, 415] width 20 height 20
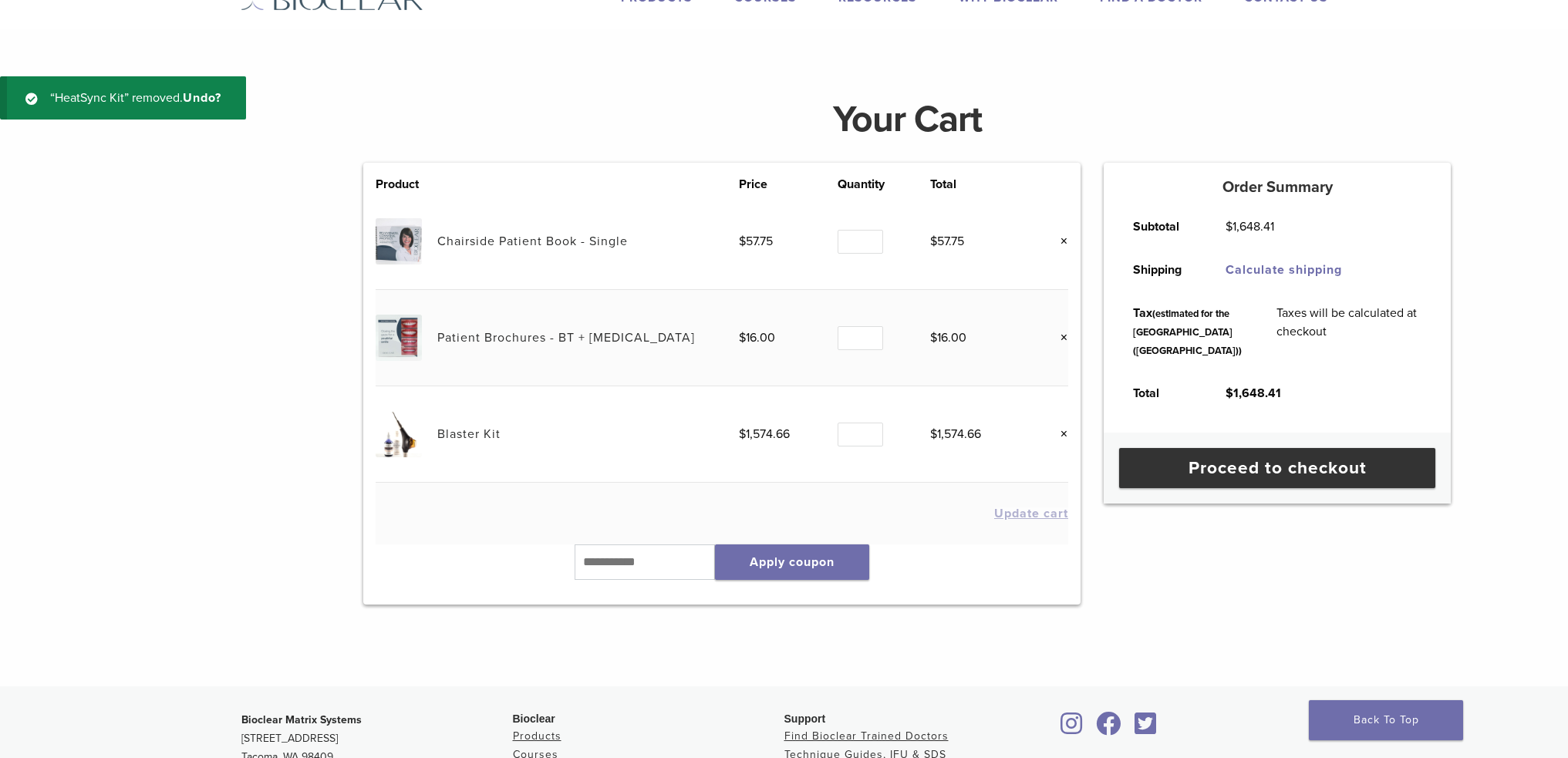
scroll to position [57, 0]
click at [611, 566] on input "text" at bounding box center [645, 563] width 140 height 35
paste input "*******"
type input "*******"
drag, startPoint x: 698, startPoint y: 556, endPoint x: 484, endPoint y: 564, distance: 214.1
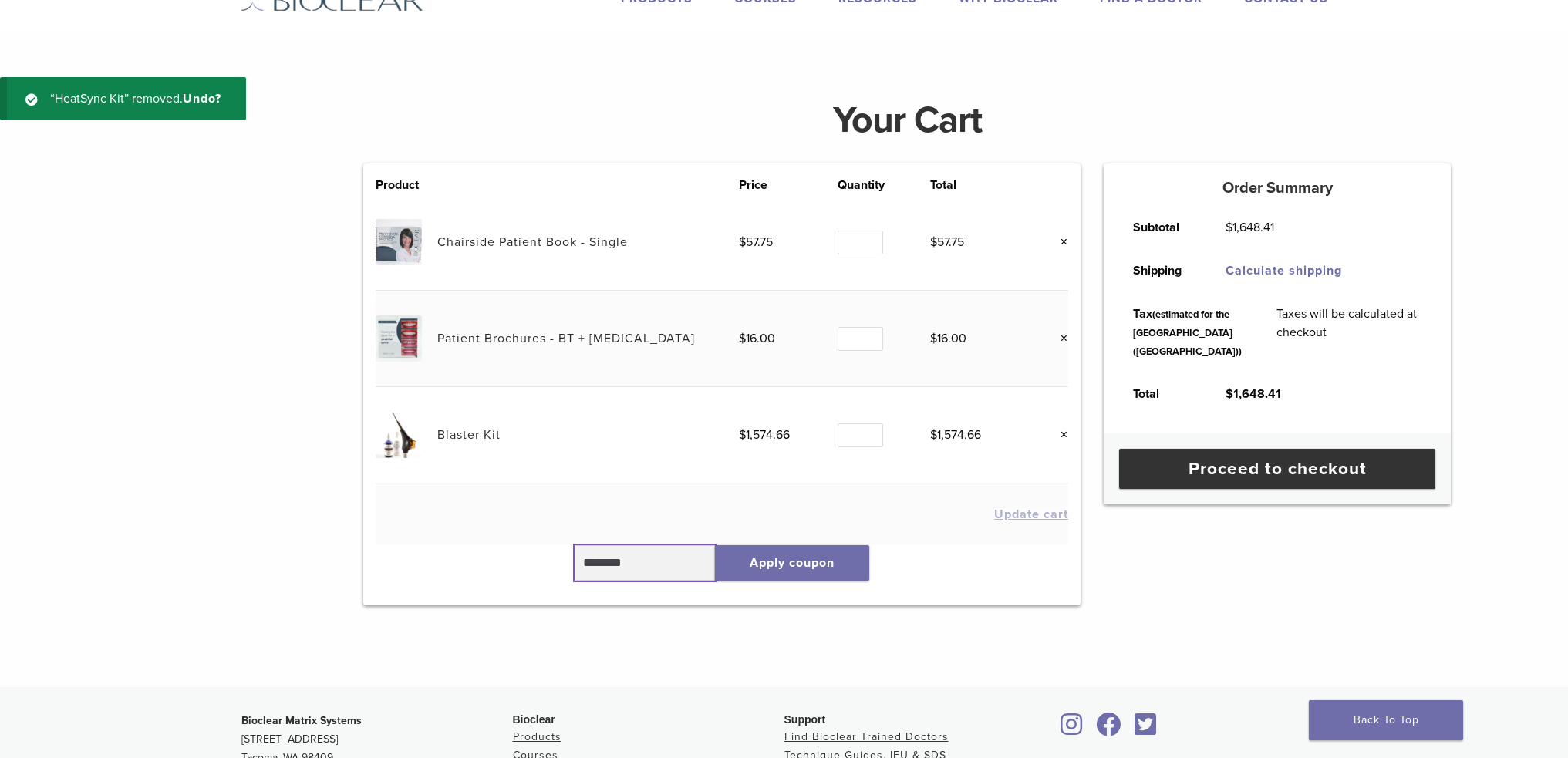
click at [484, 567] on div "******* Apply coupon" at bounding box center [722, 569] width 693 height 48
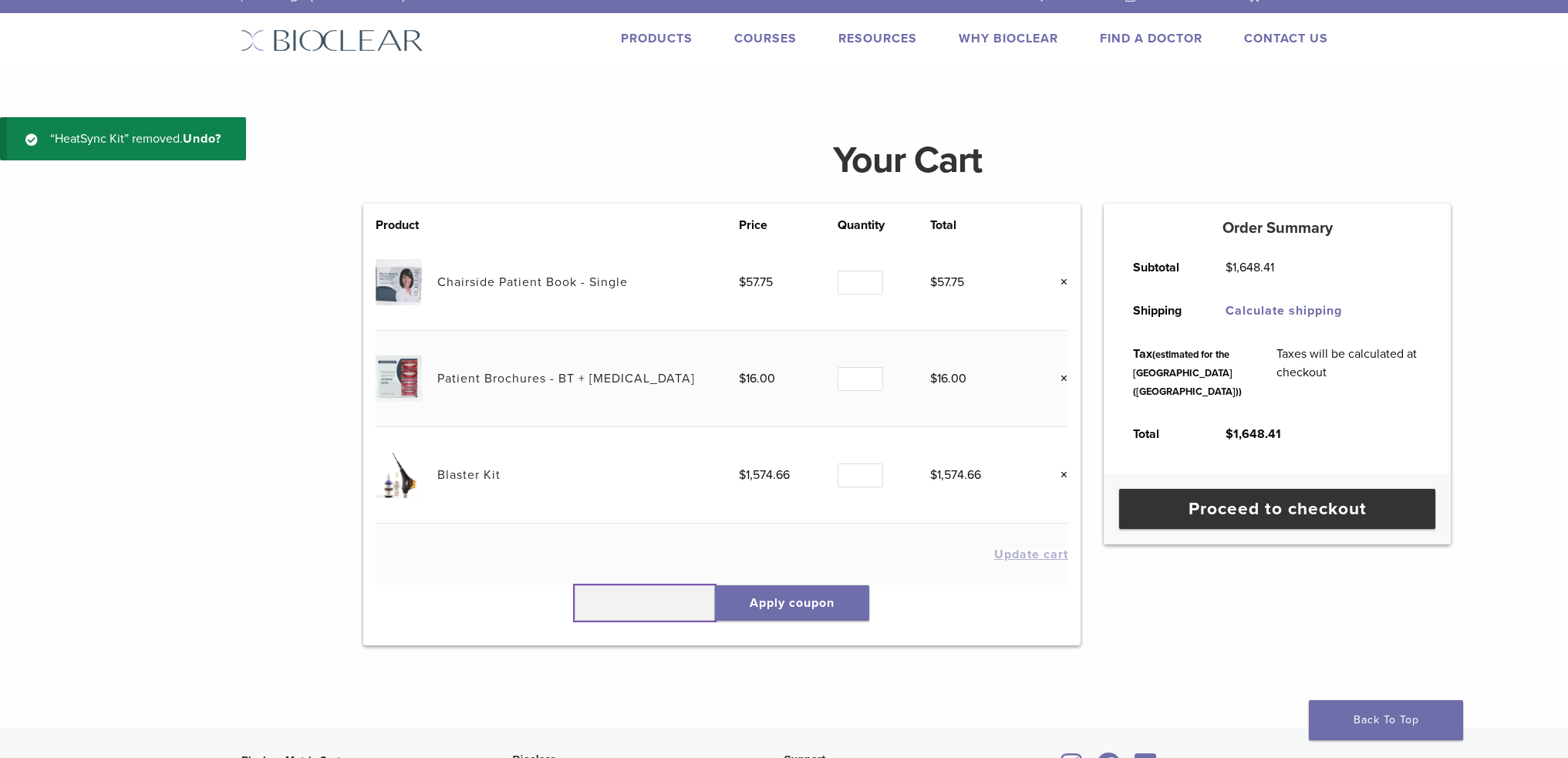
scroll to position [0, 0]
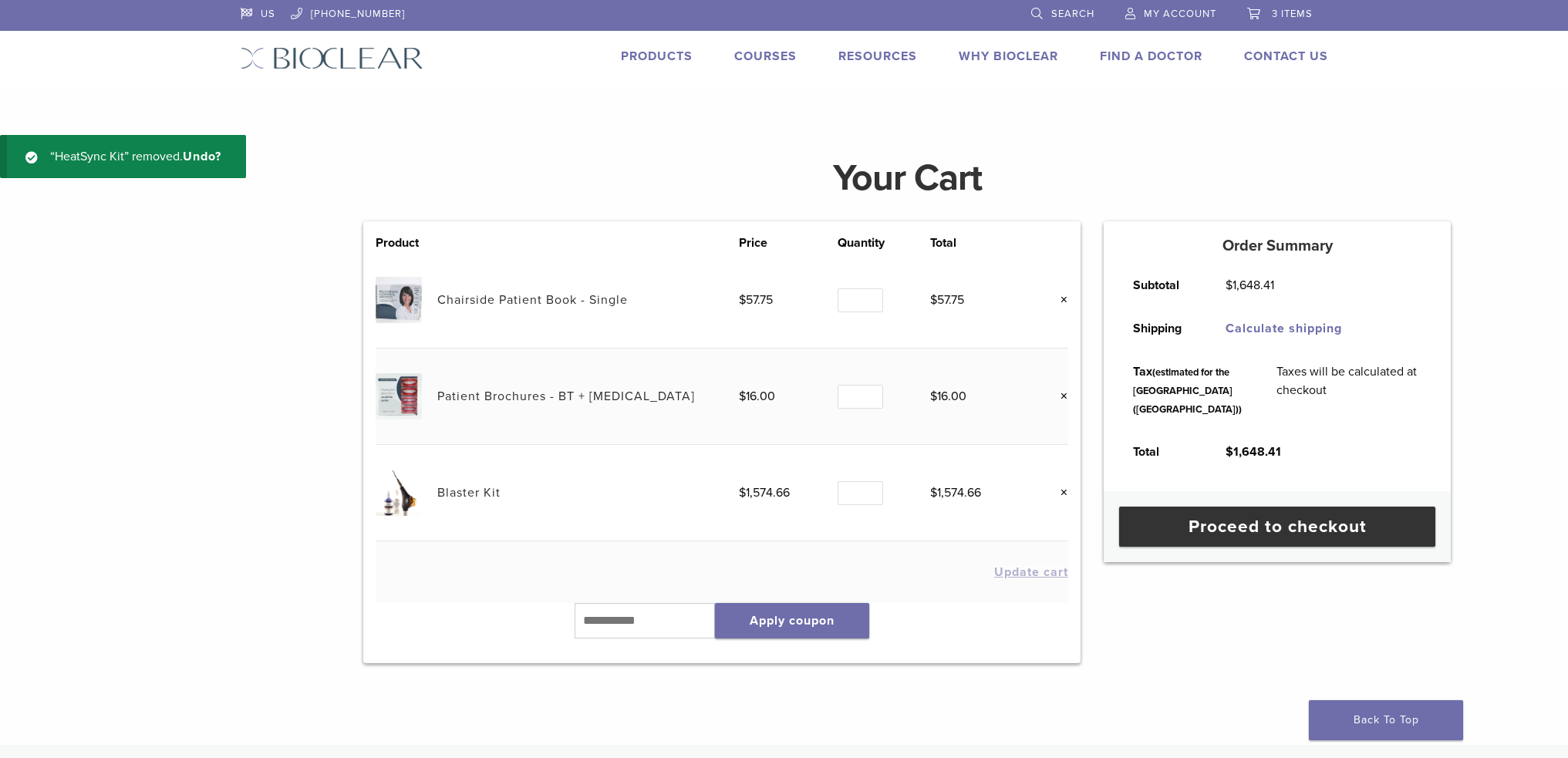
click at [661, 57] on link "Products" at bounding box center [657, 57] width 72 height 15
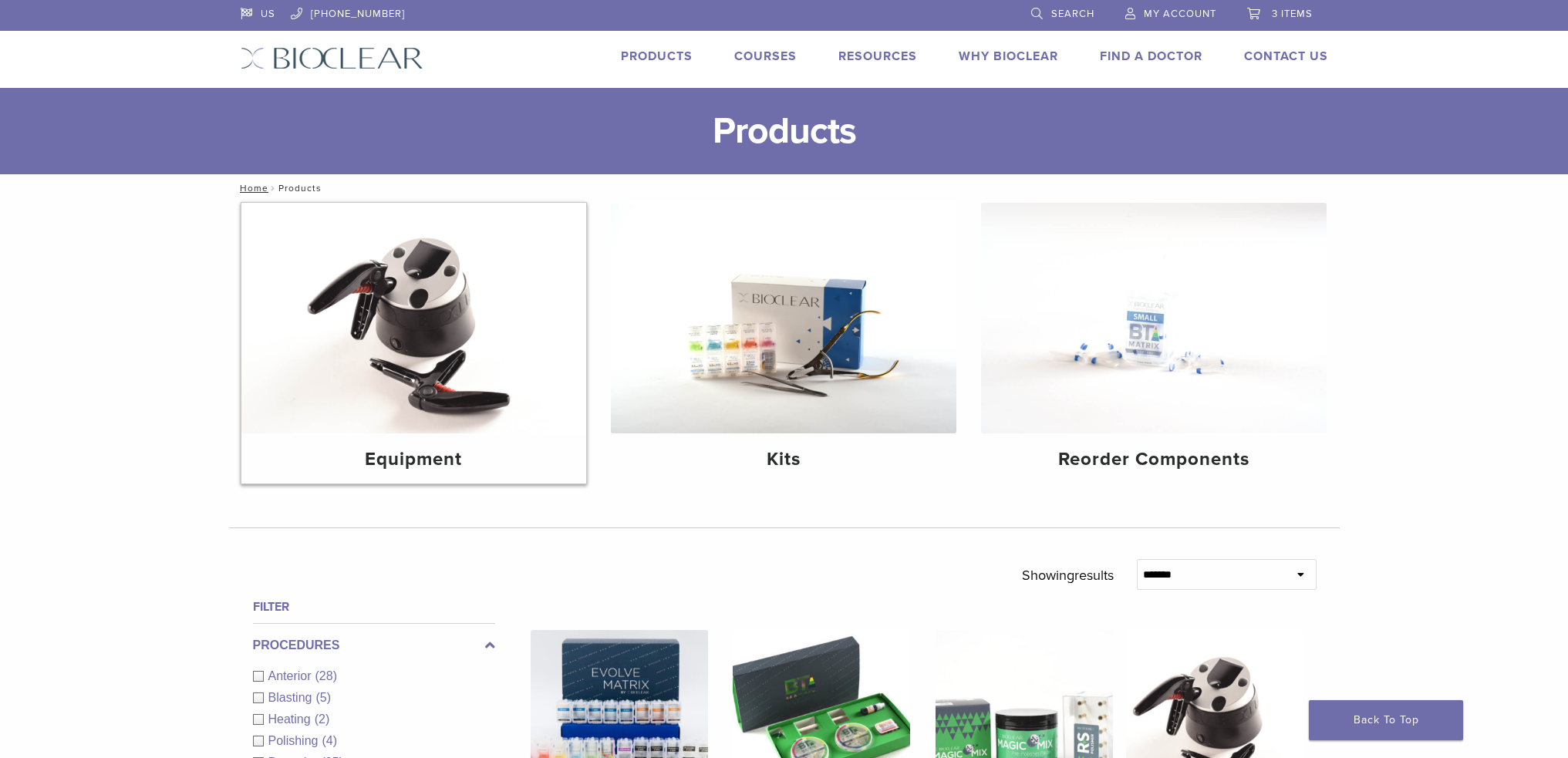
click at [473, 371] on img at bounding box center [414, 318] width 346 height 231
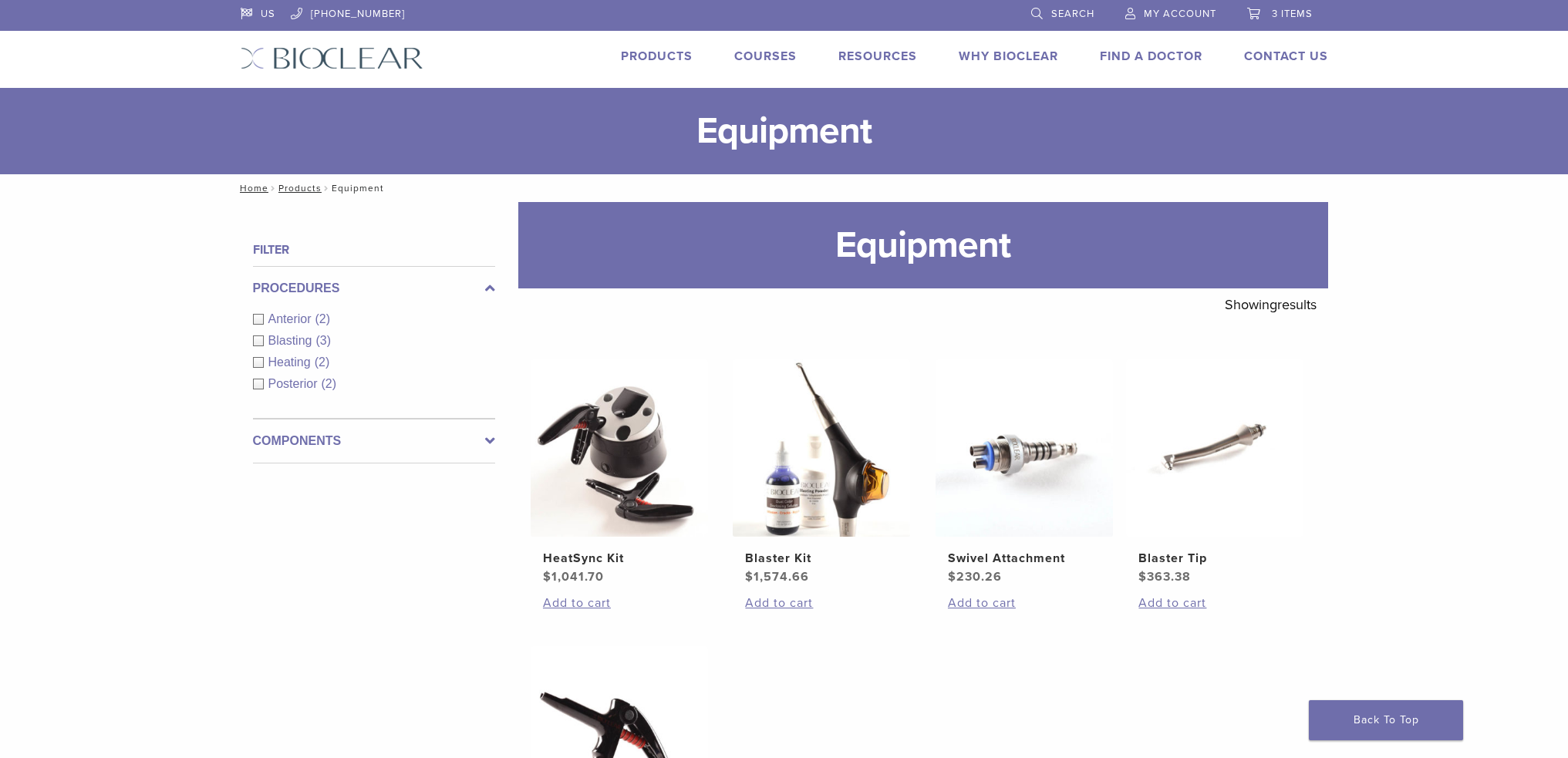
click at [1280, 8] on span "3 items" at bounding box center [1292, 13] width 41 height 12
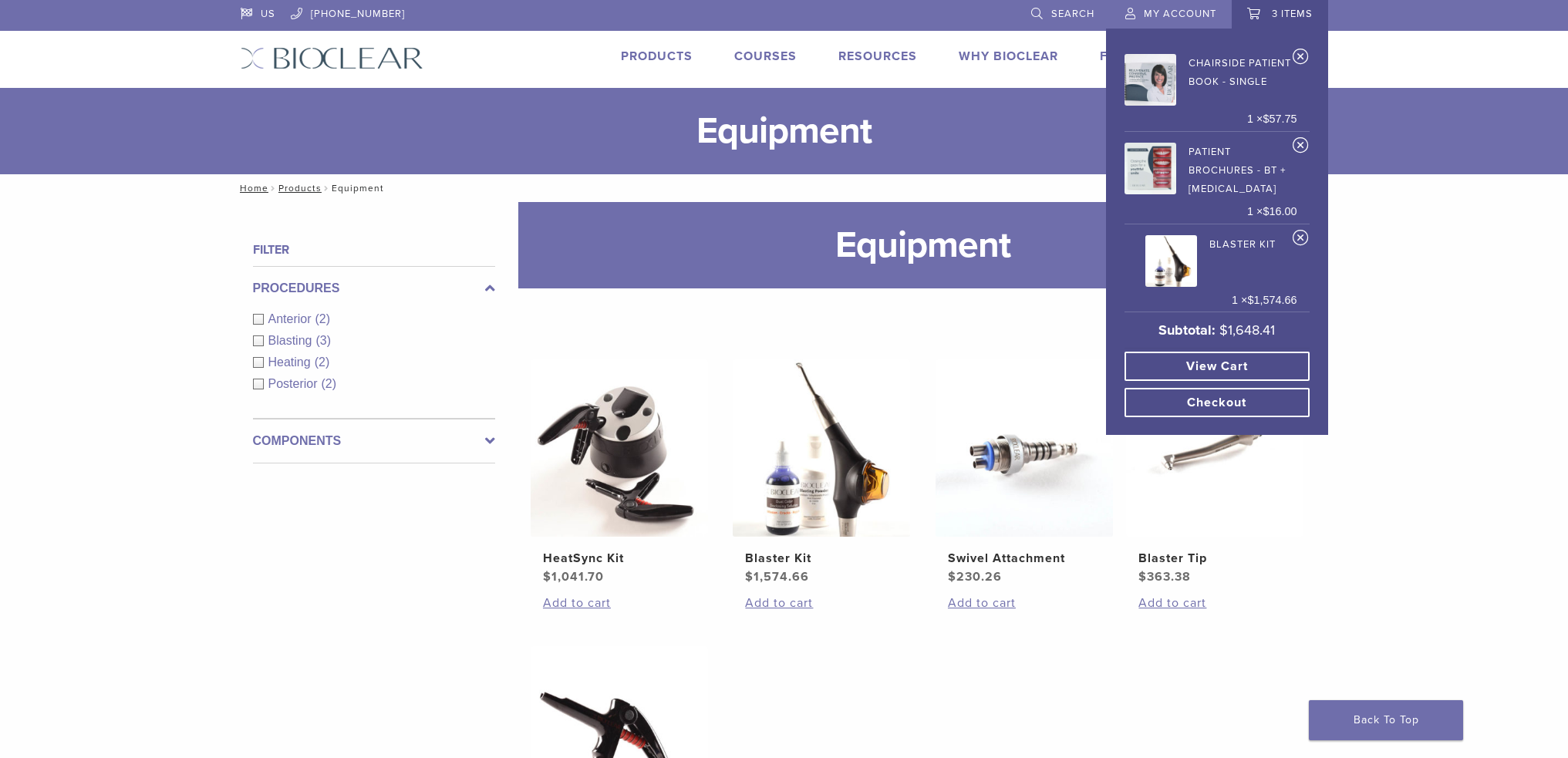
click at [1266, 373] on link "View cart" at bounding box center [1217, 366] width 185 height 30
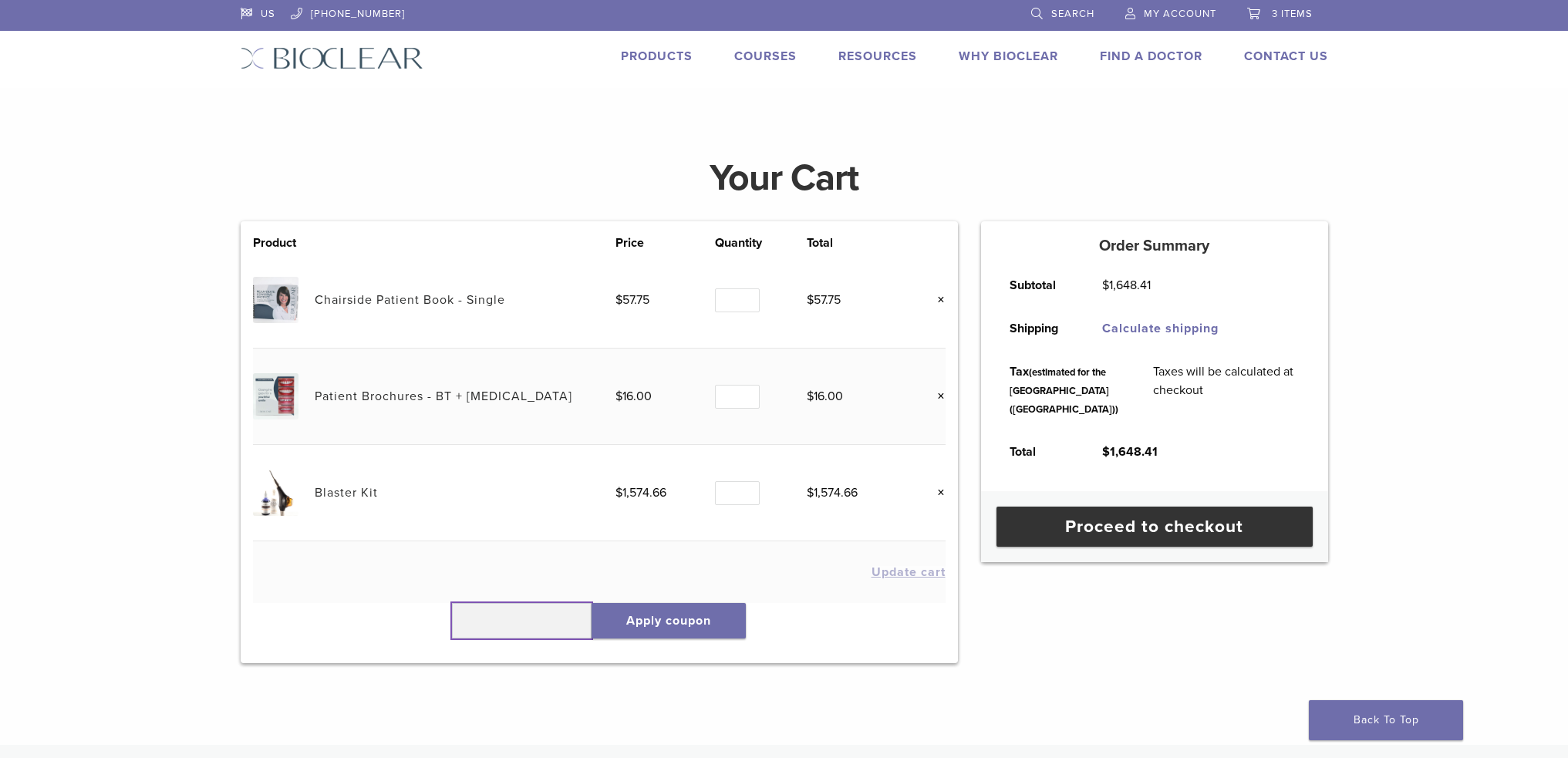
click at [541, 632] on input "text" at bounding box center [522, 620] width 140 height 35
type input "******"
click at [712, 635] on button "Apply coupon" at bounding box center [668, 620] width 154 height 35
click at [469, 623] on input "text" at bounding box center [522, 620] width 140 height 35
type input "******"
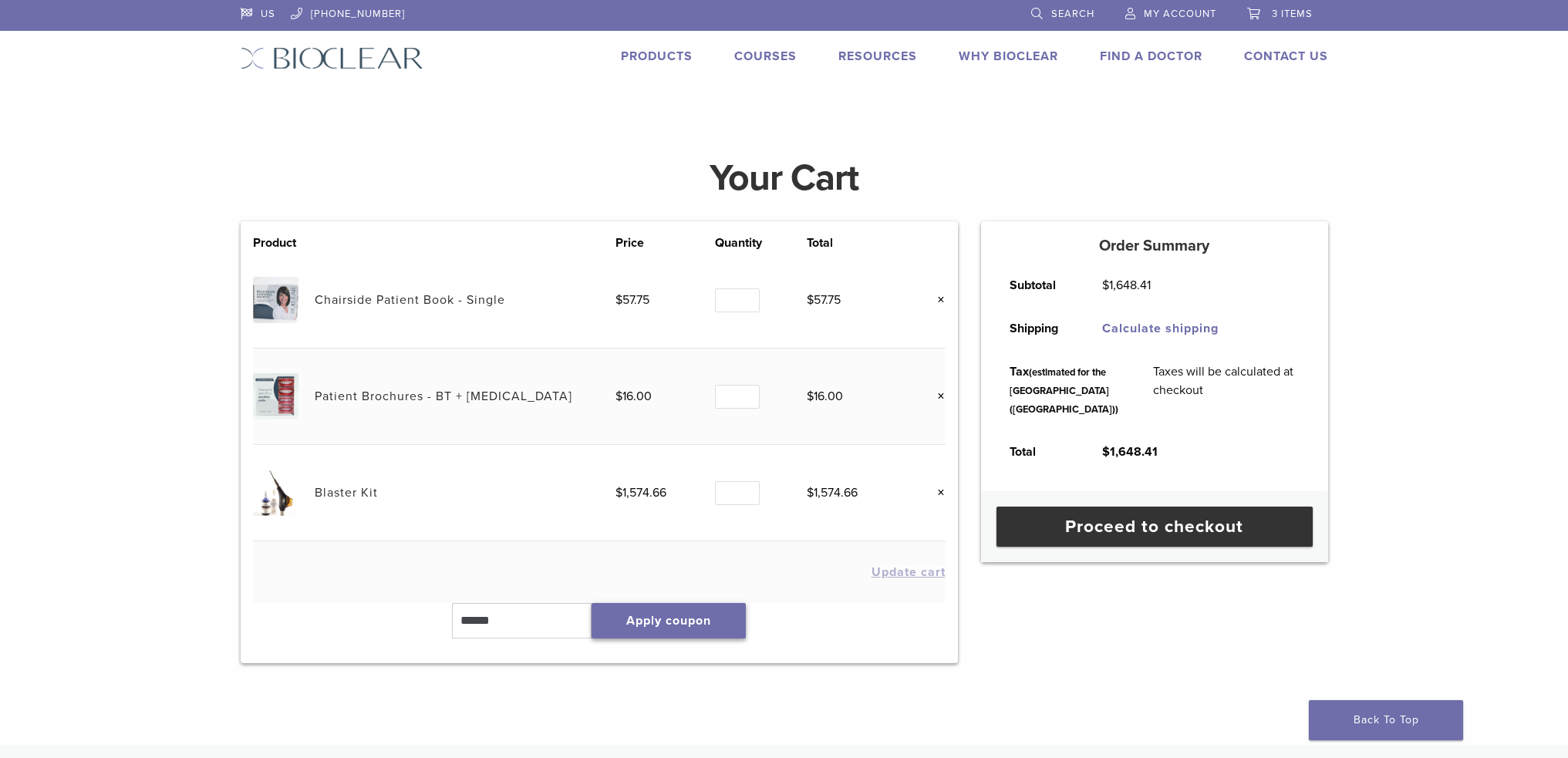
click at [737, 631] on button "Apply coupon" at bounding box center [668, 620] width 154 height 35
click at [662, 61] on link "Products" at bounding box center [657, 57] width 72 height 15
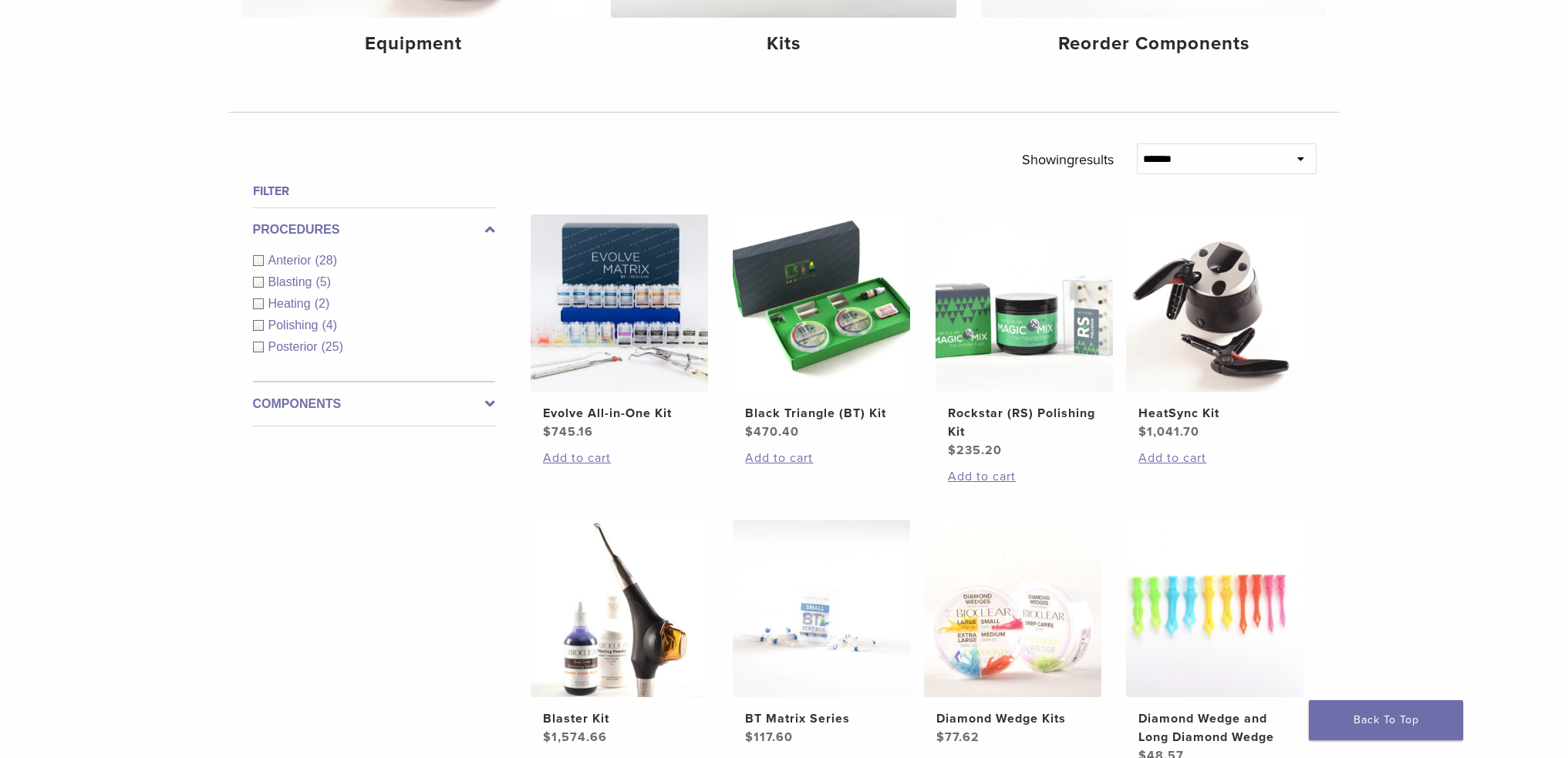
scroll to position [385, 0]
